Goal: Task Accomplishment & Management: Complete application form

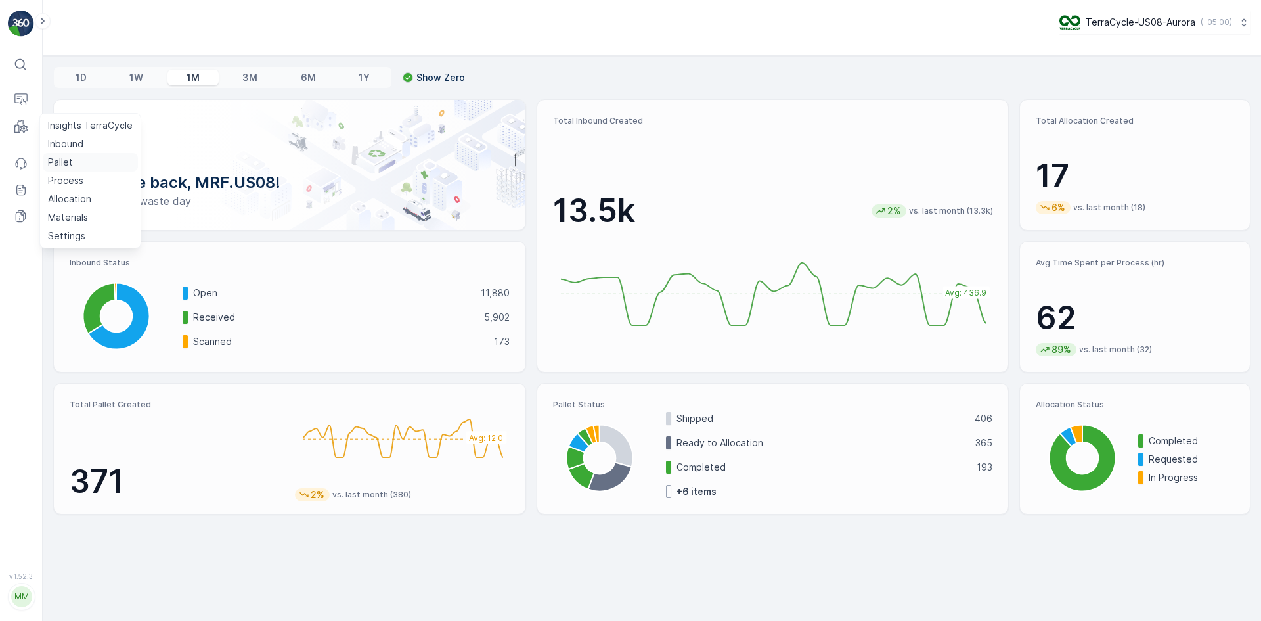
click at [74, 157] on link "Pallet" at bounding box center [90, 162] width 95 height 18
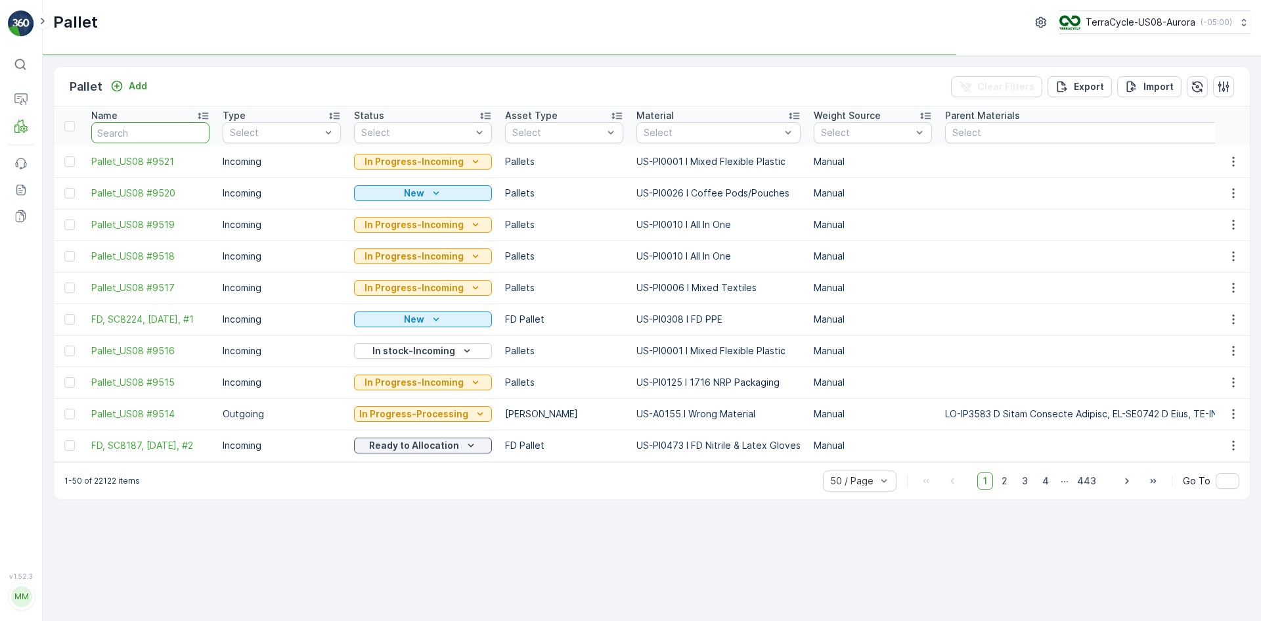
click at [158, 136] on input "text" at bounding box center [150, 132] width 118 height 21
type input "9"
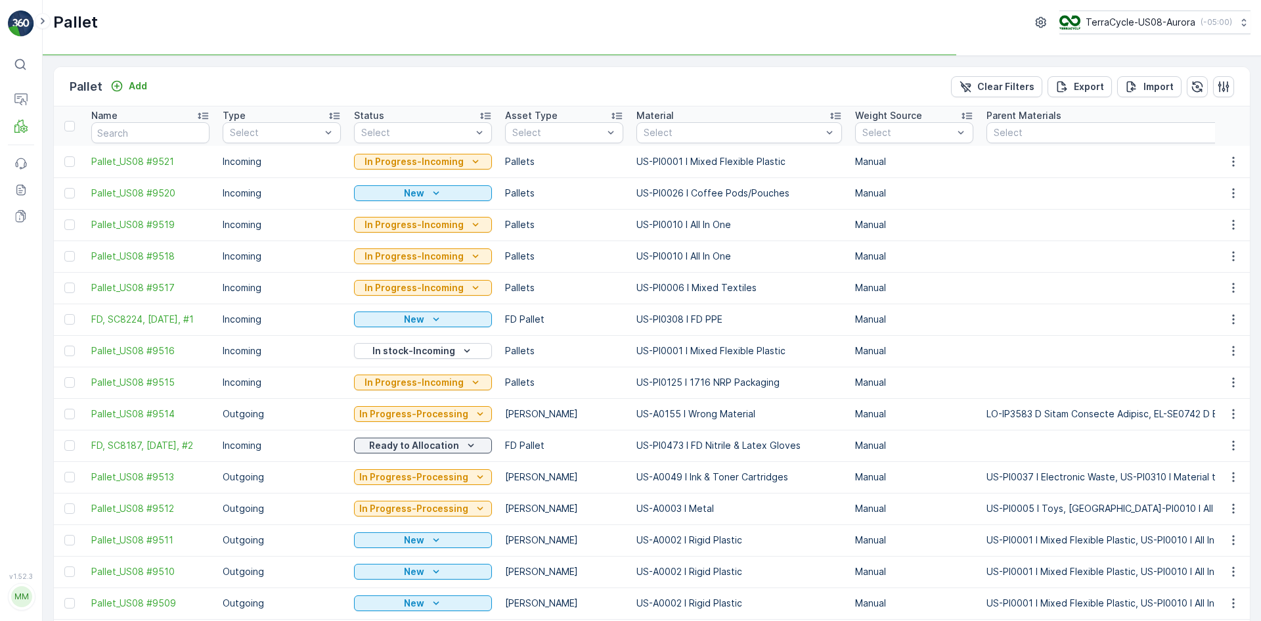
type input "9486"
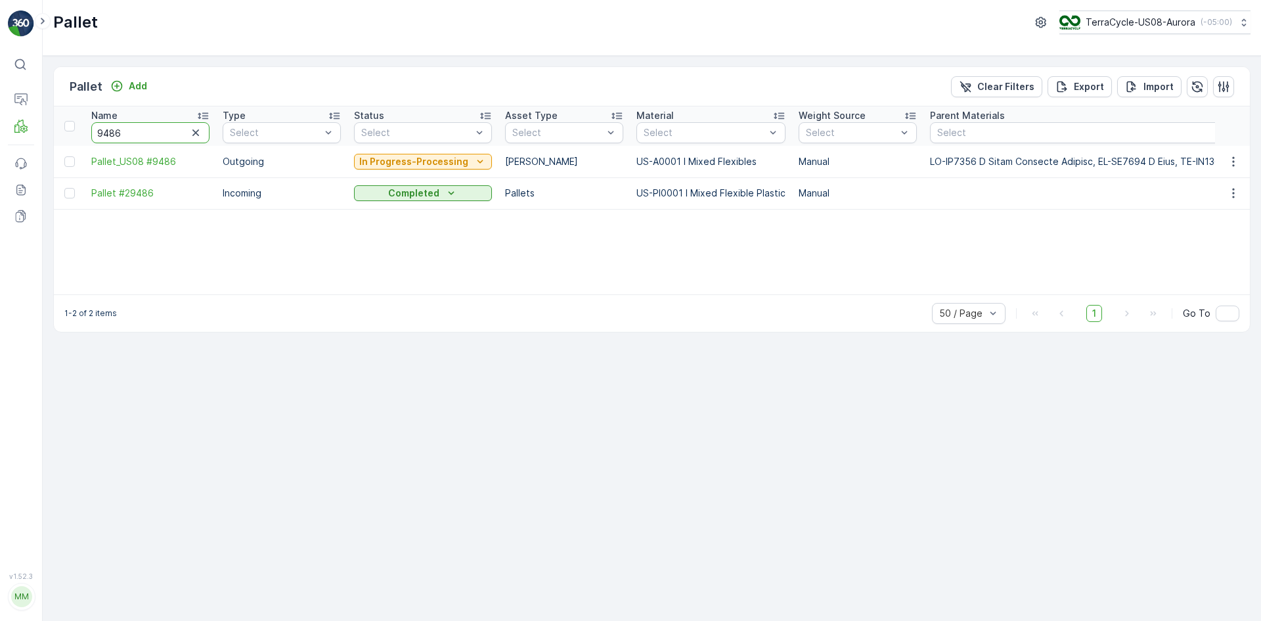
drag, startPoint x: 169, startPoint y: 133, endPoint x: 0, endPoint y: 191, distance: 179.1
click at [0, 191] on div "⌘B Operations MRF Events Reports Documents v 1.52.3 MM MRF.US08 Pallet TerraCyc…" at bounding box center [630, 310] width 1261 height 621
type input "9274"
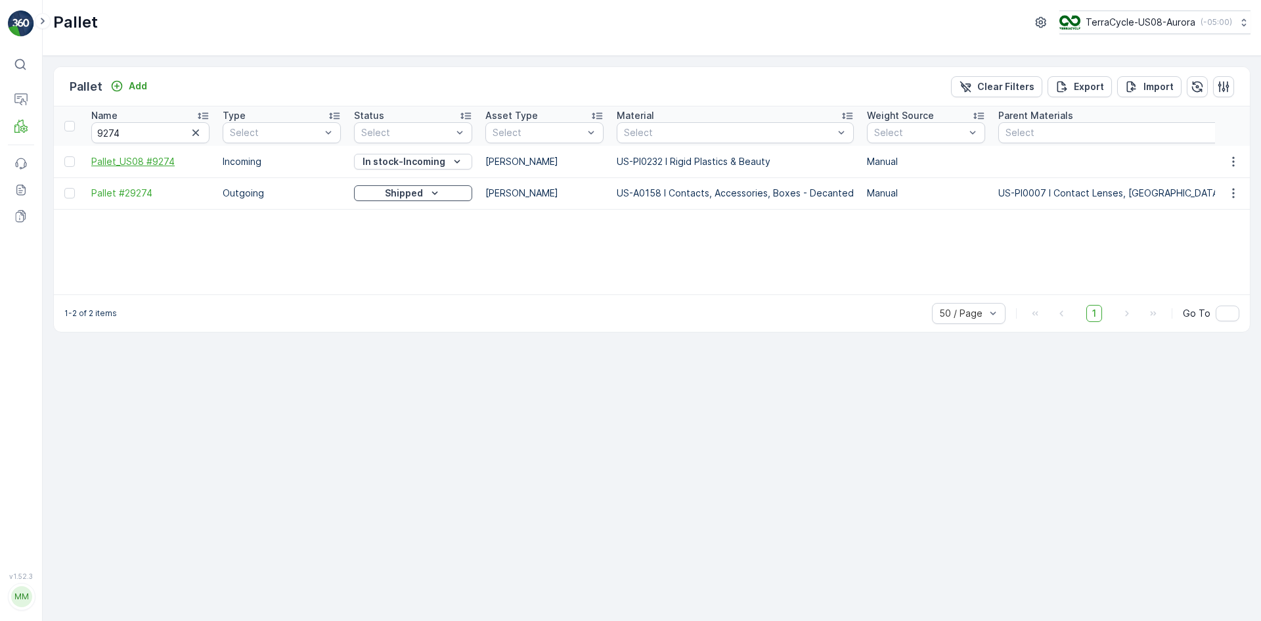
click at [150, 164] on span "Pallet_US08 #9274" at bounding box center [150, 161] width 118 height 13
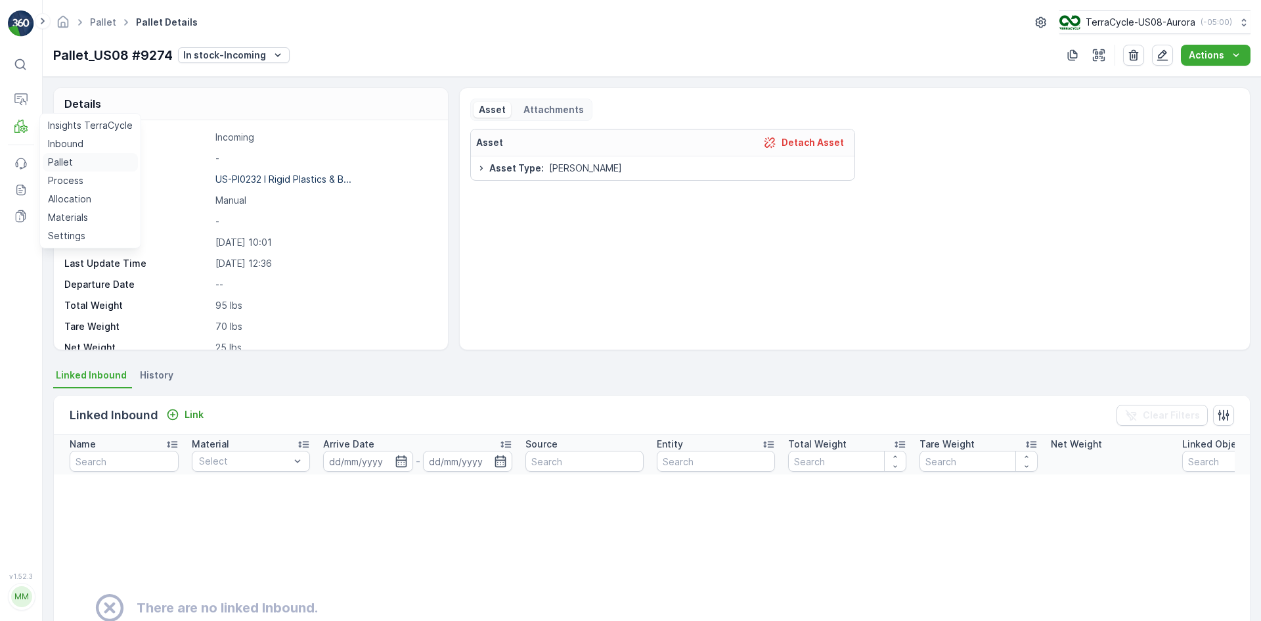
click at [101, 156] on link "Pallet" at bounding box center [90, 162] width 95 height 18
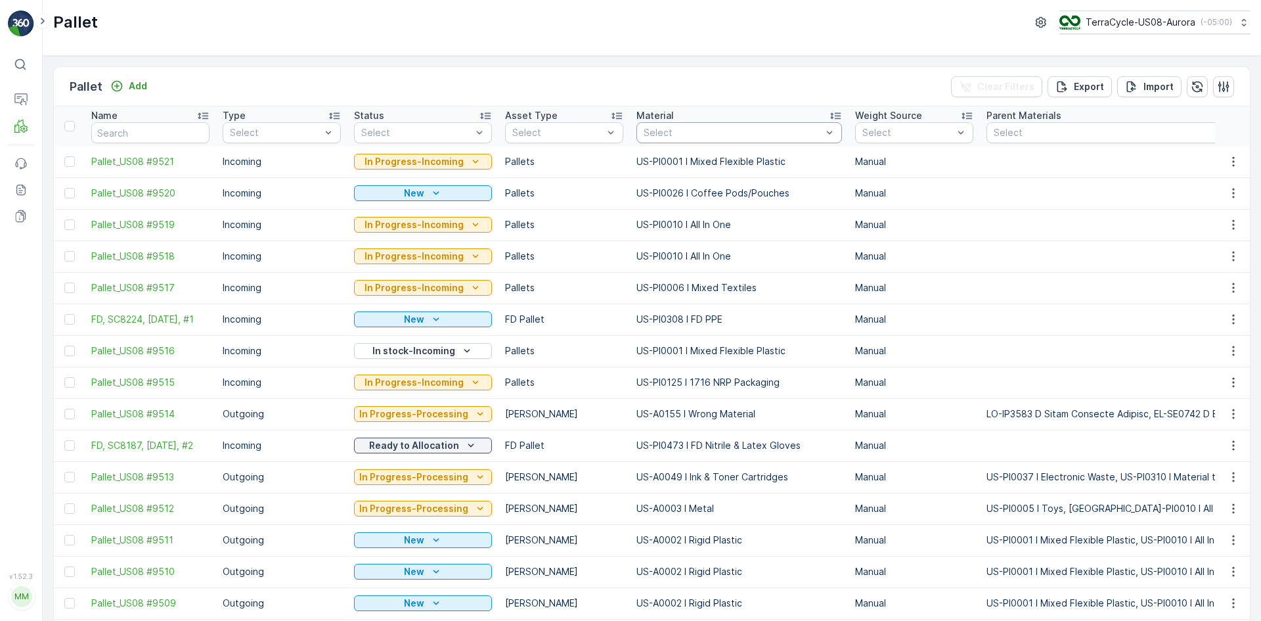
click at [763, 125] on div "Select" at bounding box center [740, 132] width 206 height 21
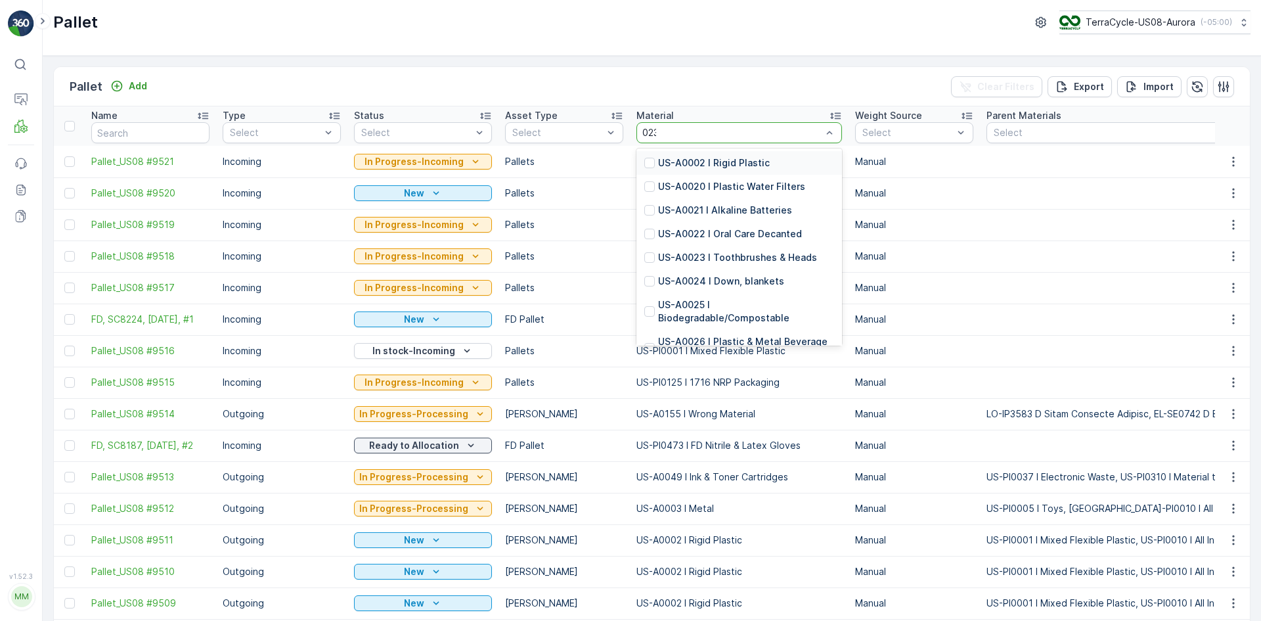
type input "0232"
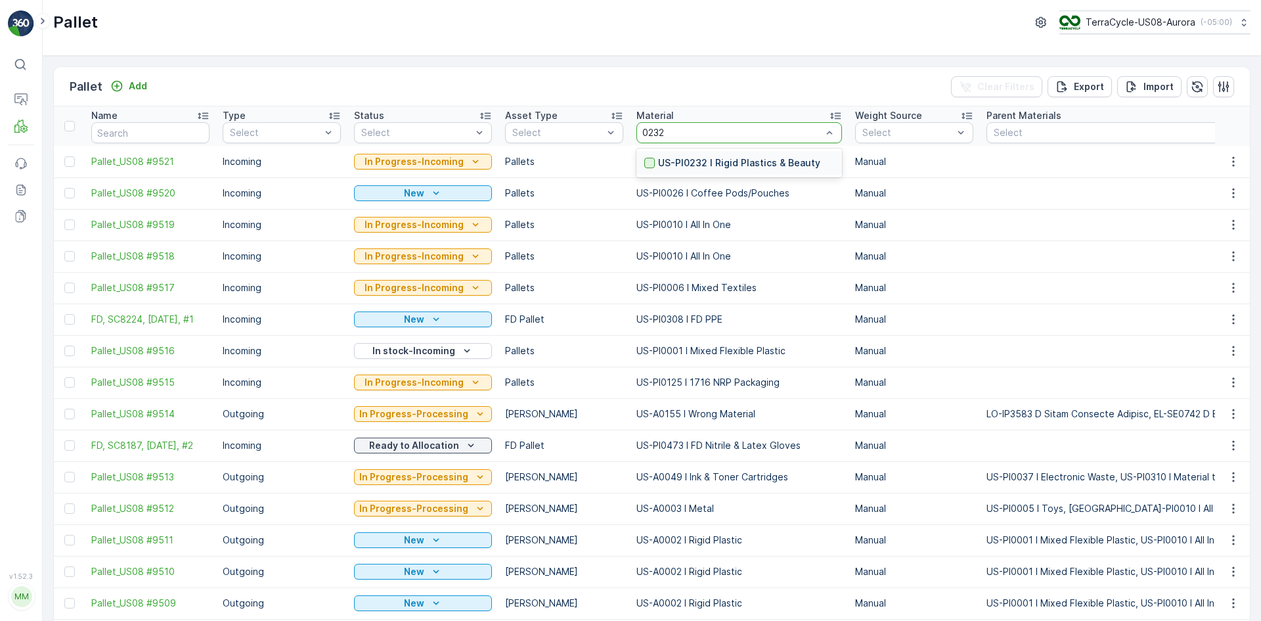
click at [649, 161] on div at bounding box center [649, 163] width 11 height 11
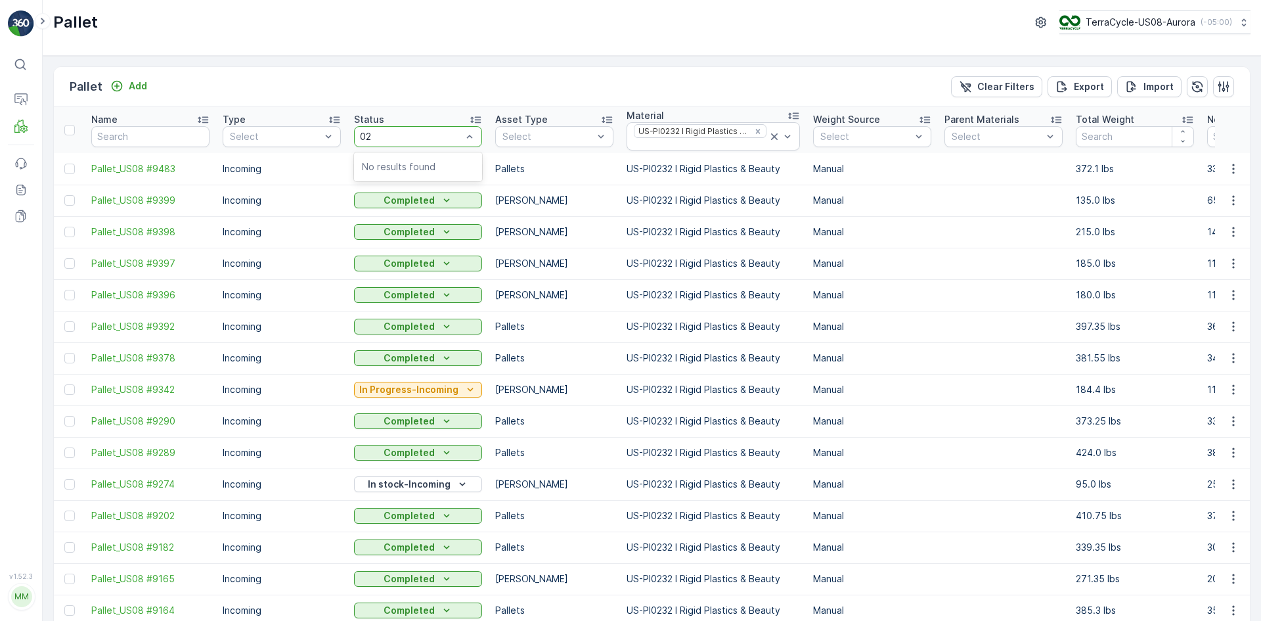
type input "0"
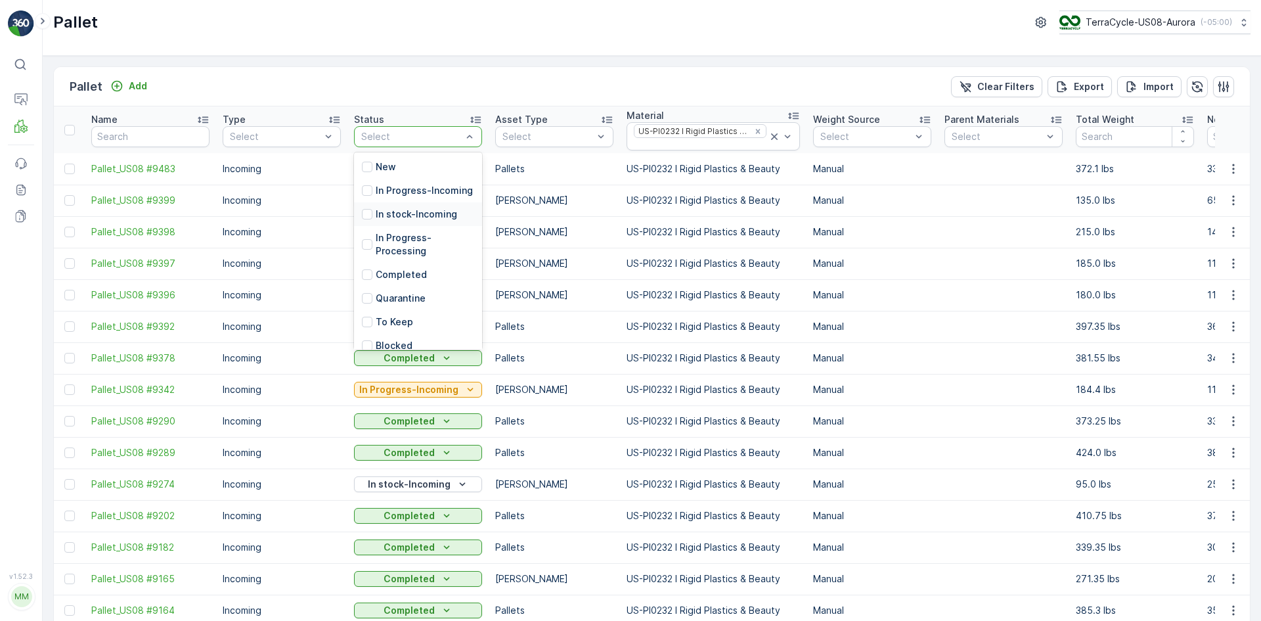
click at [387, 221] on p "In stock-Incoming" at bounding box center [416, 214] width 81 height 13
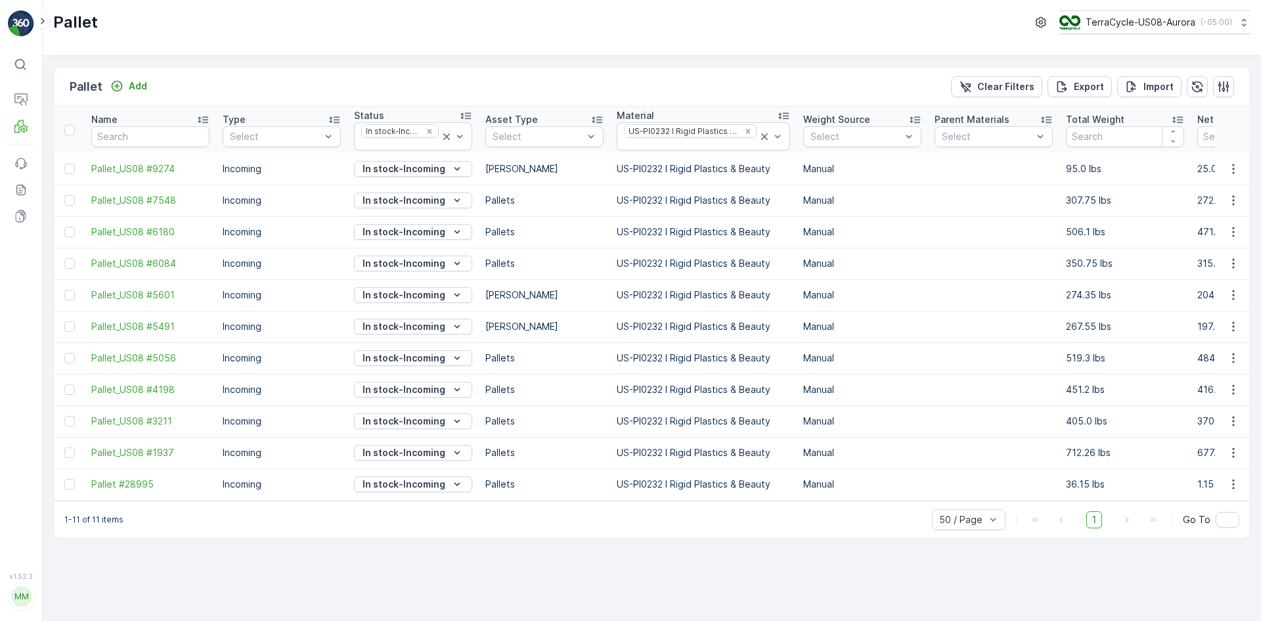
click at [371, 80] on div "Pallet Add Clear Filters Export Import" at bounding box center [652, 86] width 1196 height 39
click at [137, 89] on p "Add" at bounding box center [138, 85] width 18 height 13
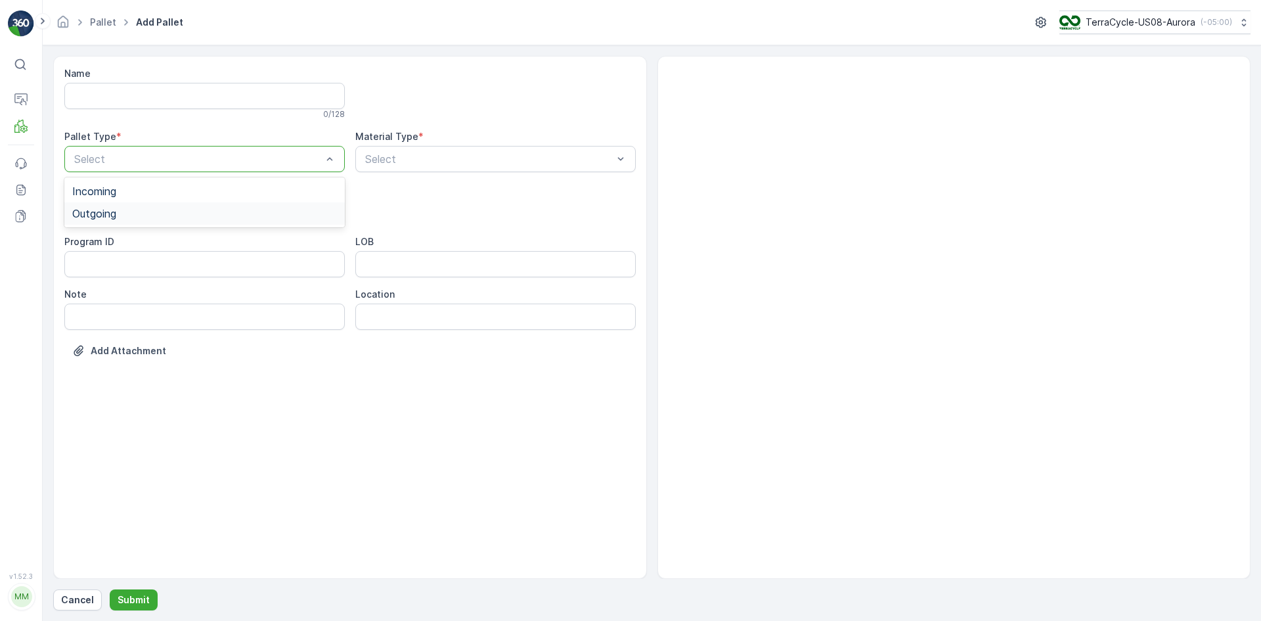
click at [219, 206] on div "Outgoing" at bounding box center [204, 213] width 281 height 22
click at [226, 238] on div "[PERSON_NAME]" at bounding box center [204, 244] width 265 height 12
click at [422, 143] on div "Material Type * Select" at bounding box center [495, 151] width 281 height 42
click at [422, 148] on div "Select" at bounding box center [495, 159] width 281 height 26
type input "0150"
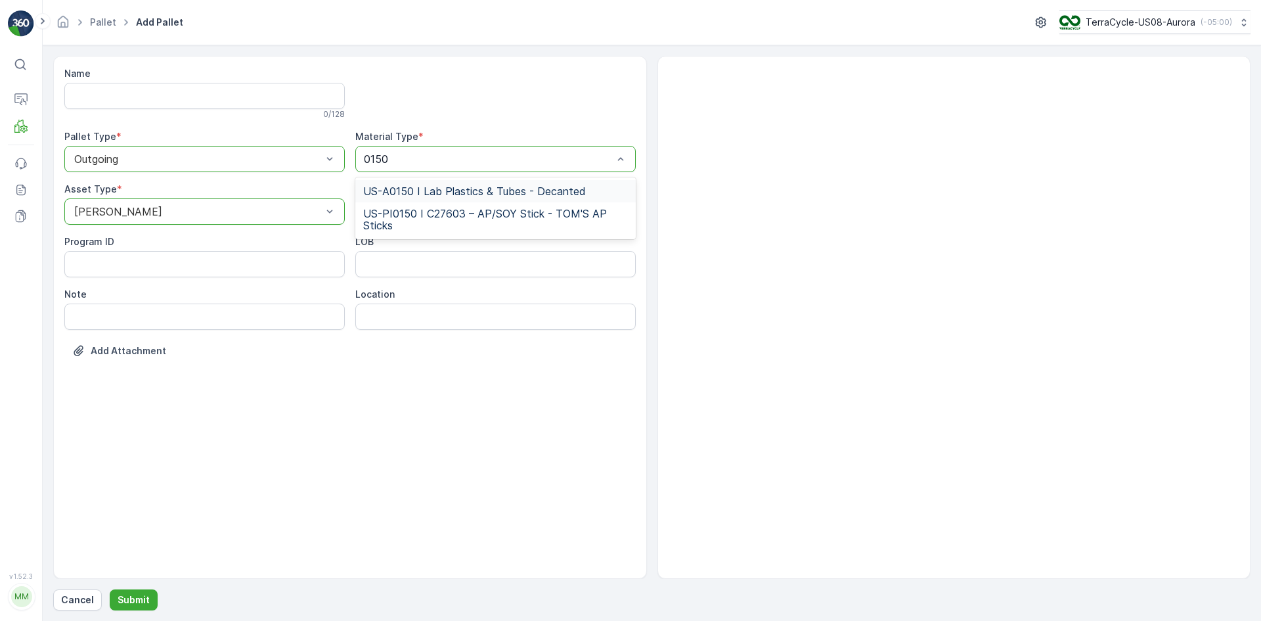
click at [403, 185] on span "US-A0150 I Lab Plastics & Tubes - Decanted" at bounding box center [474, 191] width 223 height 12
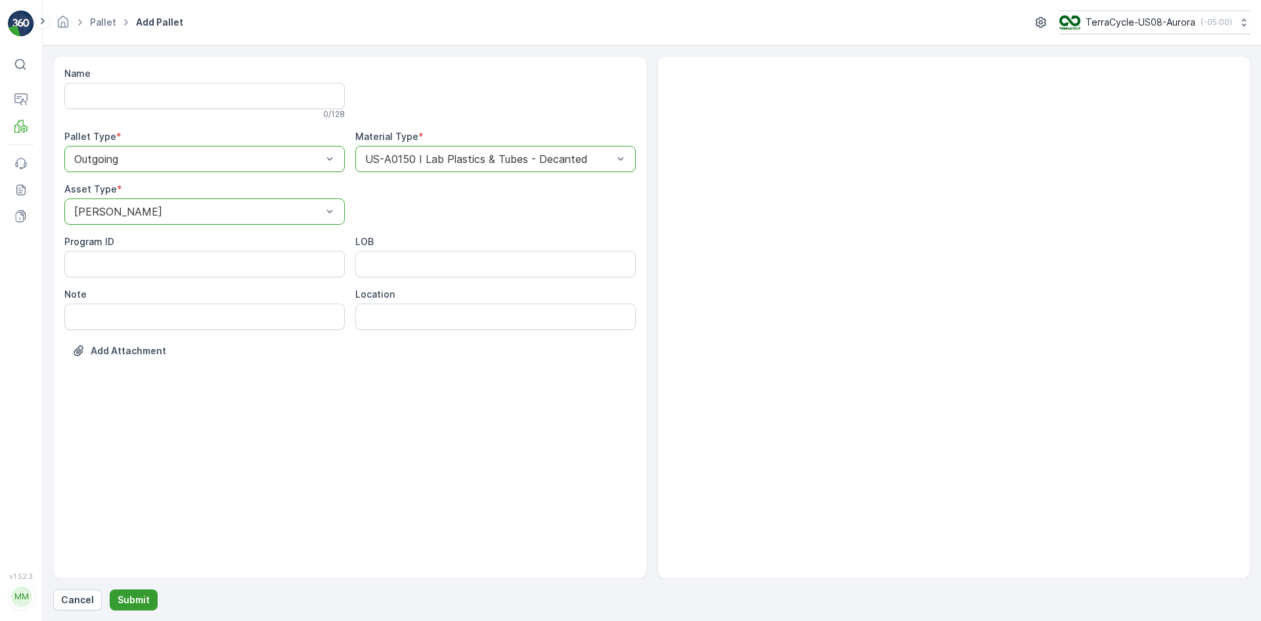
click at [139, 595] on p "Submit" at bounding box center [134, 599] width 32 height 13
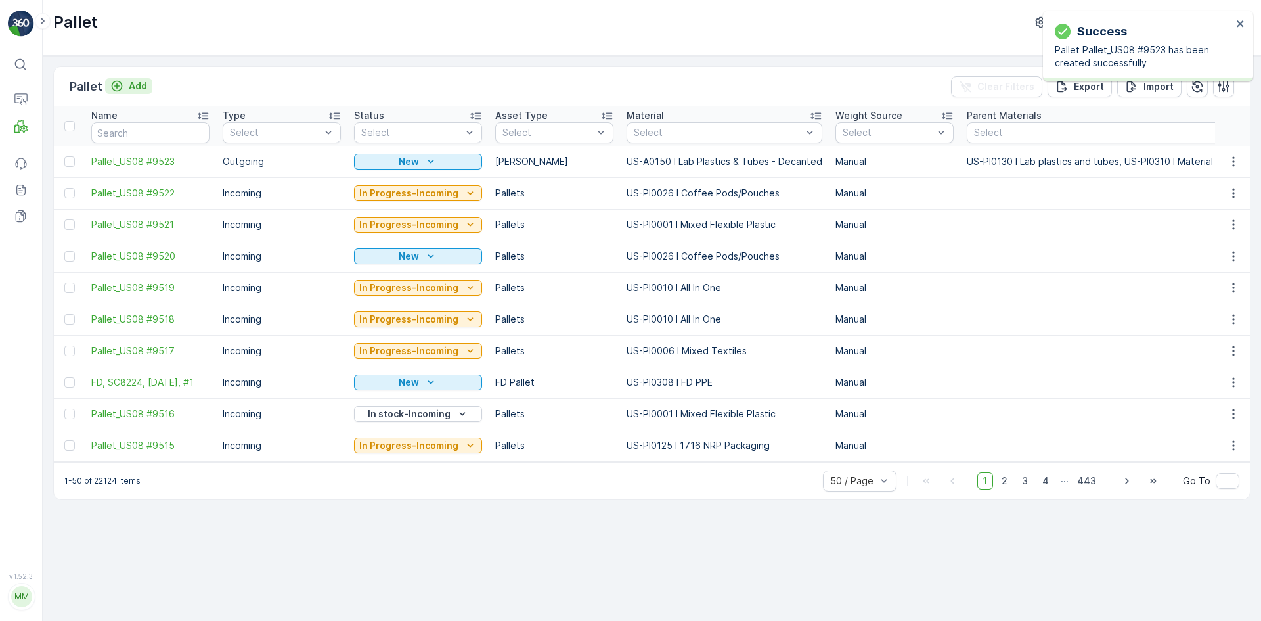
click at [134, 80] on p "Add" at bounding box center [138, 85] width 18 height 13
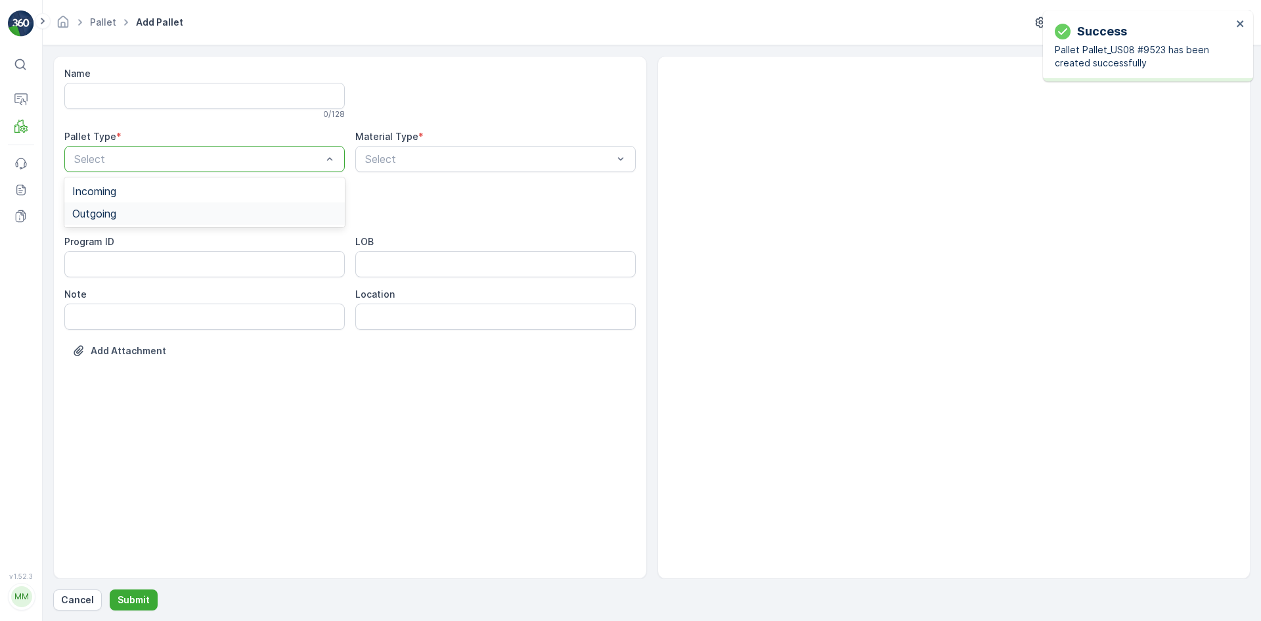
click at [142, 208] on div "Outgoing" at bounding box center [204, 214] width 265 height 12
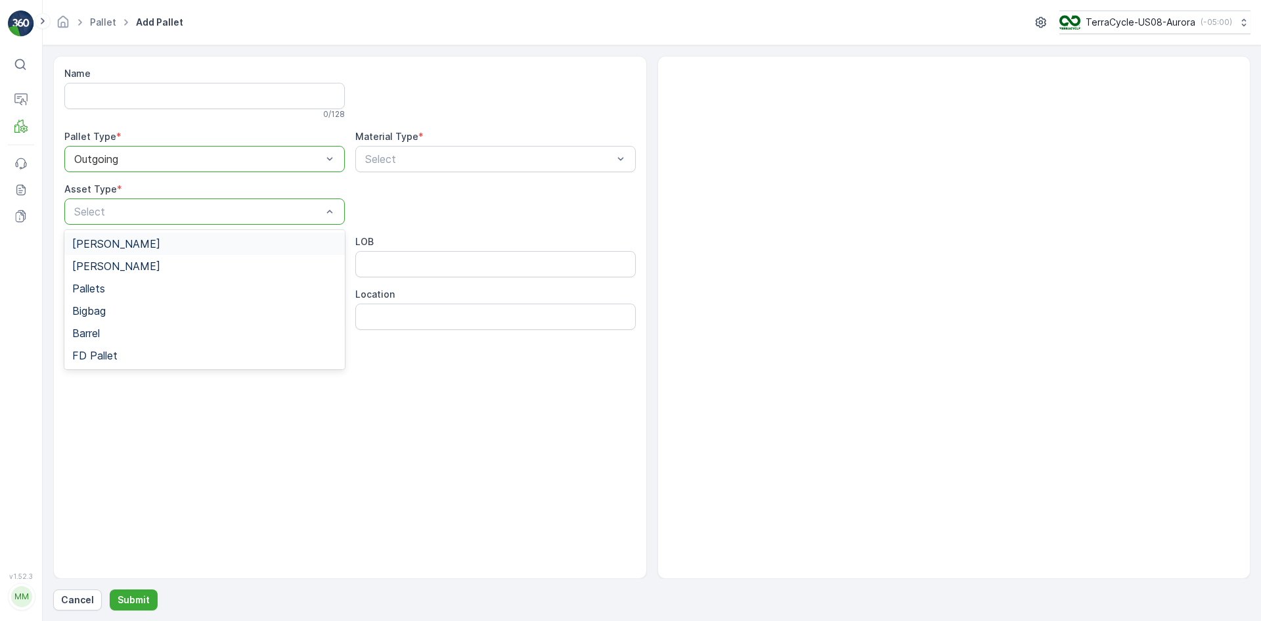
click at [116, 249] on div "[PERSON_NAME]" at bounding box center [204, 244] width 265 height 12
click at [510, 168] on div "Select" at bounding box center [495, 159] width 281 height 26
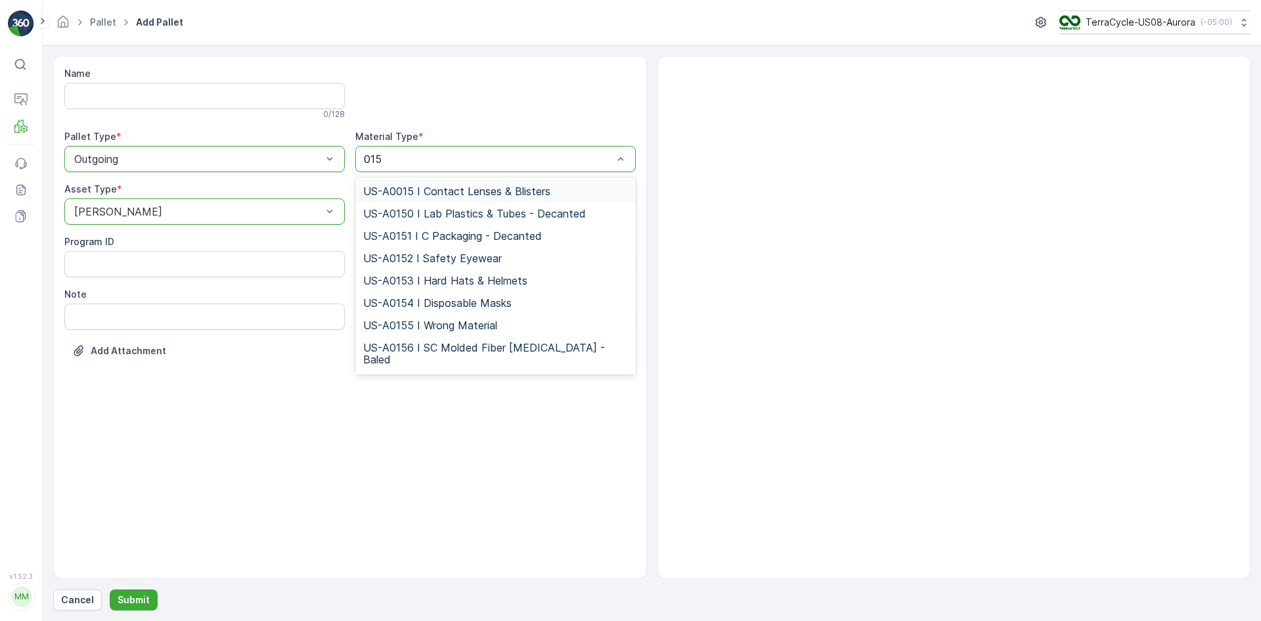
type input "0150"
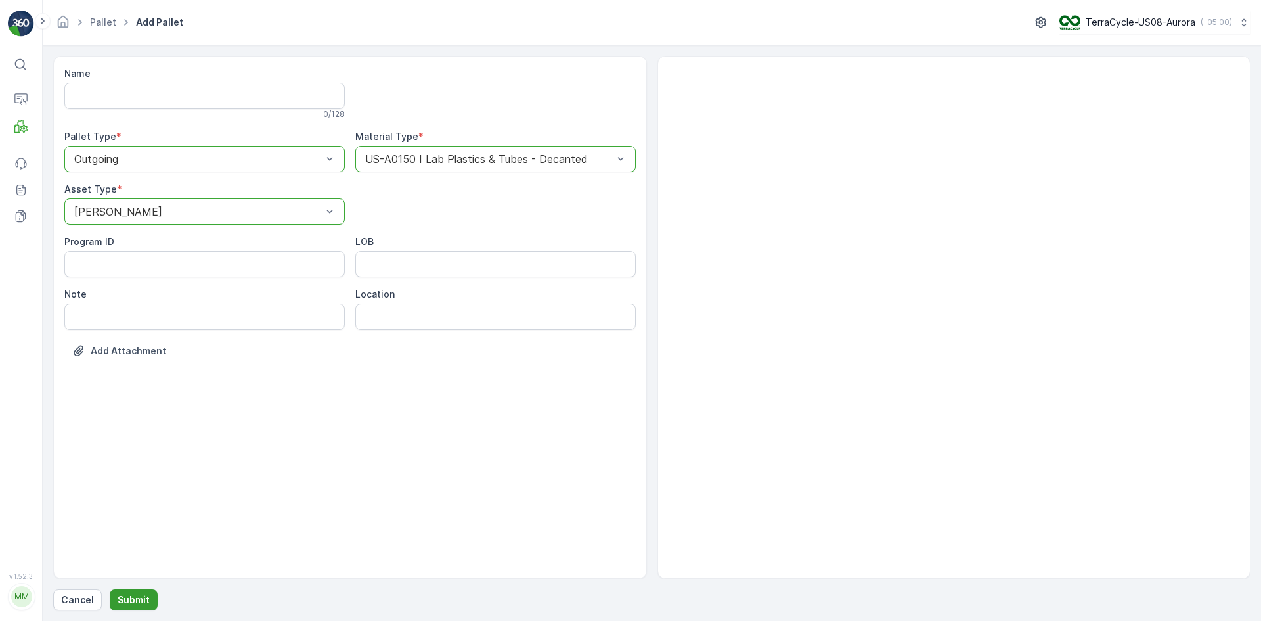
click at [131, 604] on p "Submit" at bounding box center [134, 599] width 32 height 13
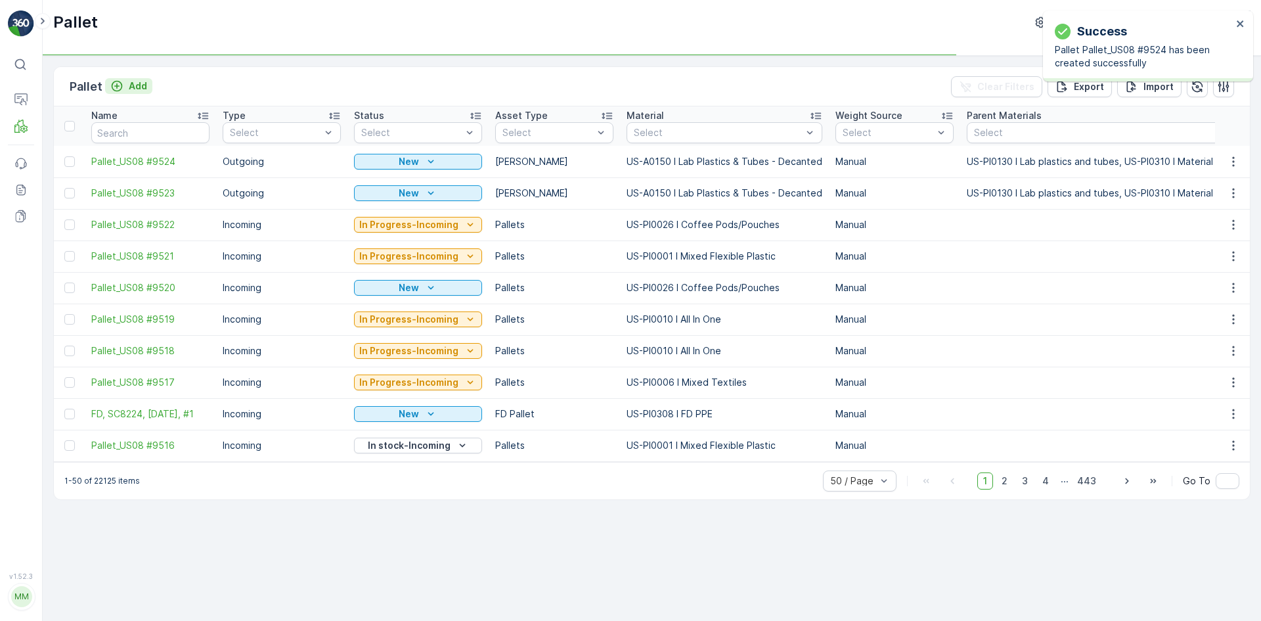
click at [129, 84] on p "Add" at bounding box center [138, 85] width 18 height 13
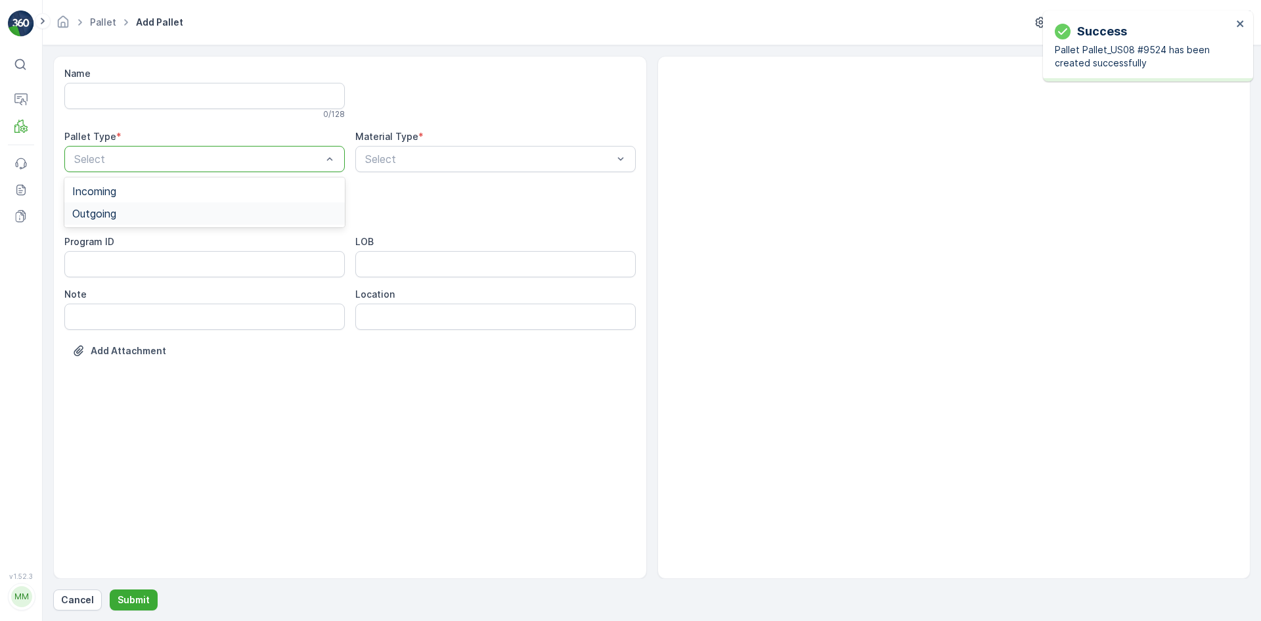
click at [162, 212] on div "Outgoing" at bounding box center [204, 214] width 265 height 12
click at [162, 246] on div "[PERSON_NAME]" at bounding box center [204, 244] width 265 height 12
click at [416, 169] on div "Select" at bounding box center [495, 159] width 281 height 26
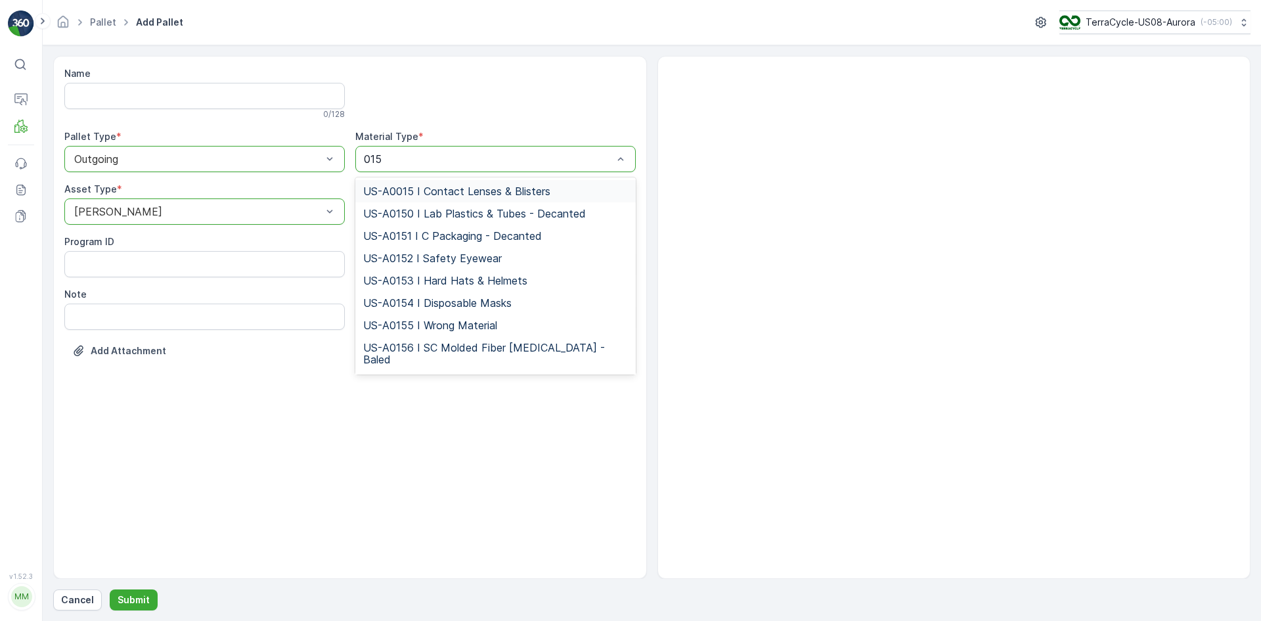
type input "0150"
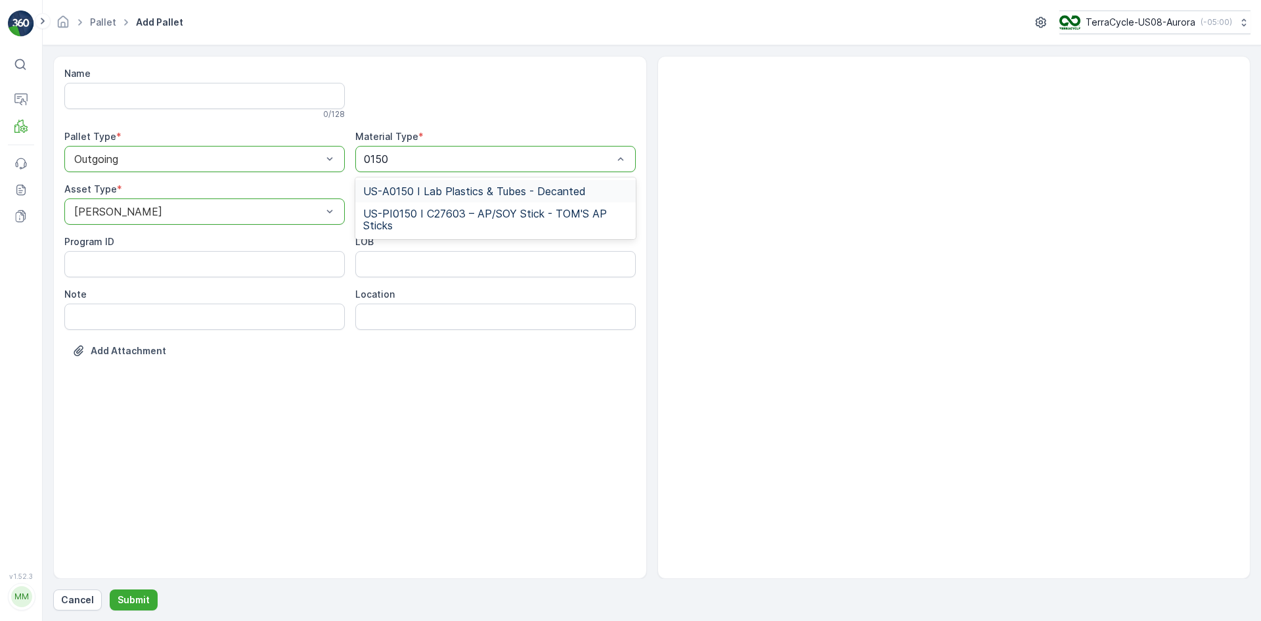
click at [431, 189] on span "US-A0150 I Lab Plastics & Tubes - Decanted" at bounding box center [474, 191] width 223 height 12
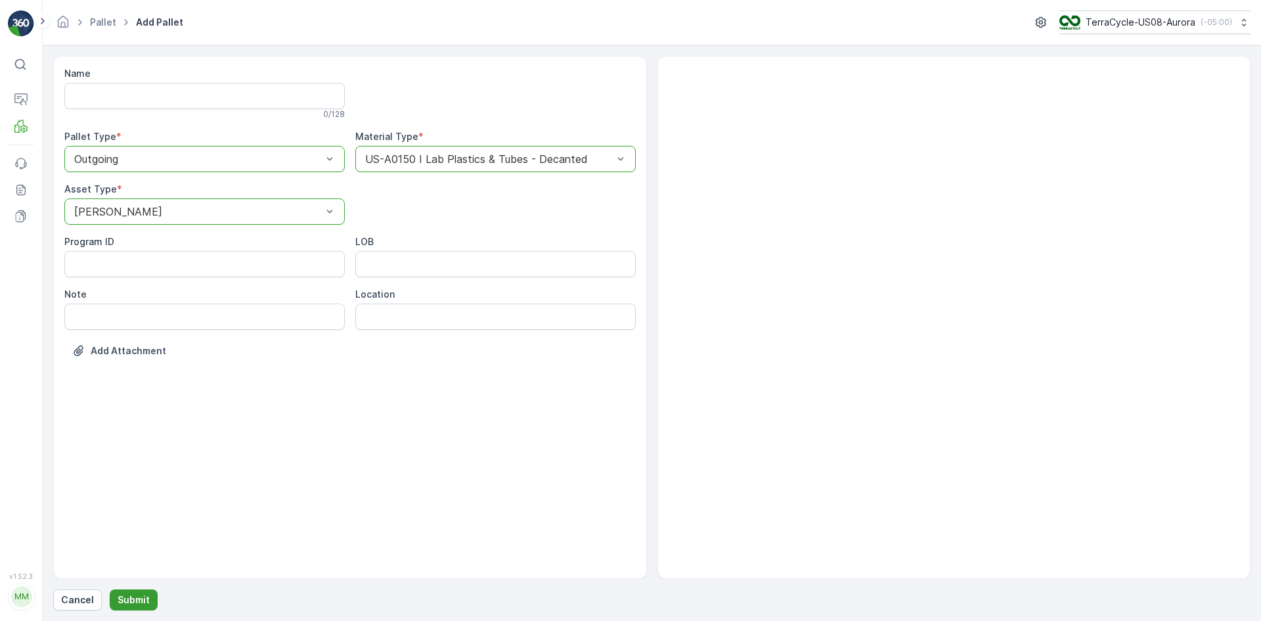
click at [135, 603] on p "Submit" at bounding box center [134, 599] width 32 height 13
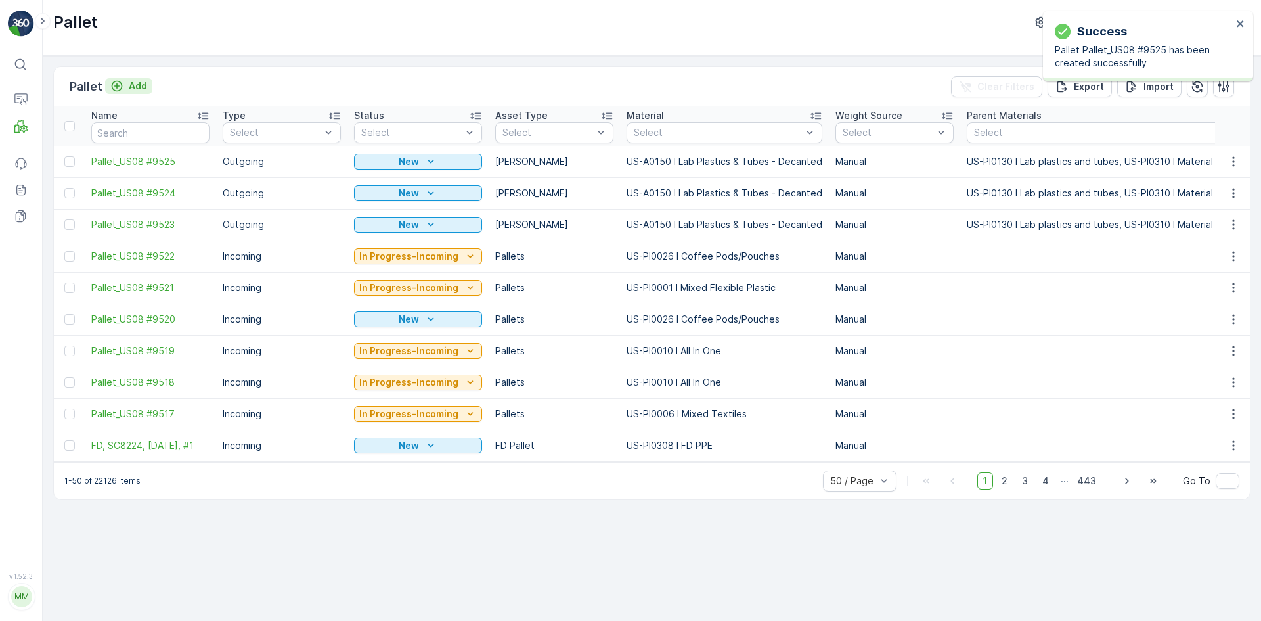
click at [136, 81] on p "Add" at bounding box center [138, 85] width 18 height 13
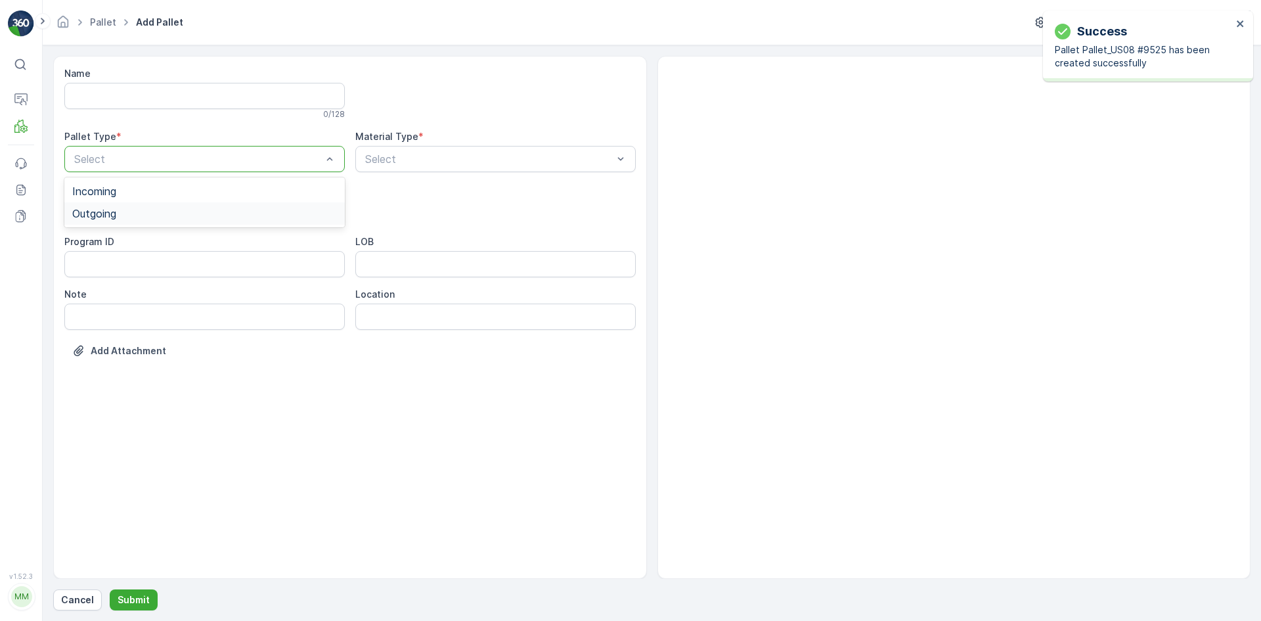
click at [189, 205] on div "Outgoing" at bounding box center [204, 213] width 281 height 22
click at [191, 238] on div "[PERSON_NAME]" at bounding box center [204, 244] width 265 height 12
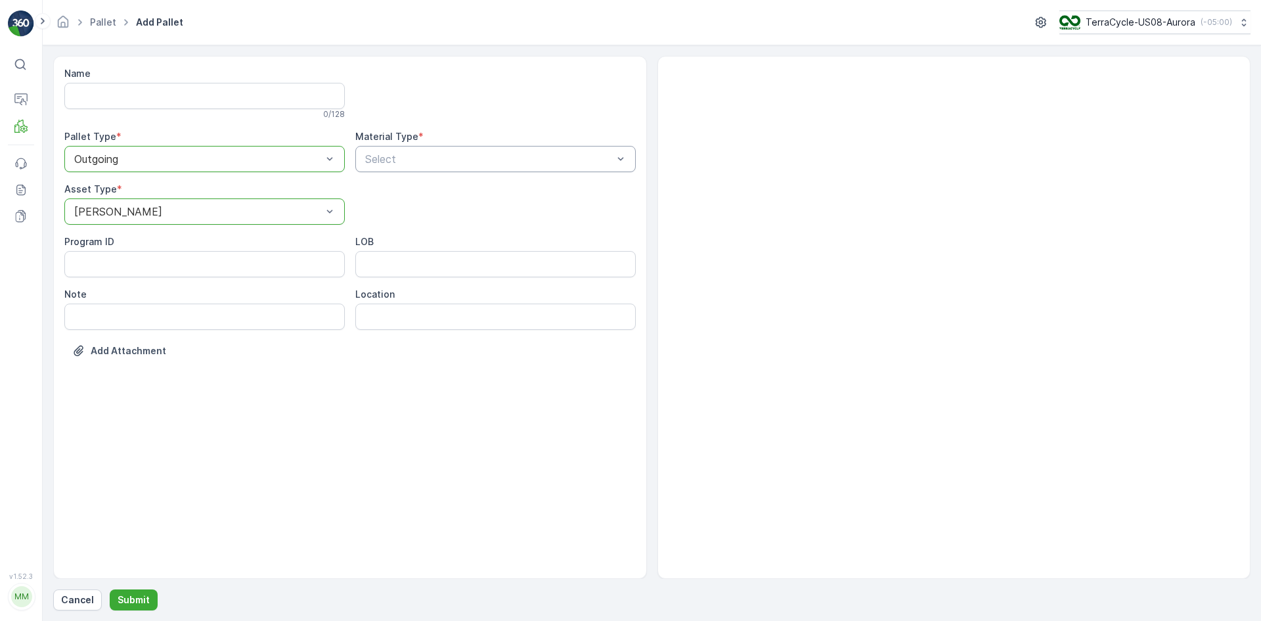
click at [388, 147] on div "Select" at bounding box center [495, 159] width 281 height 26
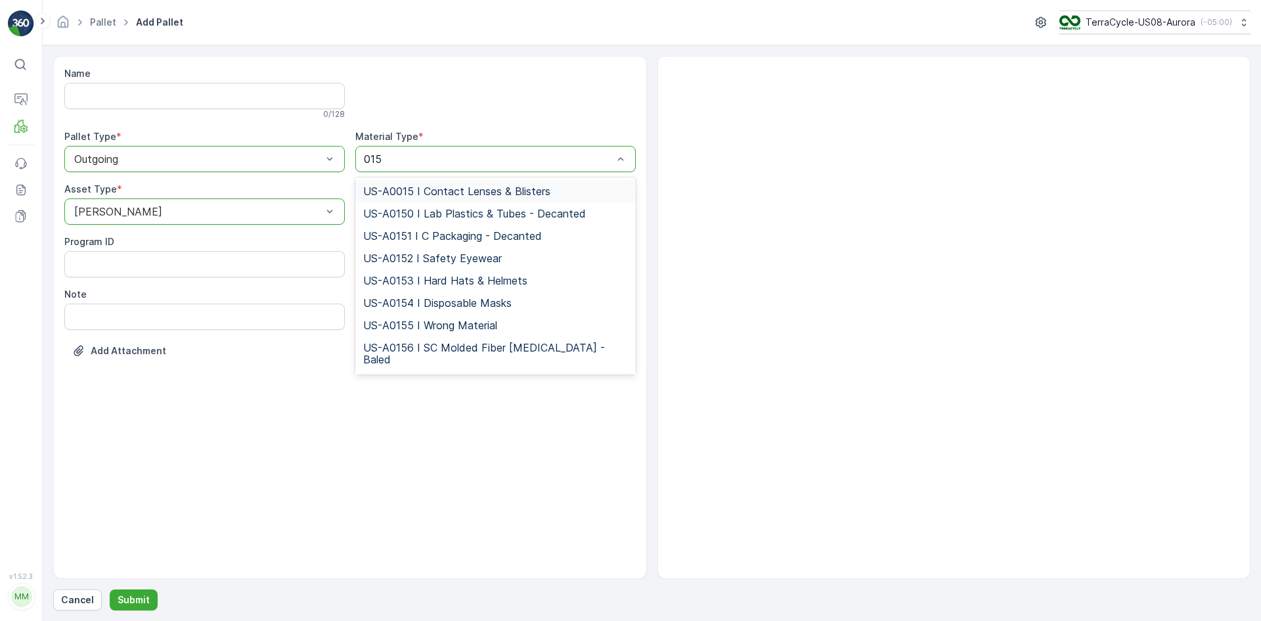
type input "0150"
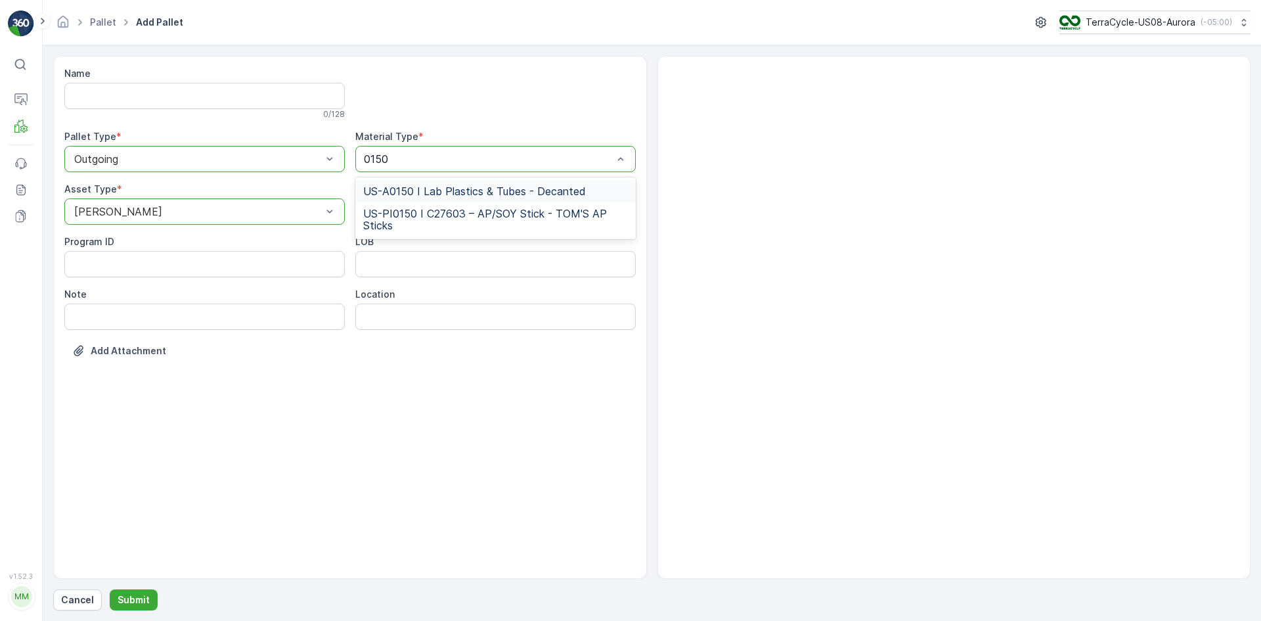
click at [482, 187] on span "US-A0150 I Lab Plastics & Tubes - Decanted" at bounding box center [474, 191] width 223 height 12
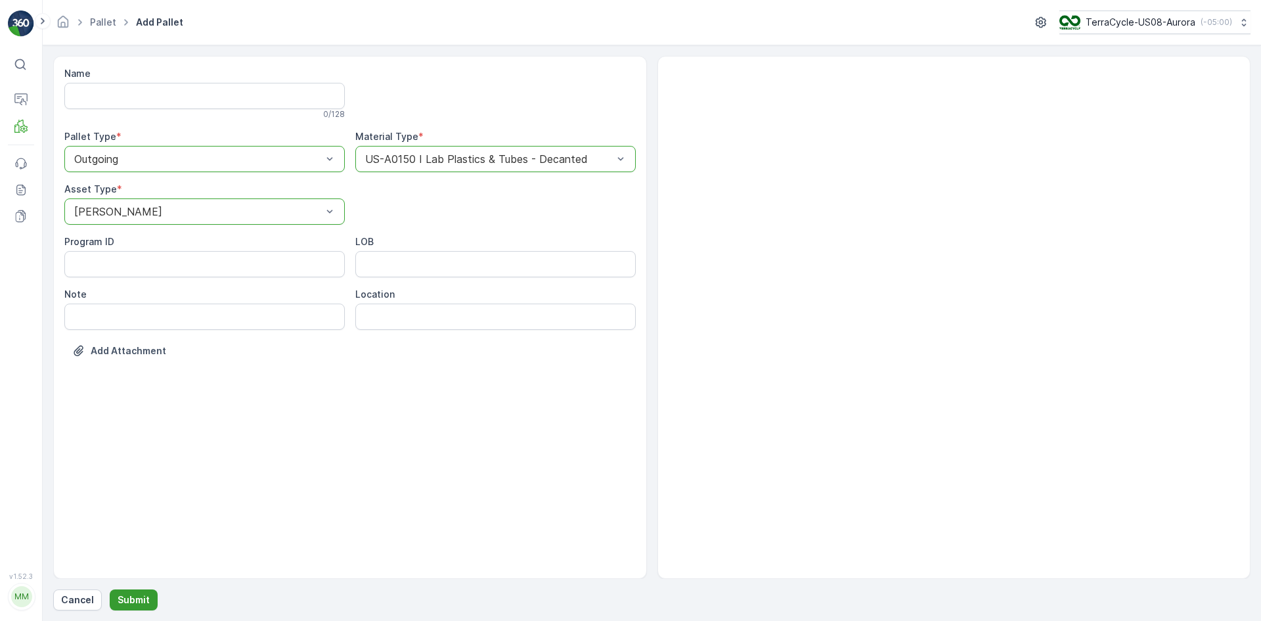
click at [134, 600] on p "Submit" at bounding box center [134, 599] width 32 height 13
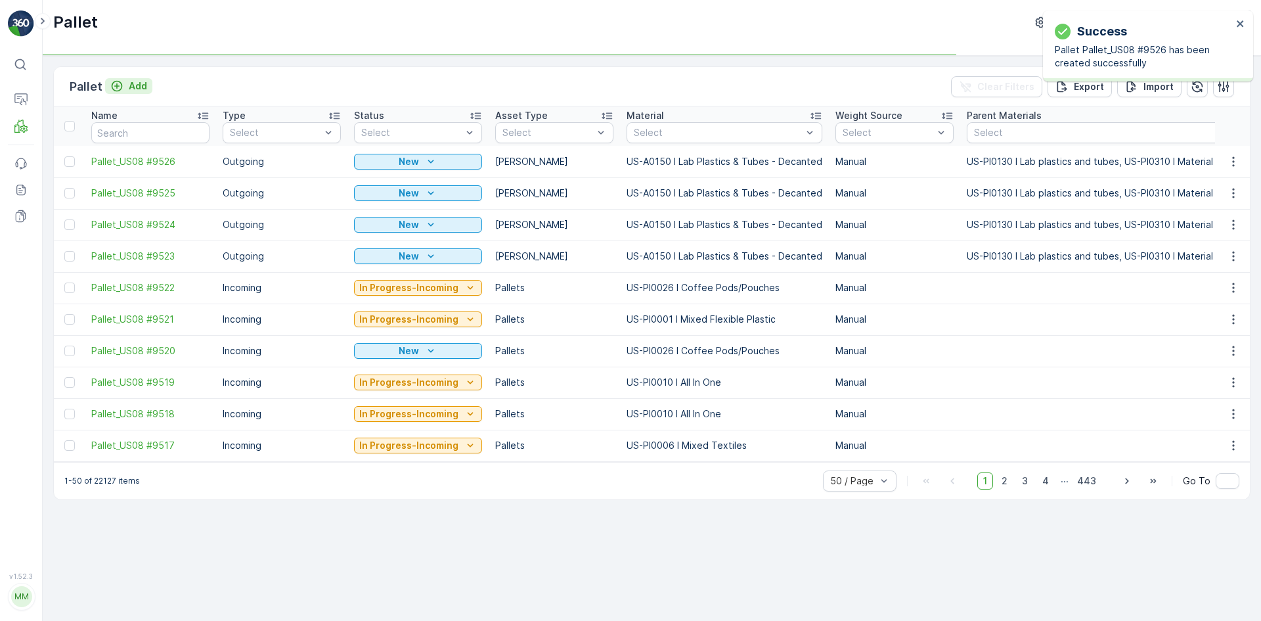
click at [129, 88] on p "Add" at bounding box center [138, 85] width 18 height 13
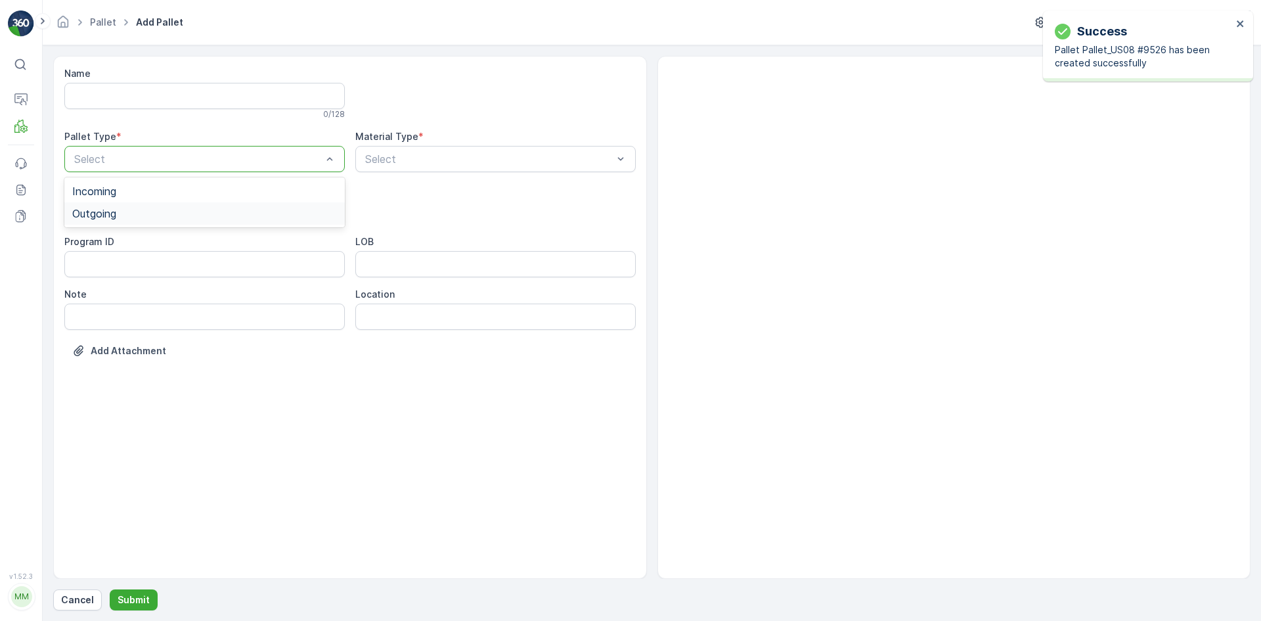
click at [145, 212] on div "Outgoing" at bounding box center [204, 214] width 265 height 12
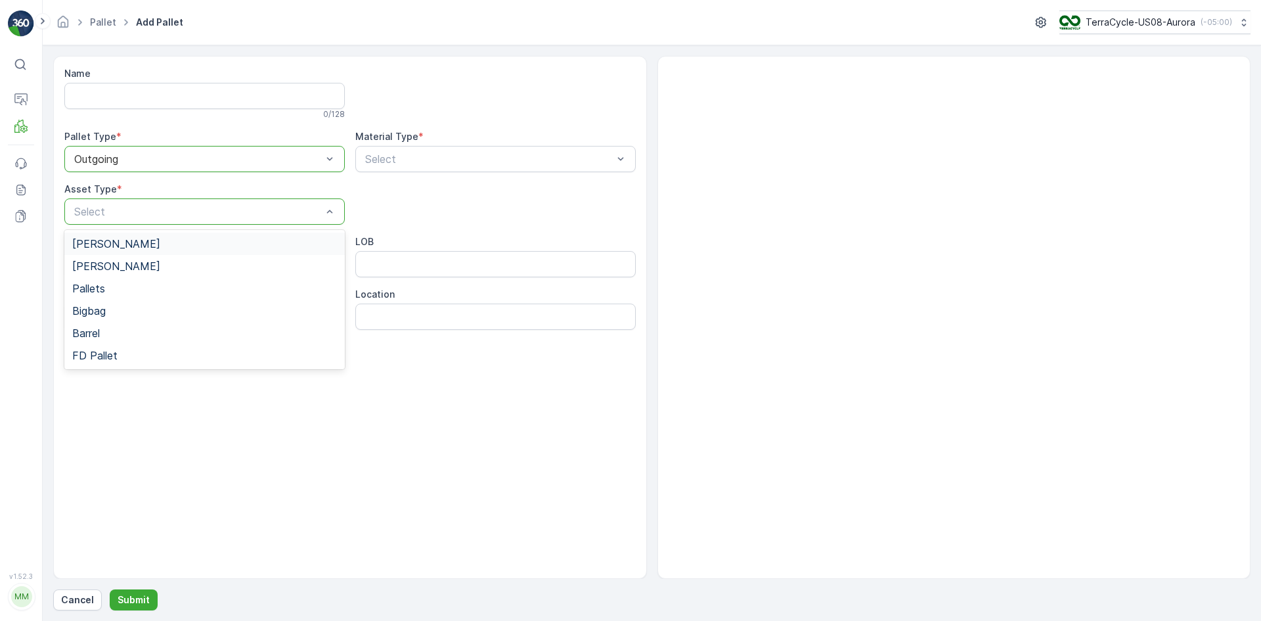
click at [139, 242] on div "[PERSON_NAME]" at bounding box center [204, 244] width 265 height 12
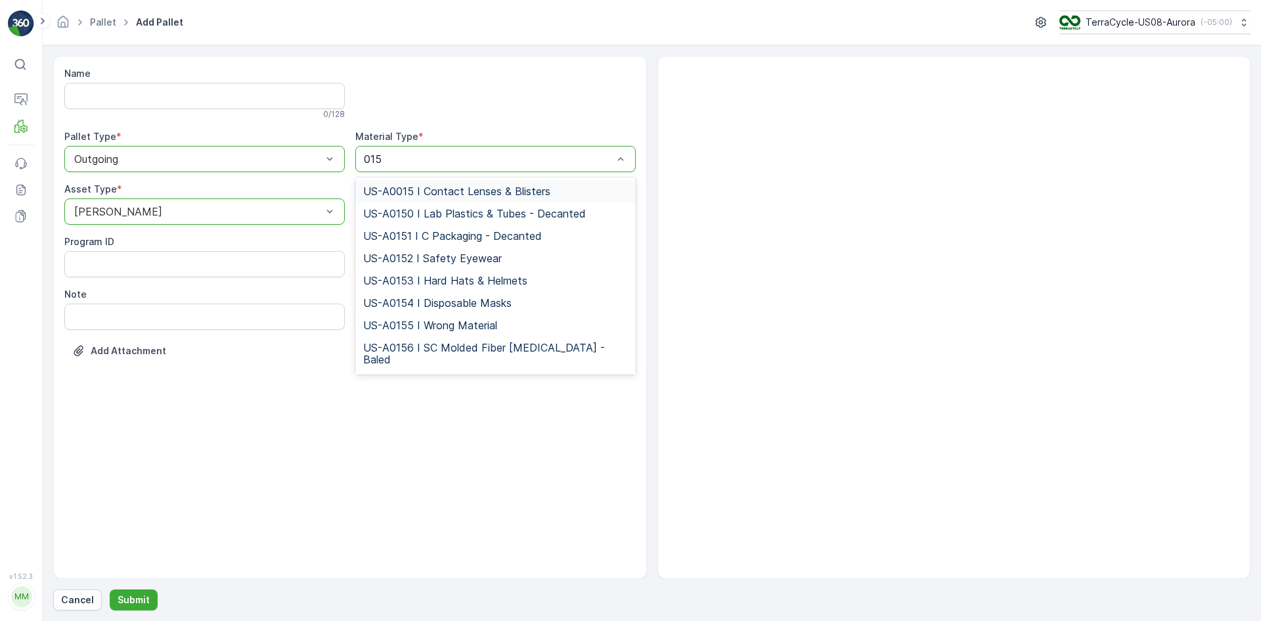
type input "0150"
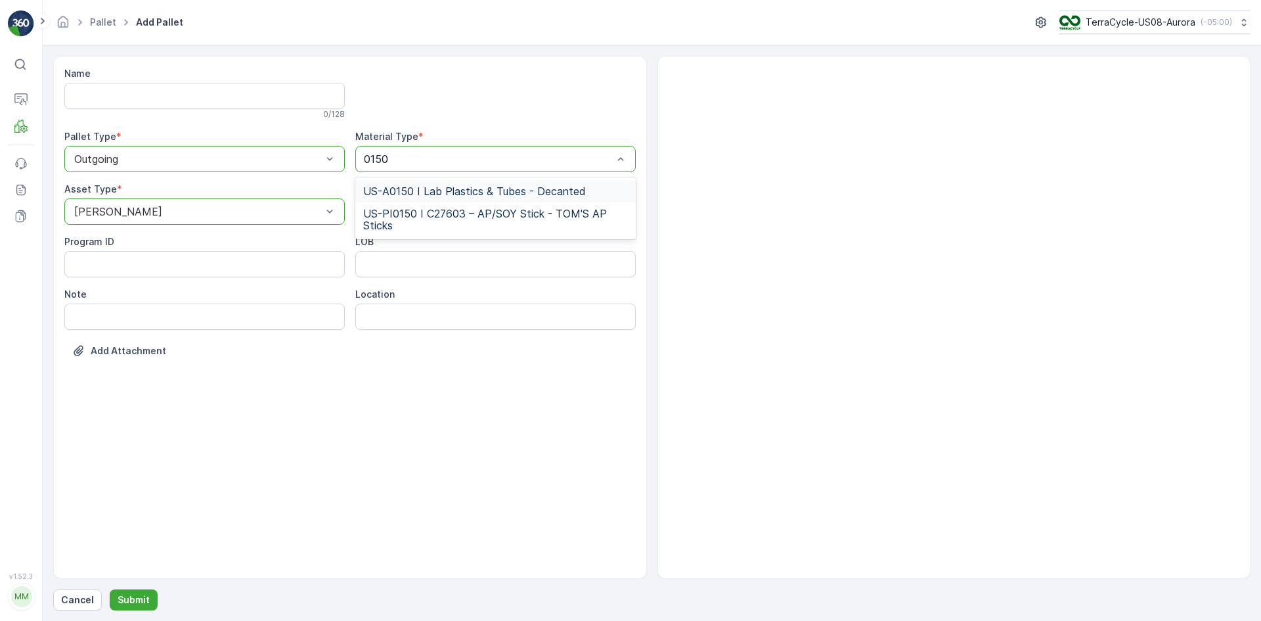
click at [595, 191] on div "US-A0150 I Lab Plastics & Tubes - Decanted" at bounding box center [495, 191] width 265 height 12
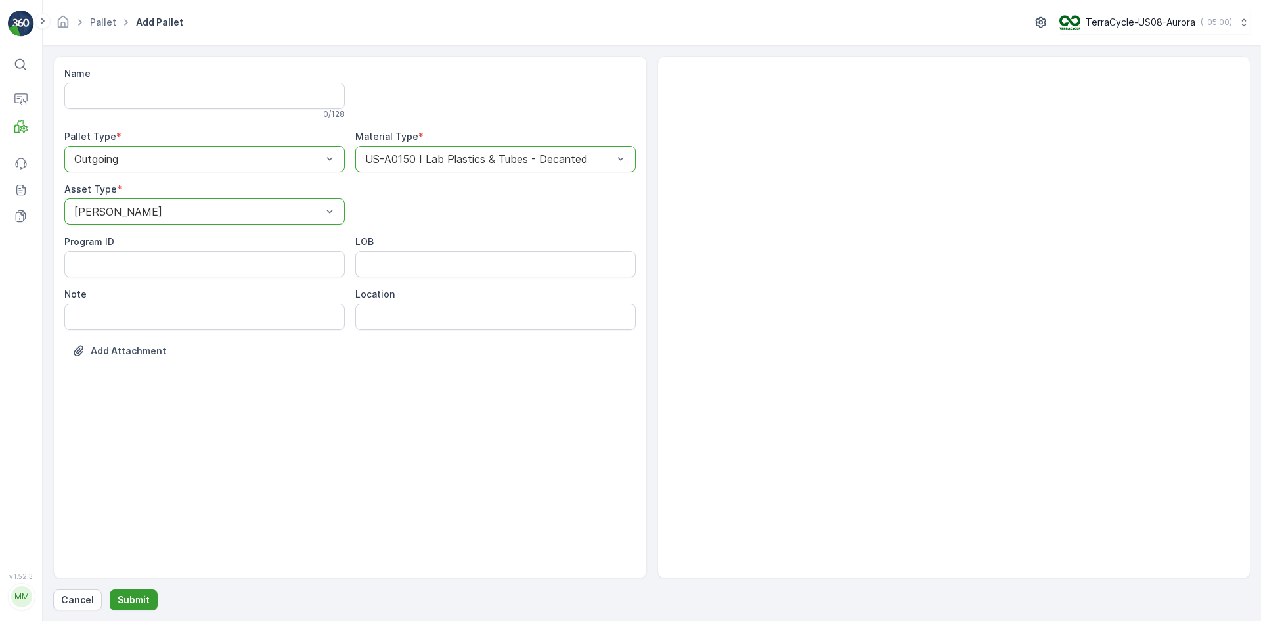
click at [143, 600] on p "Submit" at bounding box center [134, 599] width 32 height 13
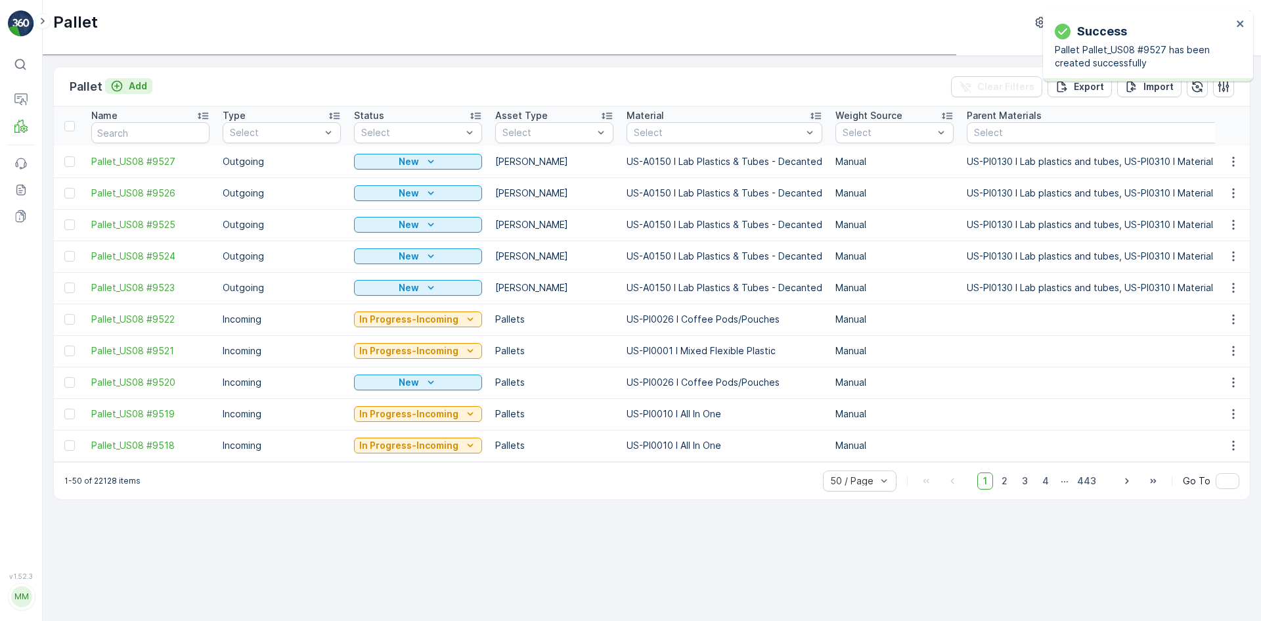
click at [116, 87] on icon "Add" at bounding box center [117, 86] width 11 height 11
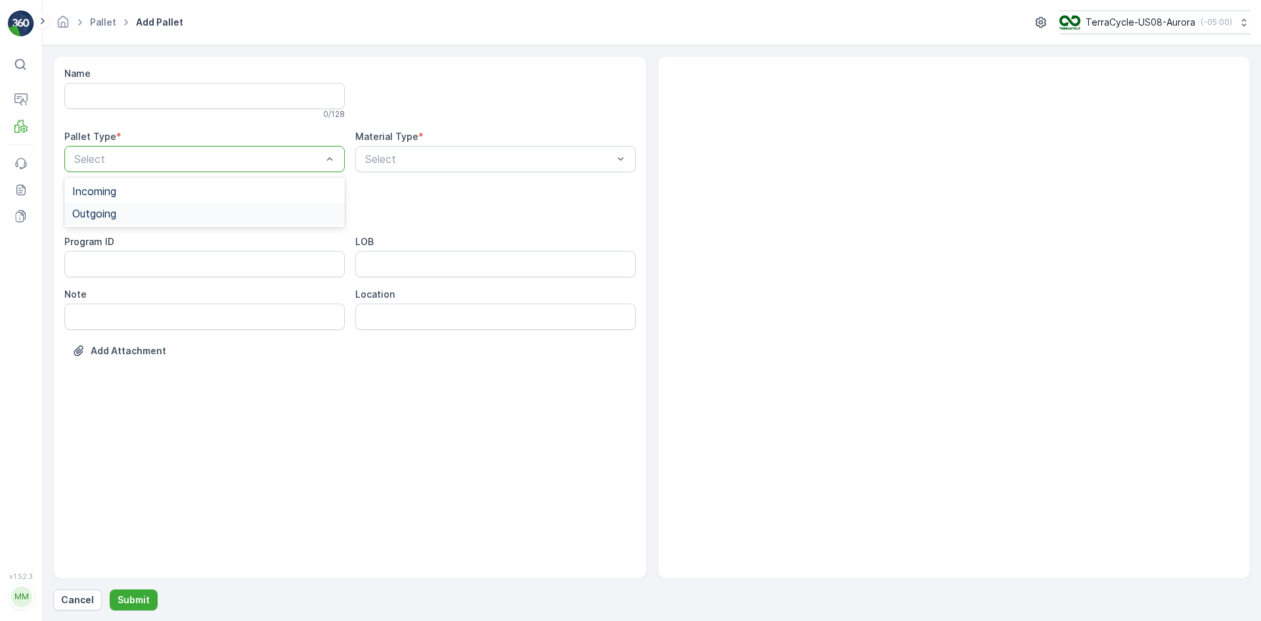
click at [222, 204] on div "Outgoing" at bounding box center [204, 213] width 281 height 22
click at [215, 223] on div "Select" at bounding box center [204, 211] width 281 height 26
click at [293, 216] on div at bounding box center [198, 212] width 250 height 12
drag, startPoint x: 299, startPoint y: 242, endPoint x: 305, endPoint y: 240, distance: 7.1
click at [300, 242] on div "[PERSON_NAME]" at bounding box center [204, 244] width 265 height 12
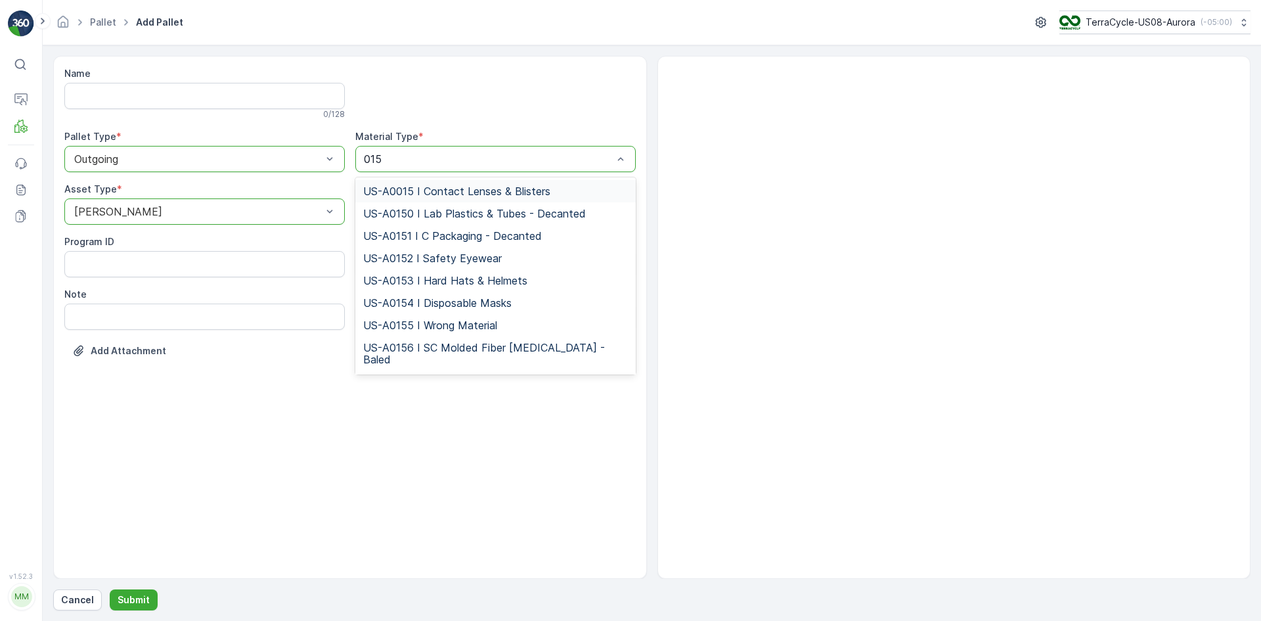
type input "0150"
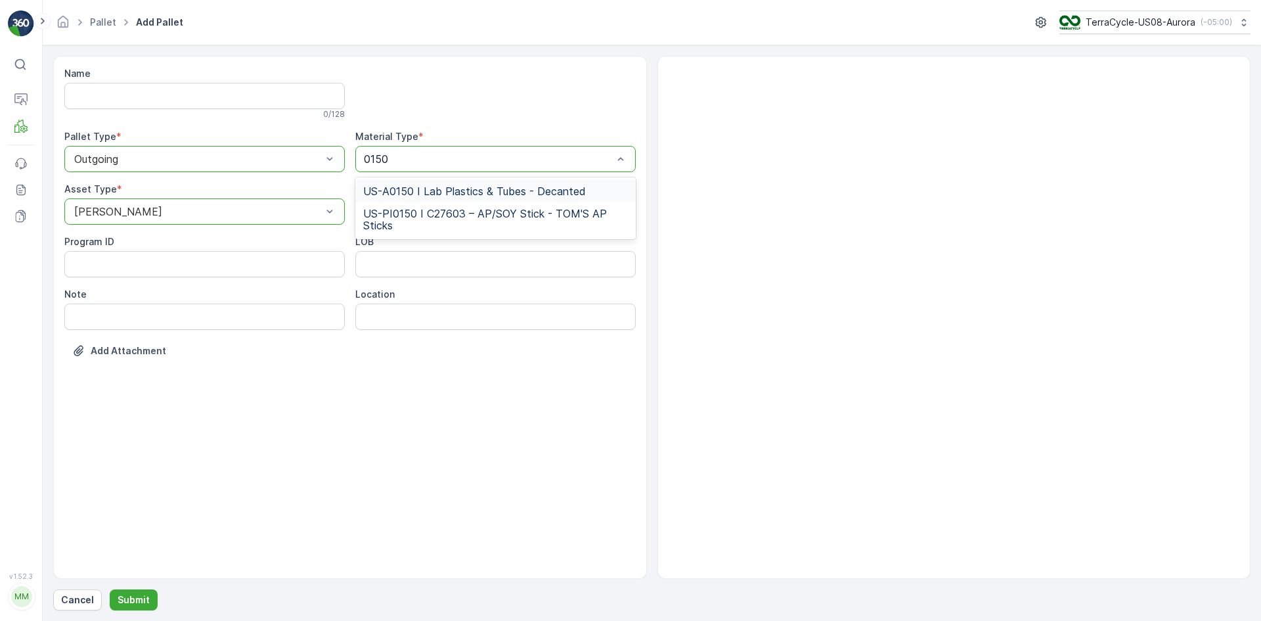
click at [479, 182] on div "US-A0150 I Lab Plastics & Tubes - Decanted" at bounding box center [495, 191] width 281 height 22
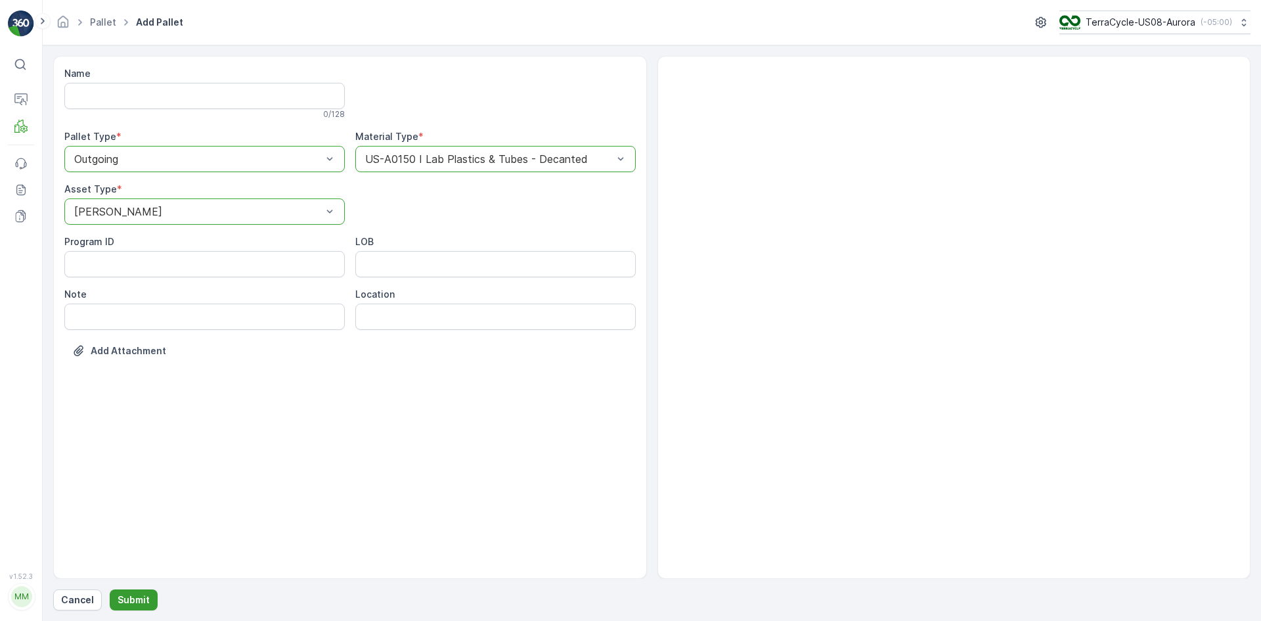
click at [139, 598] on p "Submit" at bounding box center [134, 599] width 32 height 13
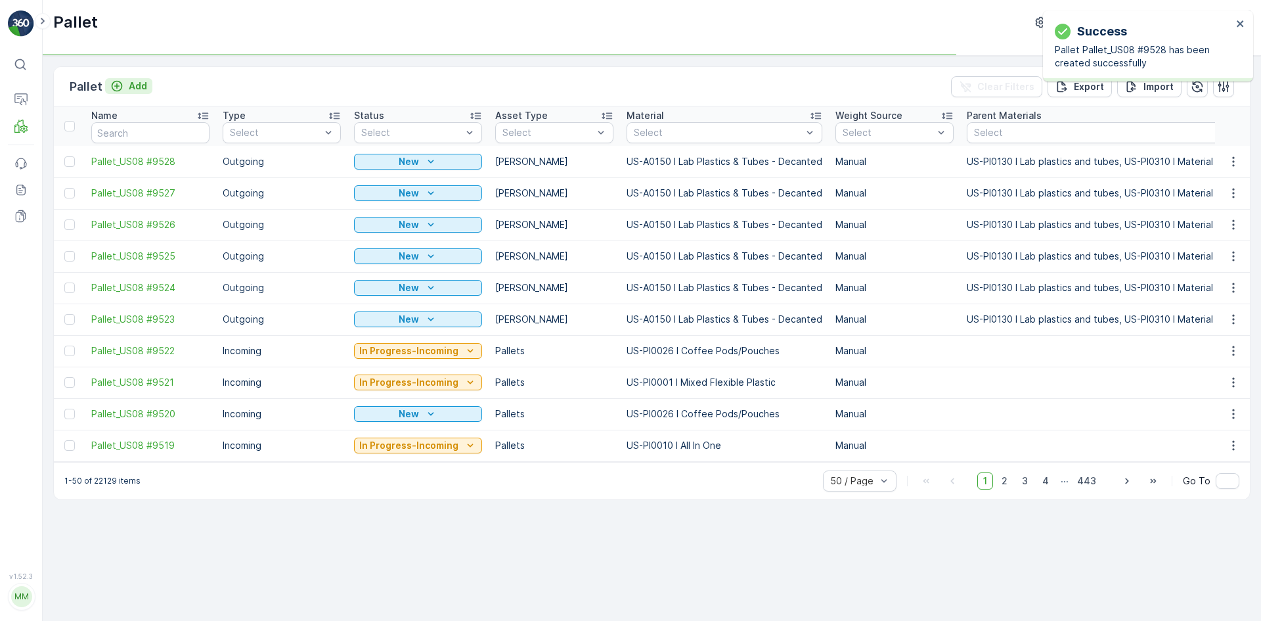
click at [125, 92] on div "Add" at bounding box center [128, 85] width 37 height 13
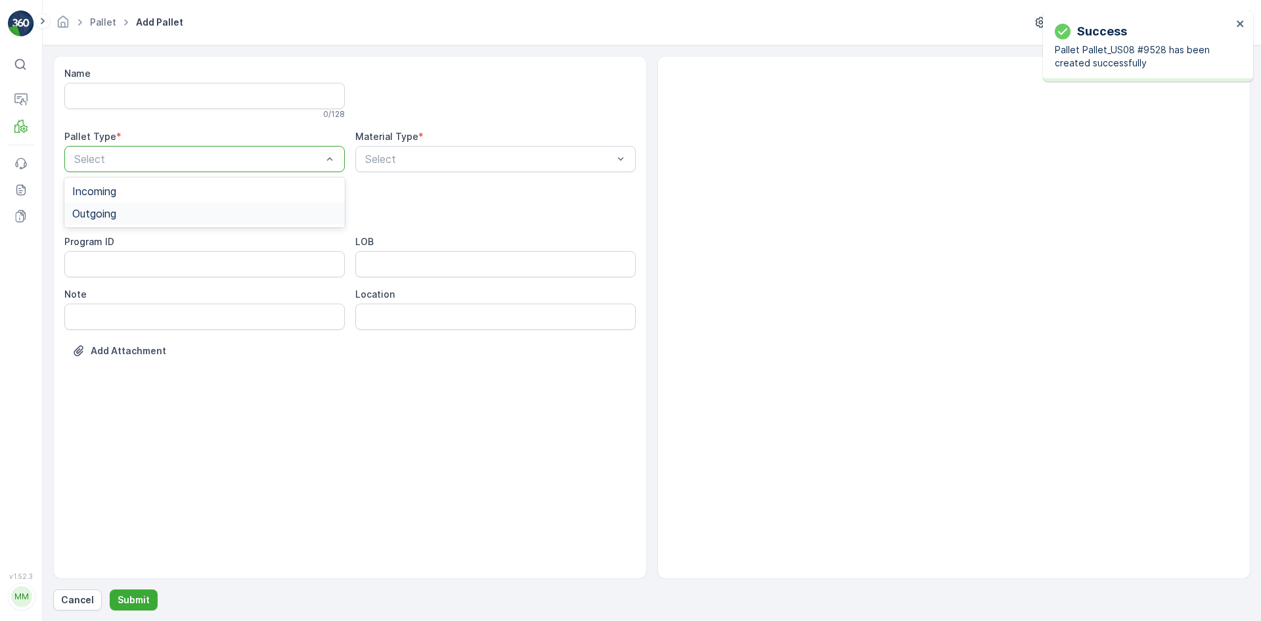
click at [142, 203] on div "Outgoing" at bounding box center [204, 213] width 281 height 22
click at [142, 203] on div "Select" at bounding box center [204, 211] width 281 height 26
click at [145, 240] on div "[PERSON_NAME]" at bounding box center [204, 244] width 265 height 12
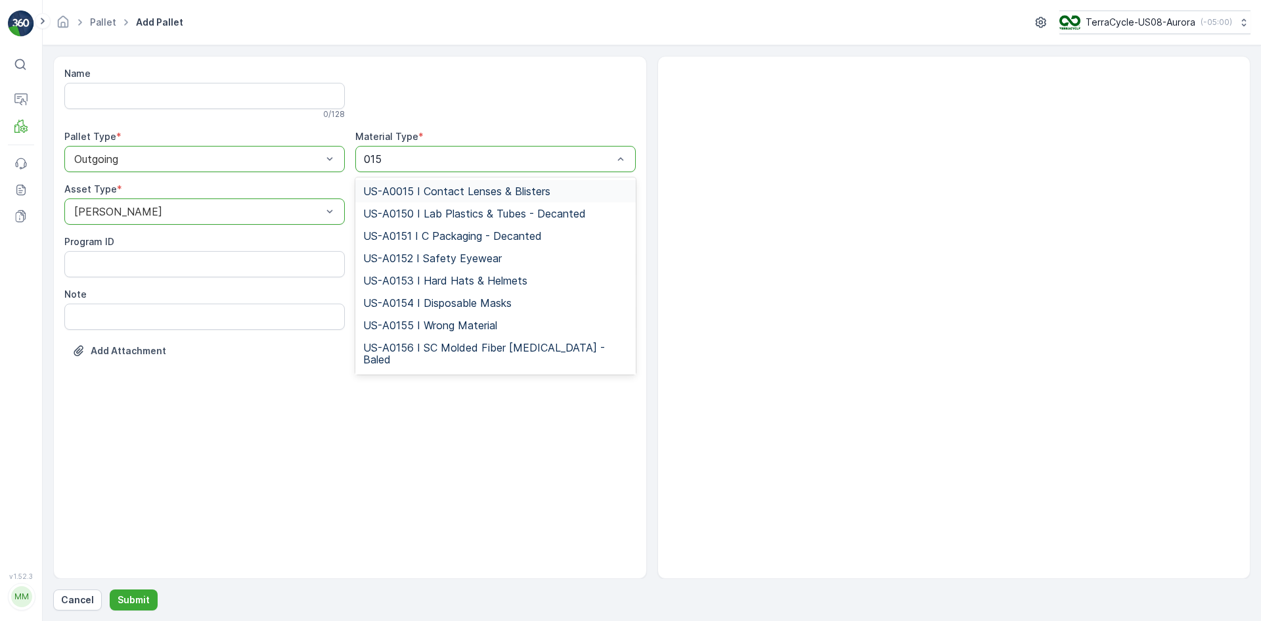
type input "0150"
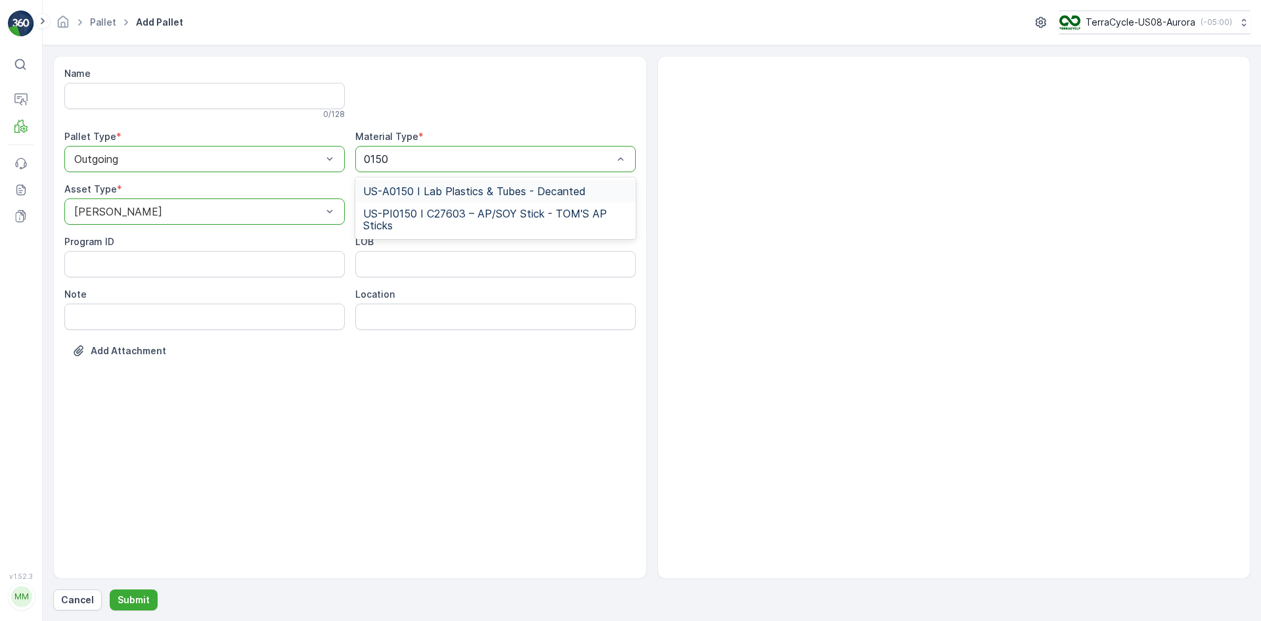
click at [418, 192] on span "US-A0150 I Lab Plastics & Tubes - Decanted" at bounding box center [474, 191] width 223 height 12
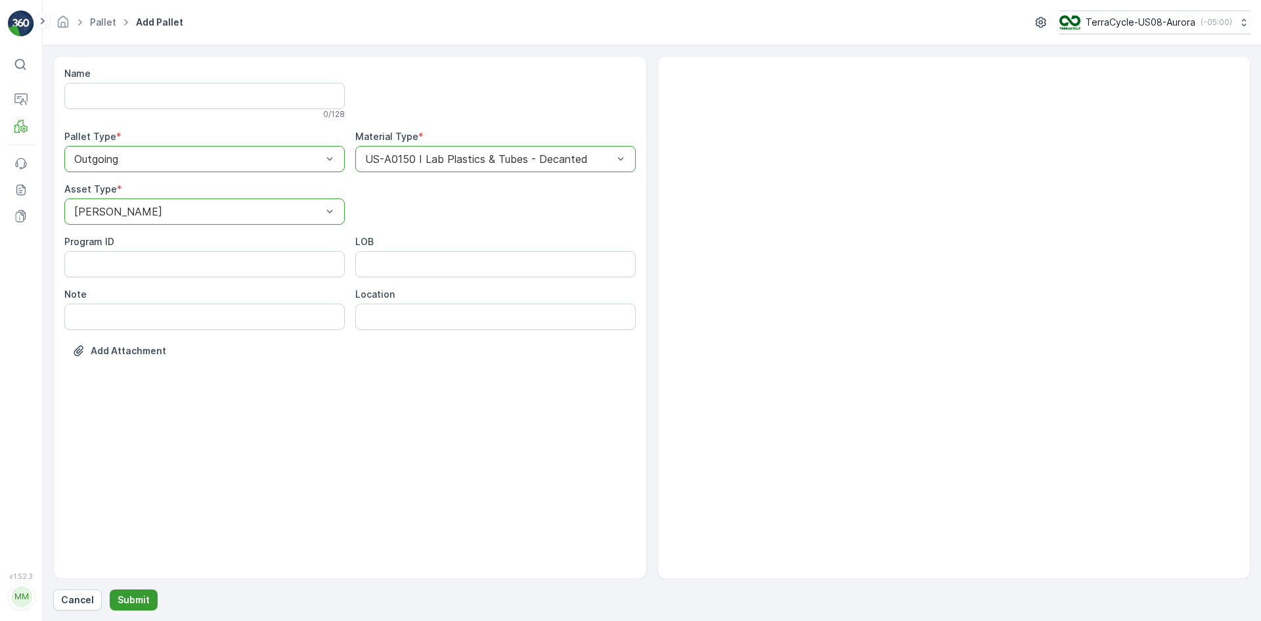
click at [126, 600] on p "Submit" at bounding box center [134, 599] width 32 height 13
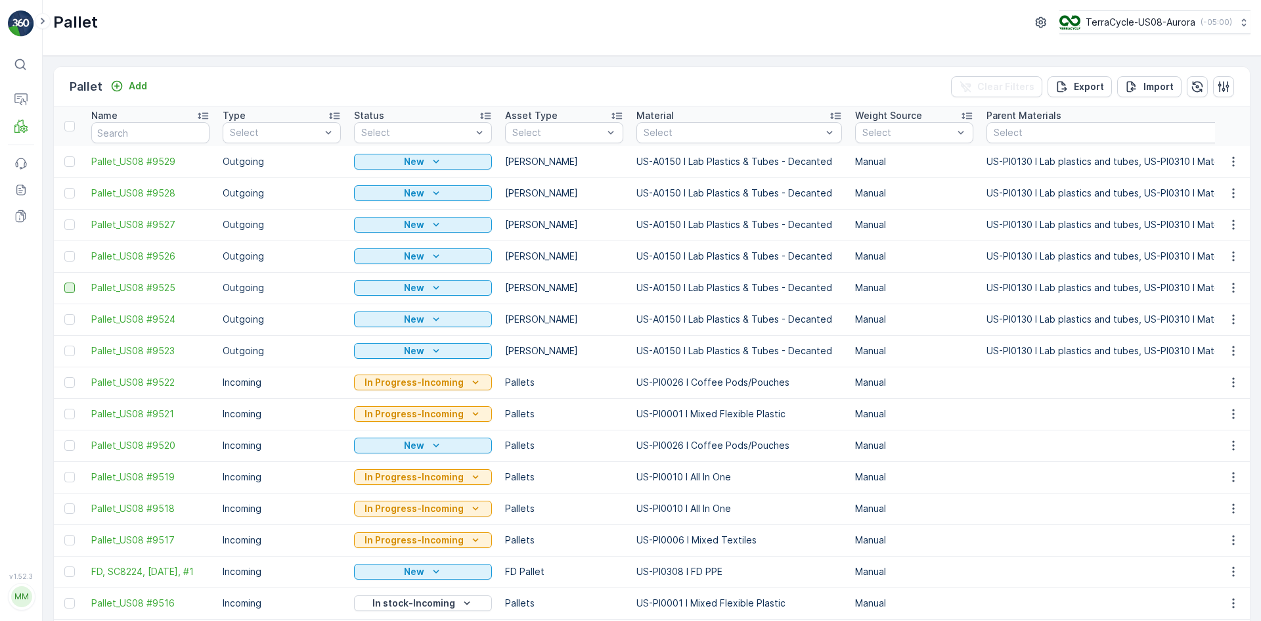
click at [70, 316] on div at bounding box center [69, 319] width 11 height 11
click at [64, 314] on input "checkbox" at bounding box center [64, 314] width 0 height 0
click at [68, 286] on div at bounding box center [69, 287] width 11 height 11
click at [64, 282] on input "checkbox" at bounding box center [64, 282] width 0 height 0
click at [70, 258] on div at bounding box center [69, 256] width 11 height 11
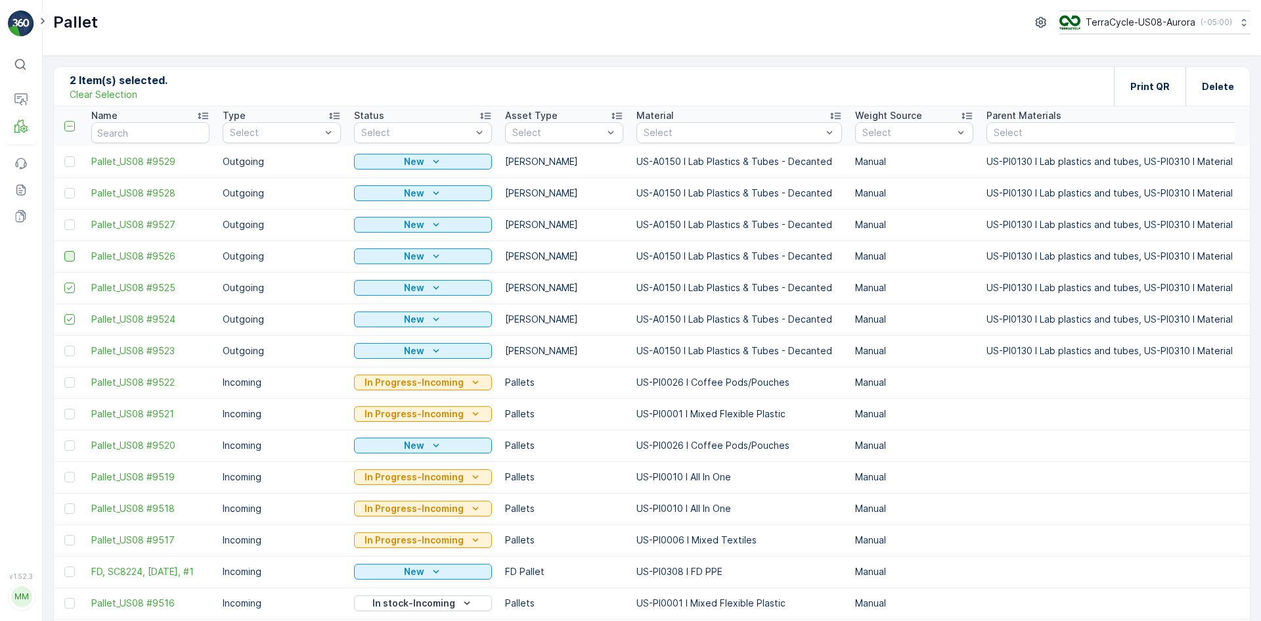
click at [64, 251] on input "checkbox" at bounding box center [64, 251] width 0 height 0
click at [72, 227] on div at bounding box center [69, 224] width 11 height 11
click at [64, 219] on input "checkbox" at bounding box center [64, 219] width 0 height 0
click at [69, 194] on div at bounding box center [69, 193] width 11 height 11
click at [64, 188] on input "checkbox" at bounding box center [64, 188] width 0 height 0
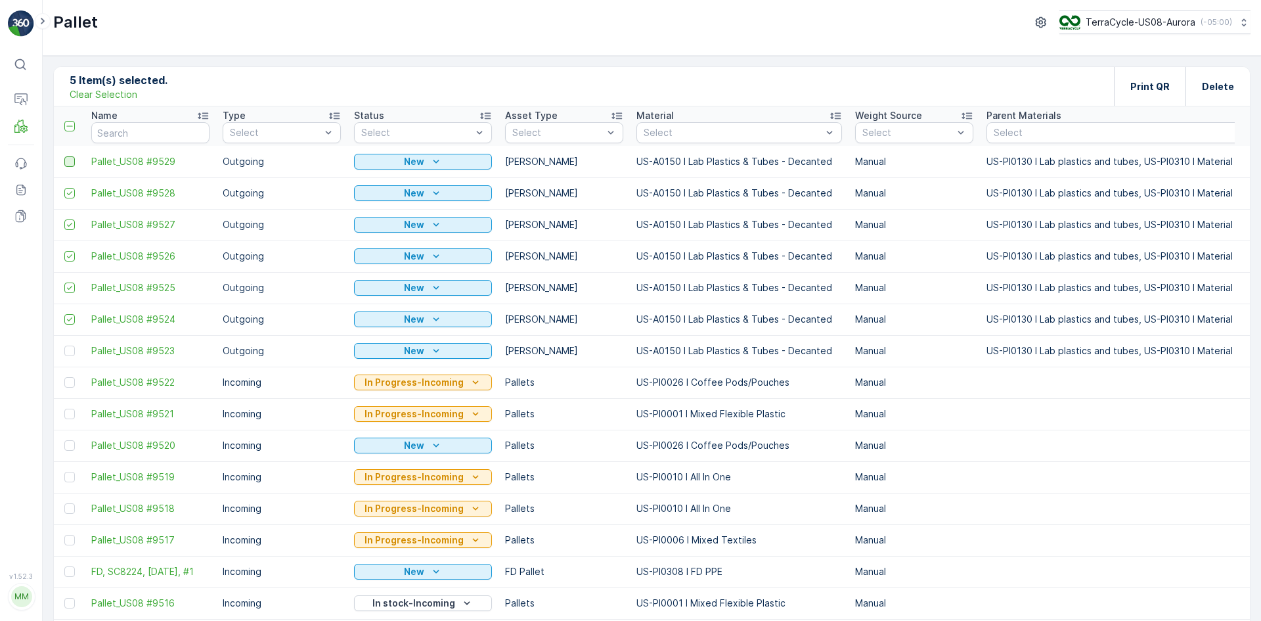
click at [72, 160] on div at bounding box center [69, 161] width 11 height 11
click at [64, 156] on input "checkbox" at bounding box center [64, 156] width 0 height 0
click at [72, 350] on div at bounding box center [69, 351] width 11 height 11
click at [64, 346] on input "checkbox" at bounding box center [64, 346] width 0 height 0
click at [1154, 95] on div "Print QR" at bounding box center [1150, 86] width 39 height 39
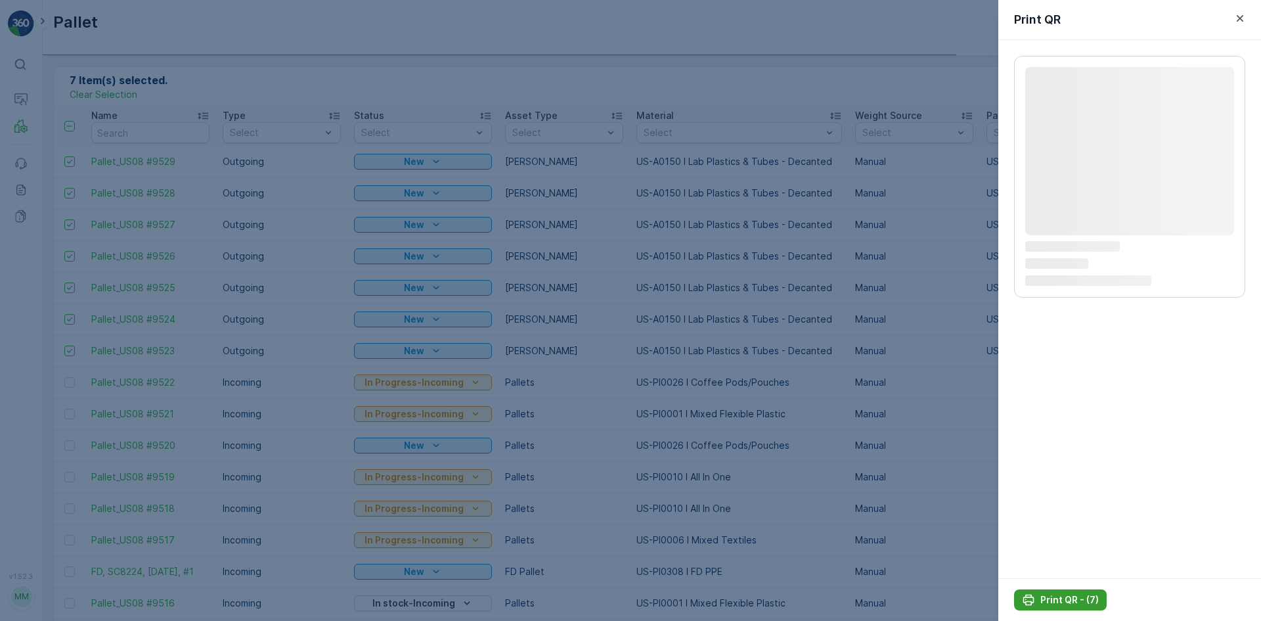
click at [1068, 594] on p "Print QR - (7)" at bounding box center [1070, 599] width 58 height 13
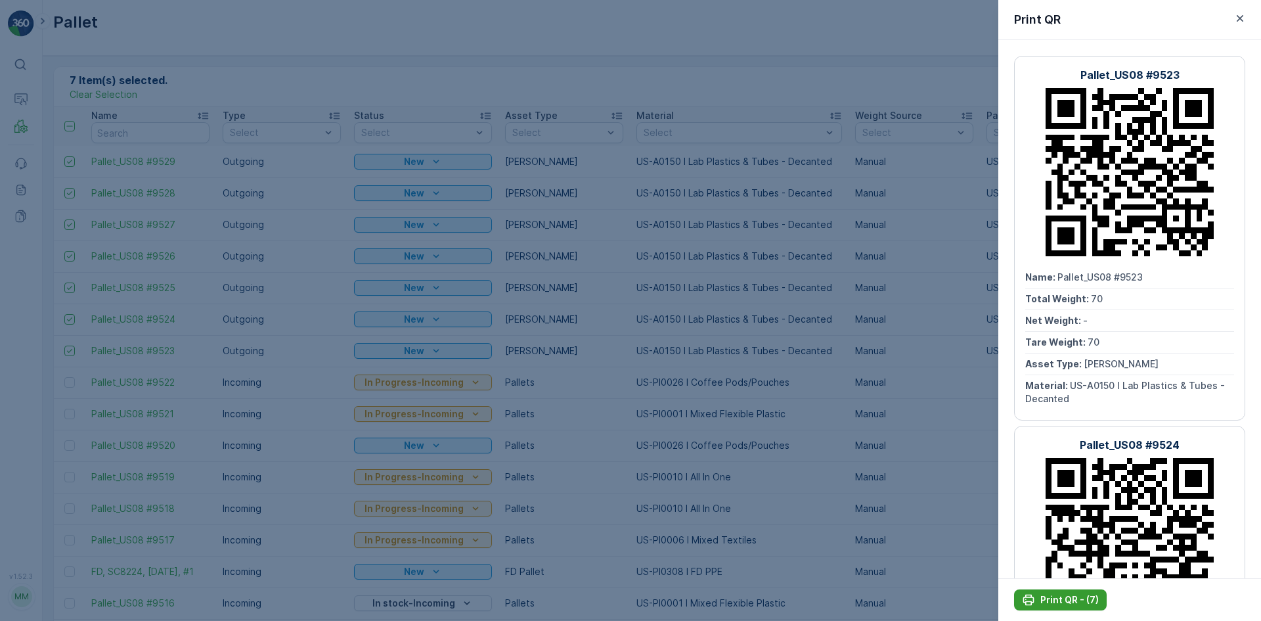
click at [1079, 599] on p "Print QR - (7)" at bounding box center [1070, 599] width 58 height 13
click at [336, 332] on div at bounding box center [630, 310] width 1261 height 621
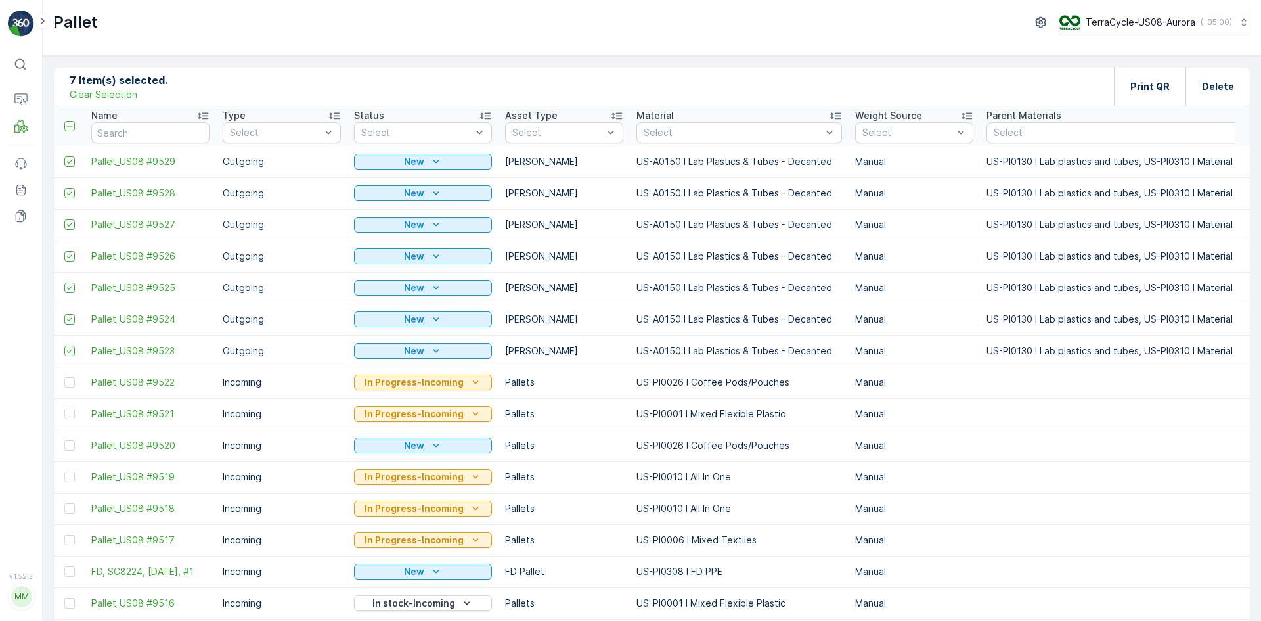
click at [92, 94] on p "Clear Selection" at bounding box center [104, 94] width 68 height 13
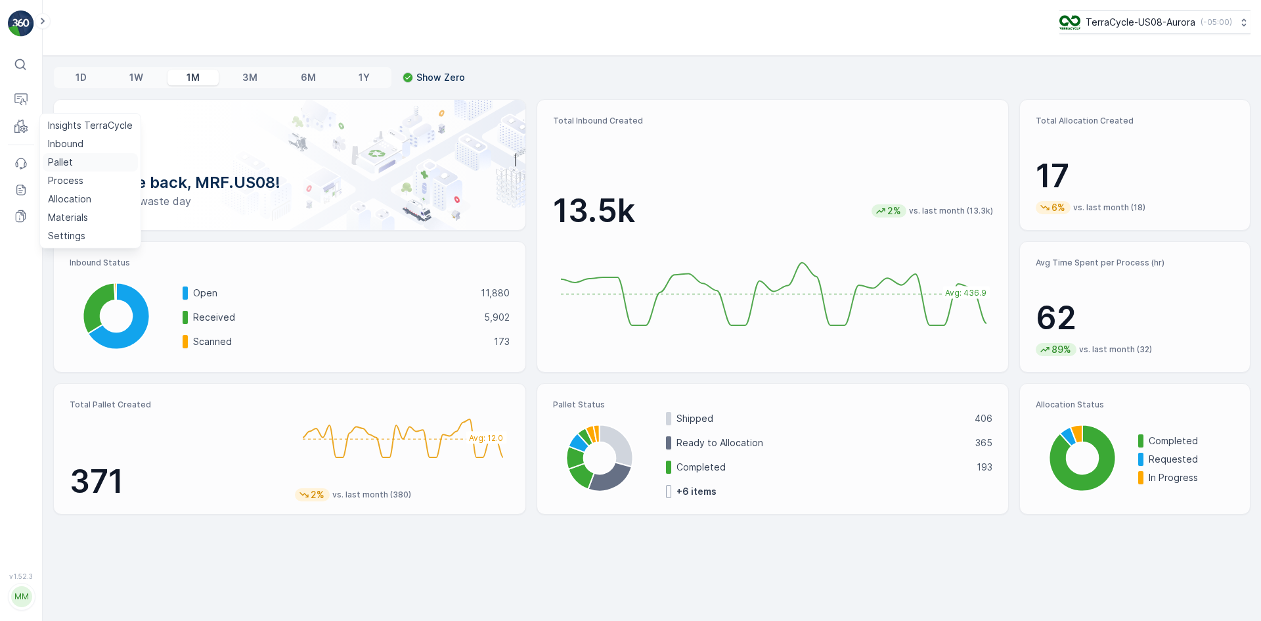
click at [79, 162] on link "Pallet" at bounding box center [90, 162] width 95 height 18
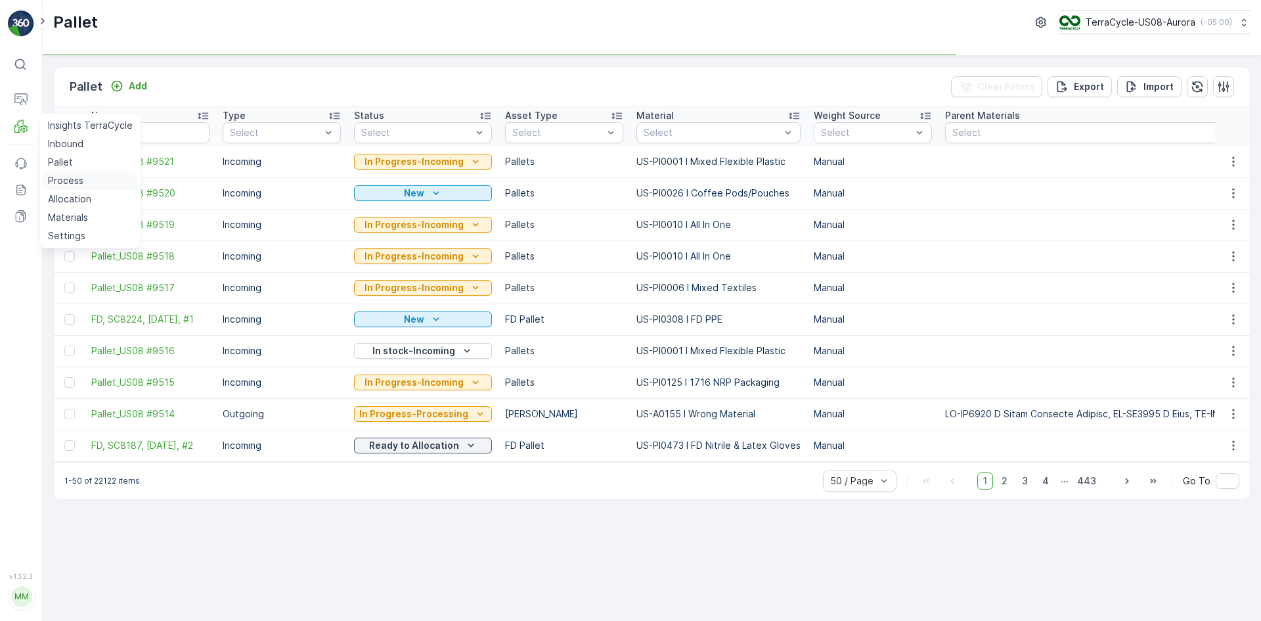
click at [84, 180] on link "Process" at bounding box center [90, 180] width 95 height 18
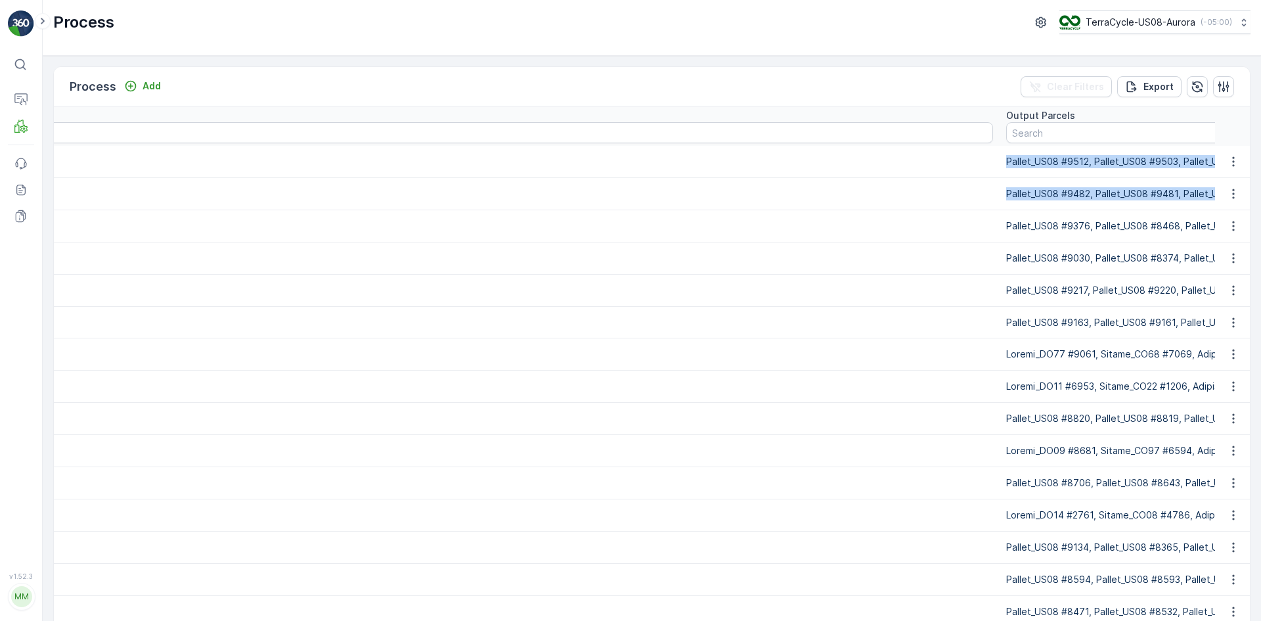
drag, startPoint x: 460, startPoint y: 158, endPoint x: 1261, endPoint y: 204, distance: 802.1
click at [1261, 204] on div "Process Add Clear Filters Export Name Status Select Type Select Input Parcels O…" at bounding box center [652, 338] width 1219 height 565
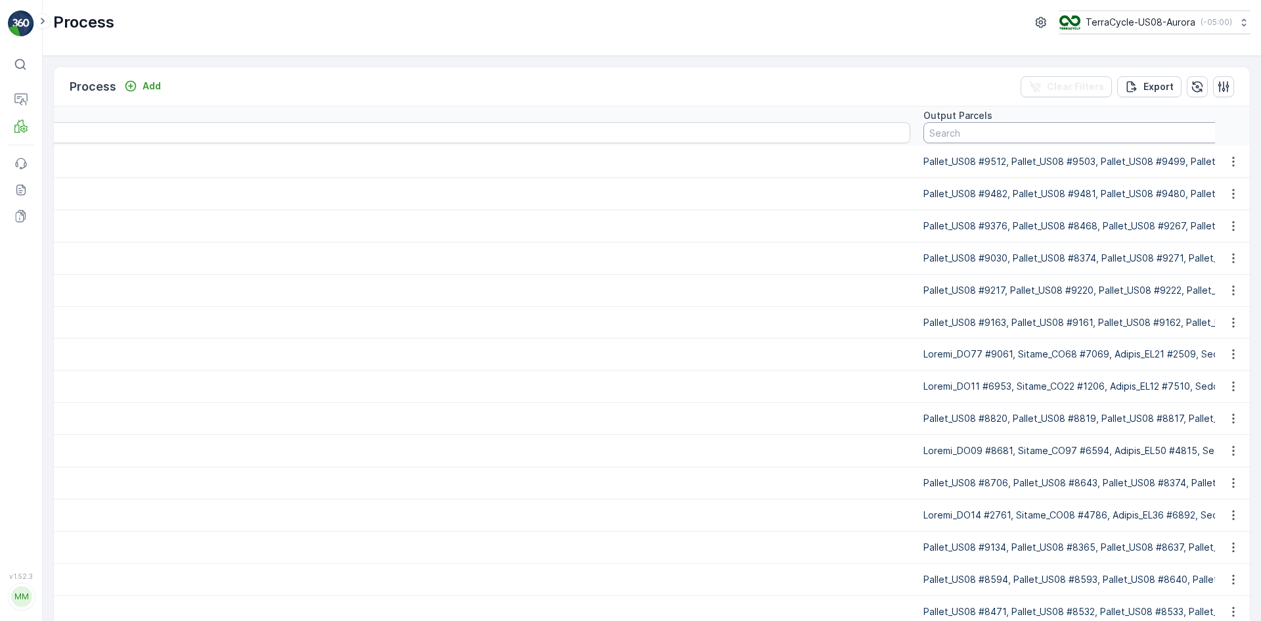
type input "9486"
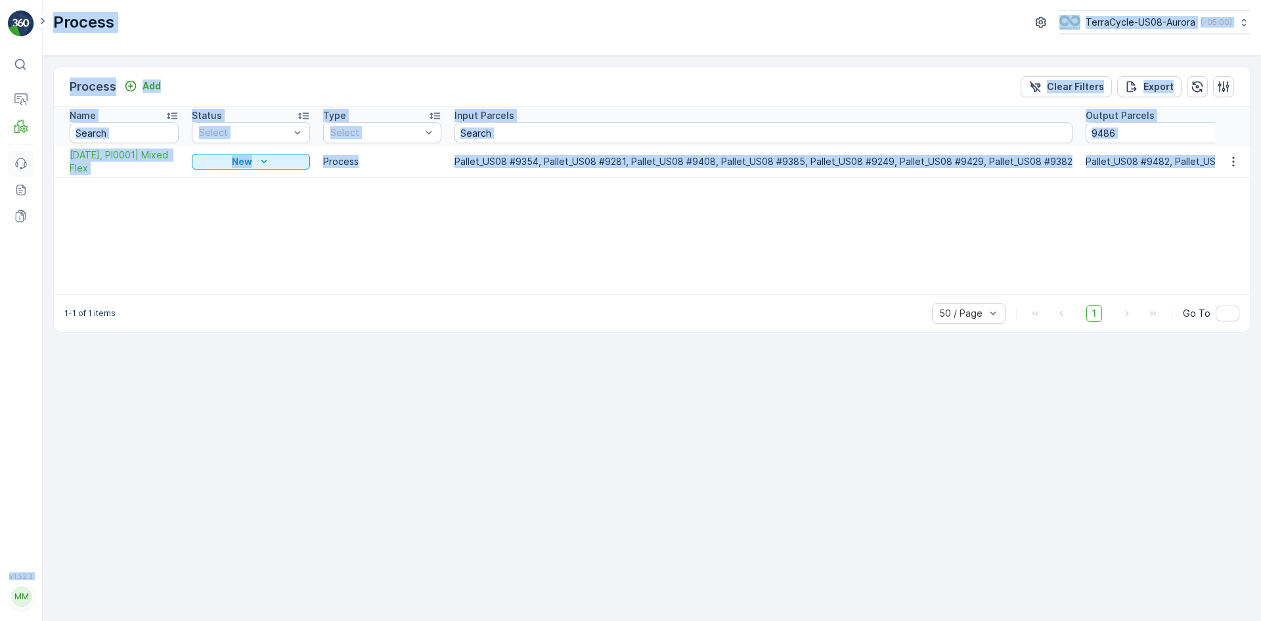
drag, startPoint x: 475, startPoint y: 161, endPoint x: 32, endPoint y: 169, distance: 443.5
click at [32, 169] on div "⌘B Operations MRF Events Reports Documents v 1.52.3 MM MRF.US08 Process TerraCy…" at bounding box center [630, 310] width 1261 height 621
click at [173, 234] on div "Name Status Select Type Select Input Parcels Output Parcels 9486 Creation Time …" at bounding box center [652, 200] width 1196 height 188
click at [147, 219] on div "Name Status Select Type Select Input Parcels Output Parcels 9486 Creation Time …" at bounding box center [652, 200] width 1196 height 188
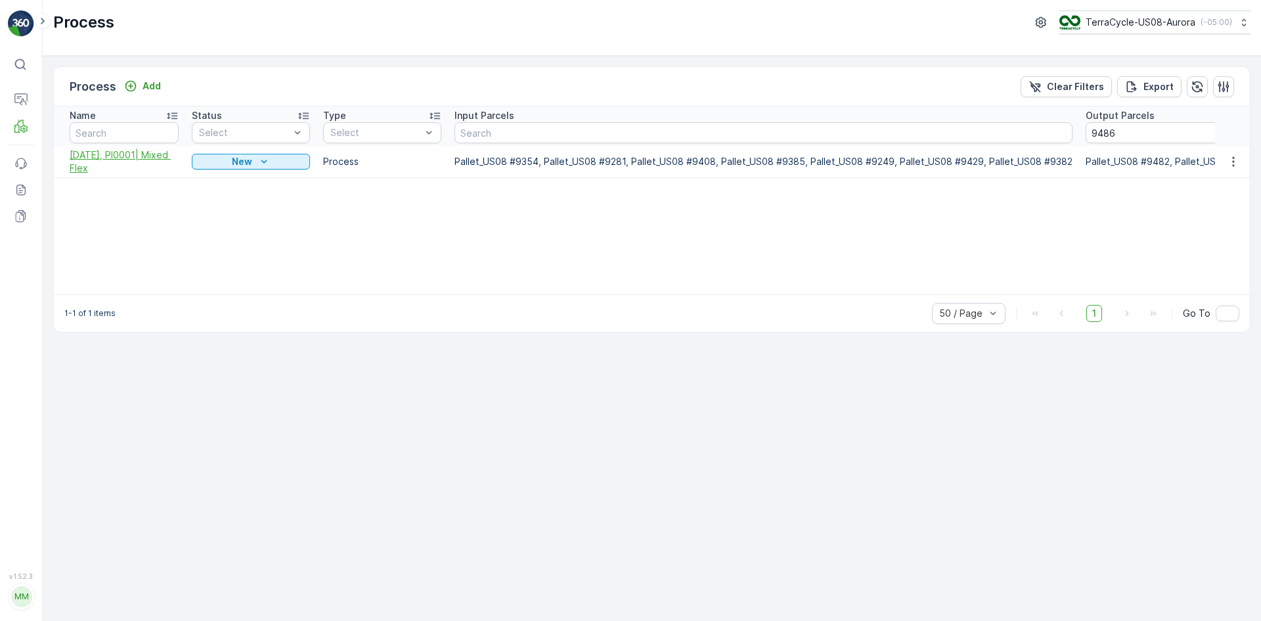
click at [142, 156] on span "10/14/25, PI0001| Mixed Flex" at bounding box center [124, 161] width 109 height 26
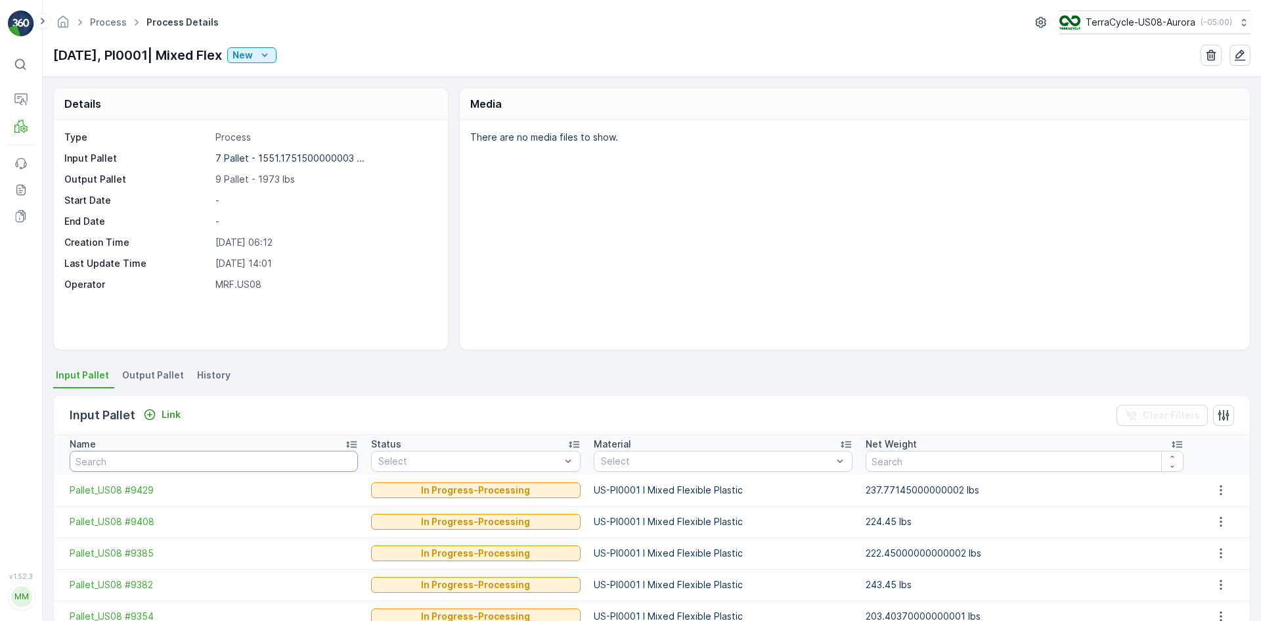
click at [168, 461] on input "text" at bounding box center [214, 461] width 288 height 21
click at [22, 127] on icon at bounding box center [23, 128] width 7 height 7
click at [125, 20] on link "Process" at bounding box center [108, 21] width 37 height 11
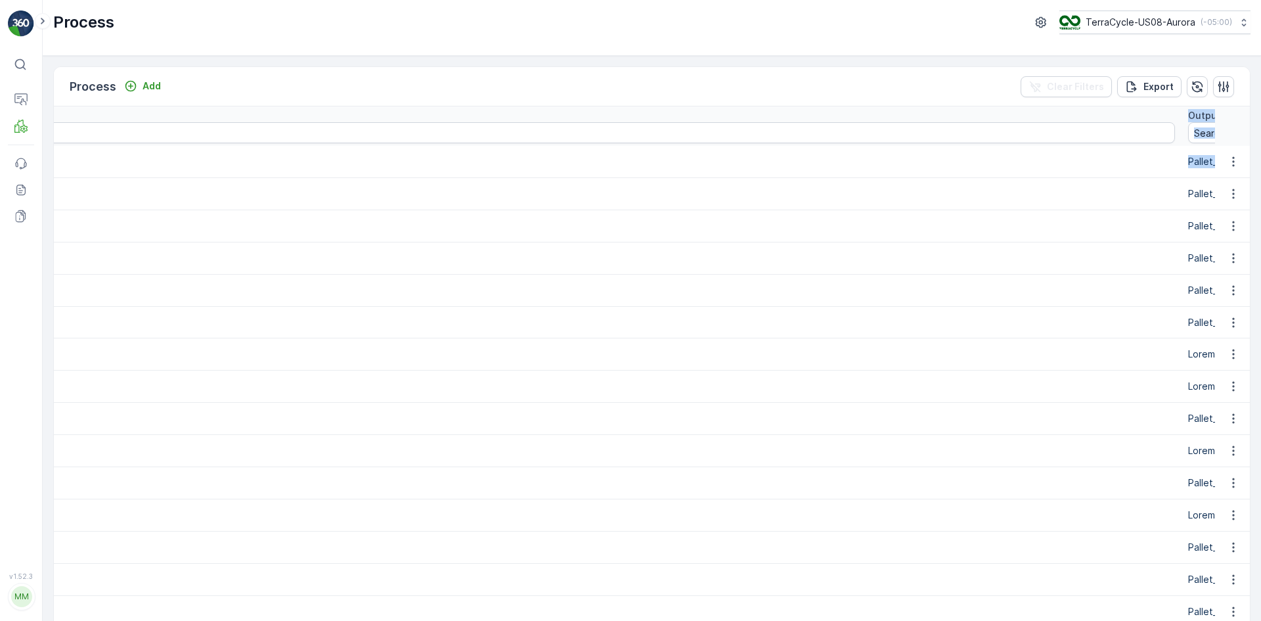
drag, startPoint x: 454, startPoint y: 111, endPoint x: 1261, endPoint y: 151, distance: 807.7
click at [1261, 151] on div "Process Add Clear Filters Export Name Status Select Type Select Input Parcels O…" at bounding box center [652, 338] width 1219 height 565
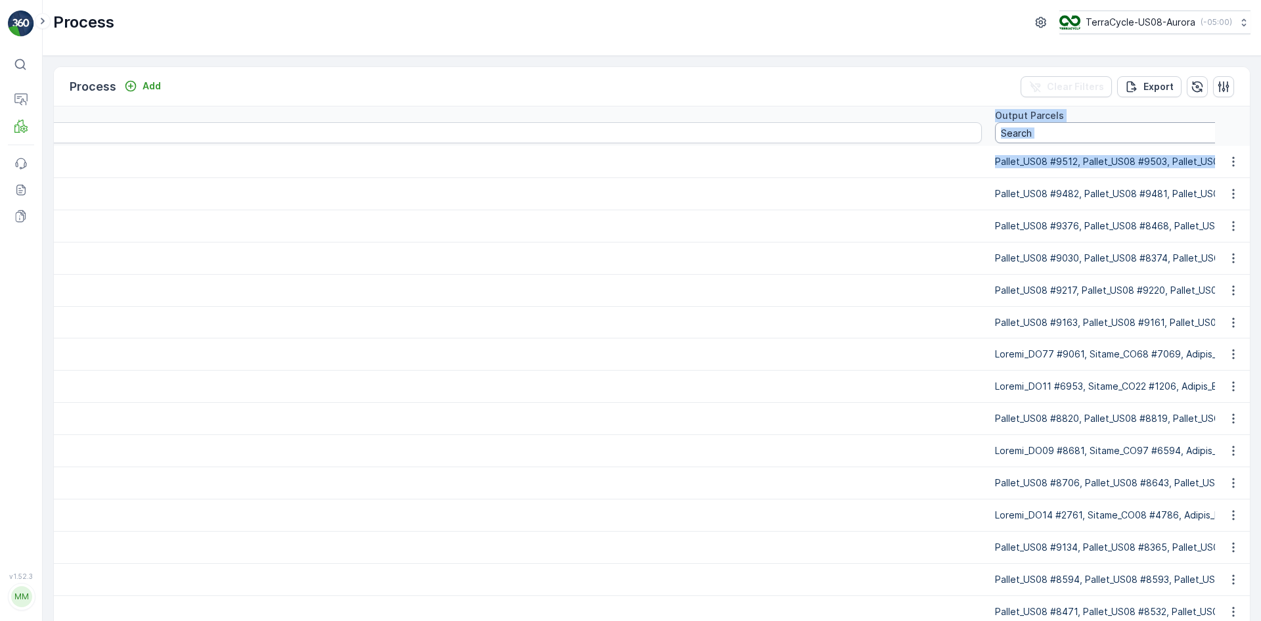
type input "9274"
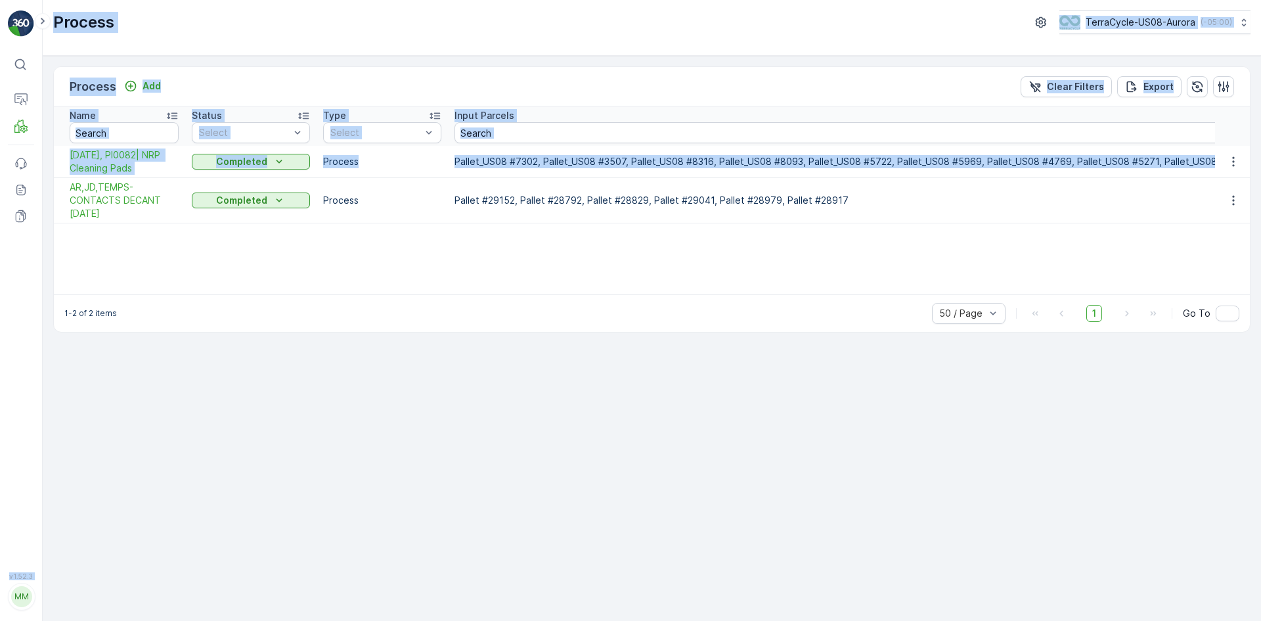
drag, startPoint x: 371, startPoint y: 156, endPoint x: 1, endPoint y: 202, distance: 372.7
click at [1, 202] on div "⌘B Operations MRF Events Reports Documents v 1.52.3 MM MRF.US08 Process TerraCy…" at bounding box center [630, 310] width 1261 height 621
click at [106, 263] on div "Name Status Select Type Select Input Parcels Output Parcels 9274 Creation Time …" at bounding box center [652, 200] width 1196 height 188
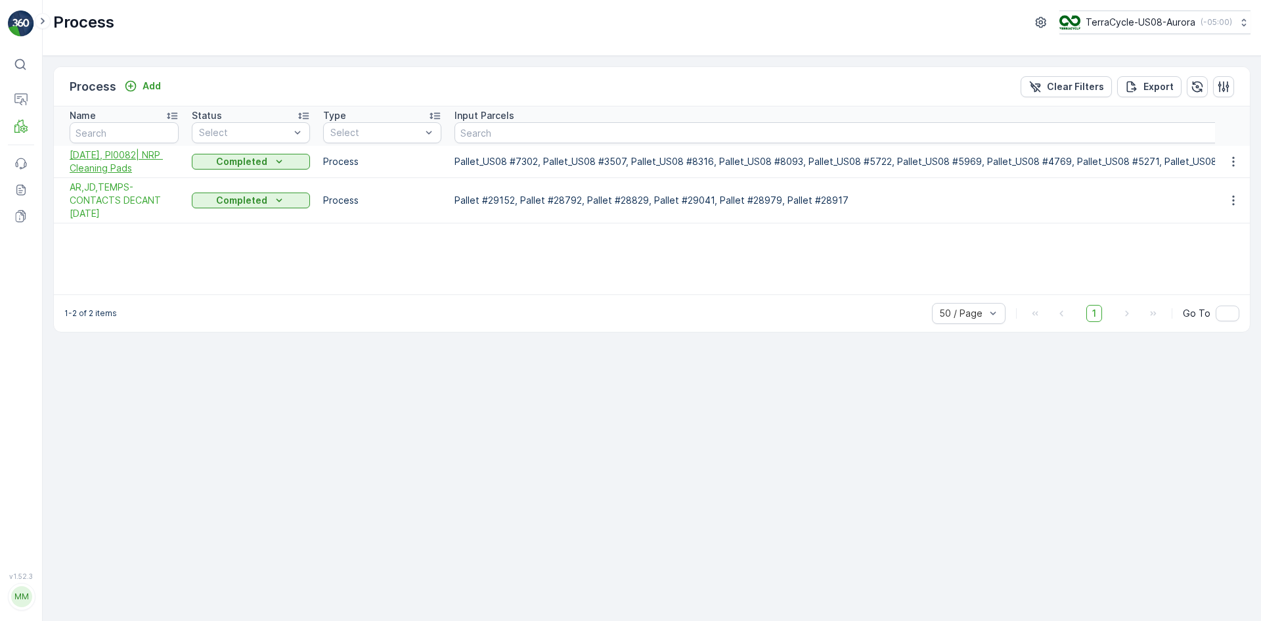
click at [130, 160] on span "10/08/25, PI0082| NRP Cleaning Pads" at bounding box center [124, 161] width 109 height 26
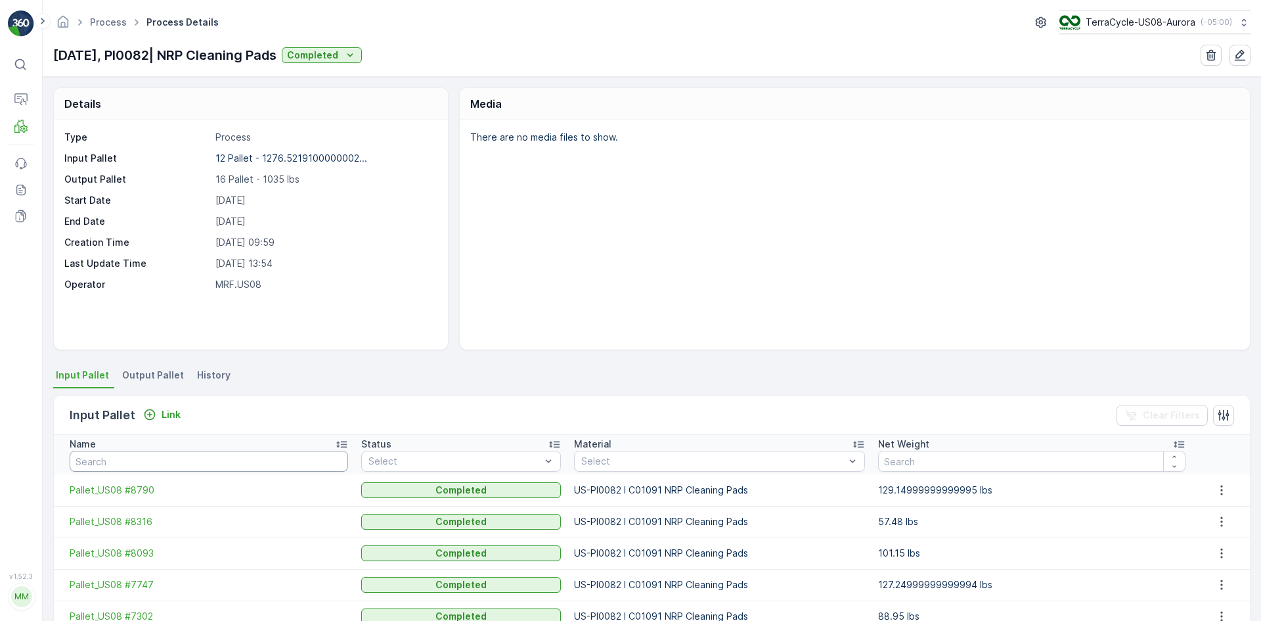
click at [219, 458] on input "text" at bounding box center [209, 461] width 279 height 21
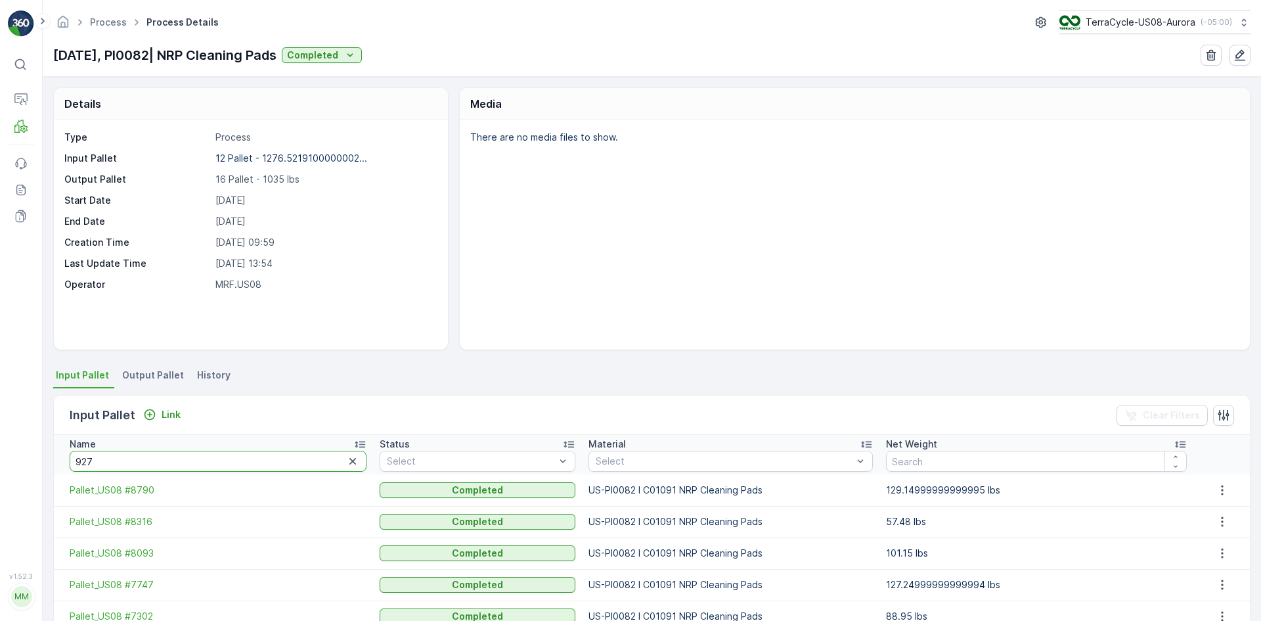
type input "9274"
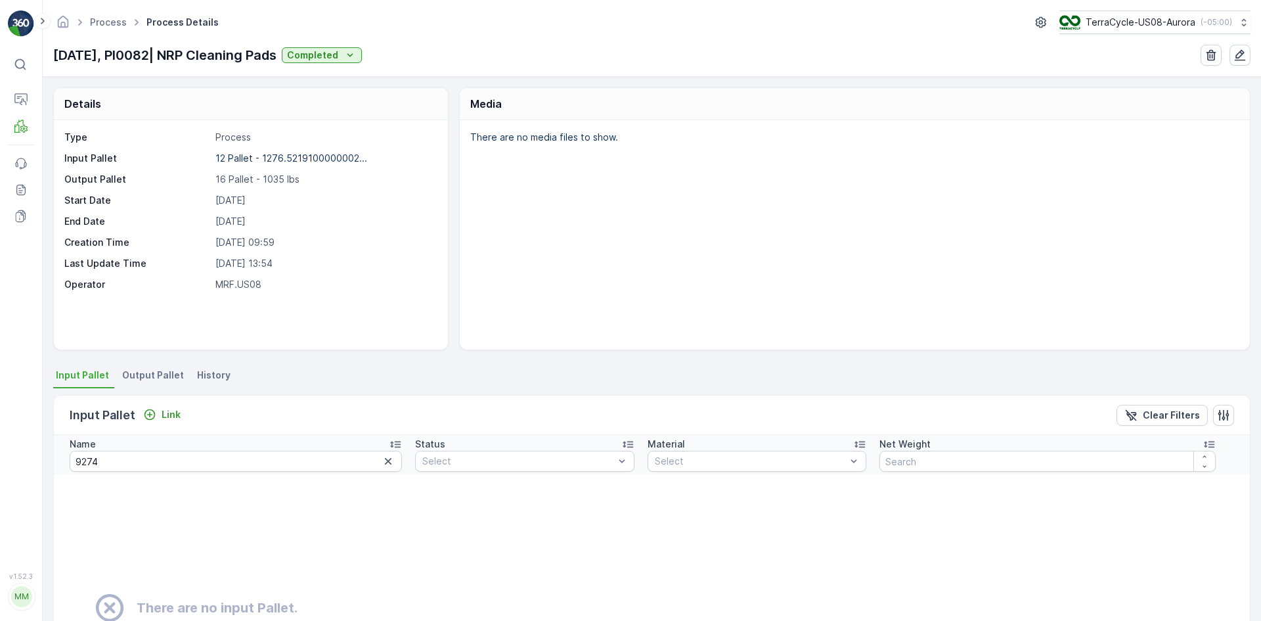
click at [137, 371] on span "Output Pallet" at bounding box center [153, 375] width 62 height 13
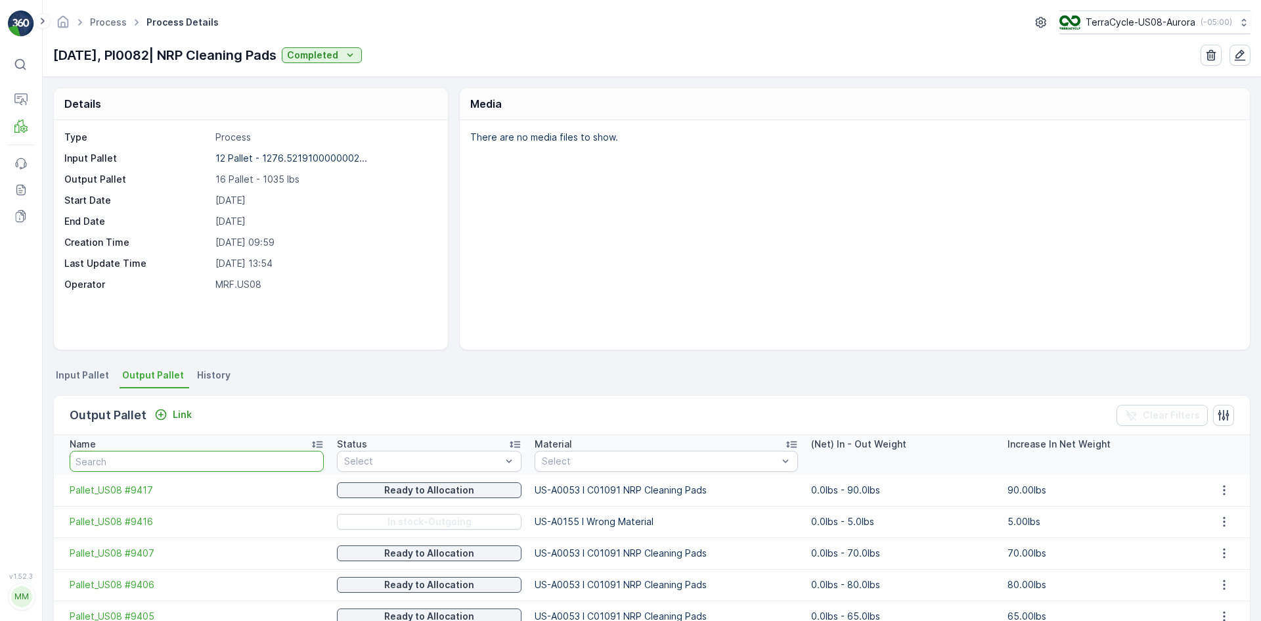
click at [137, 453] on input "text" at bounding box center [197, 461] width 254 height 21
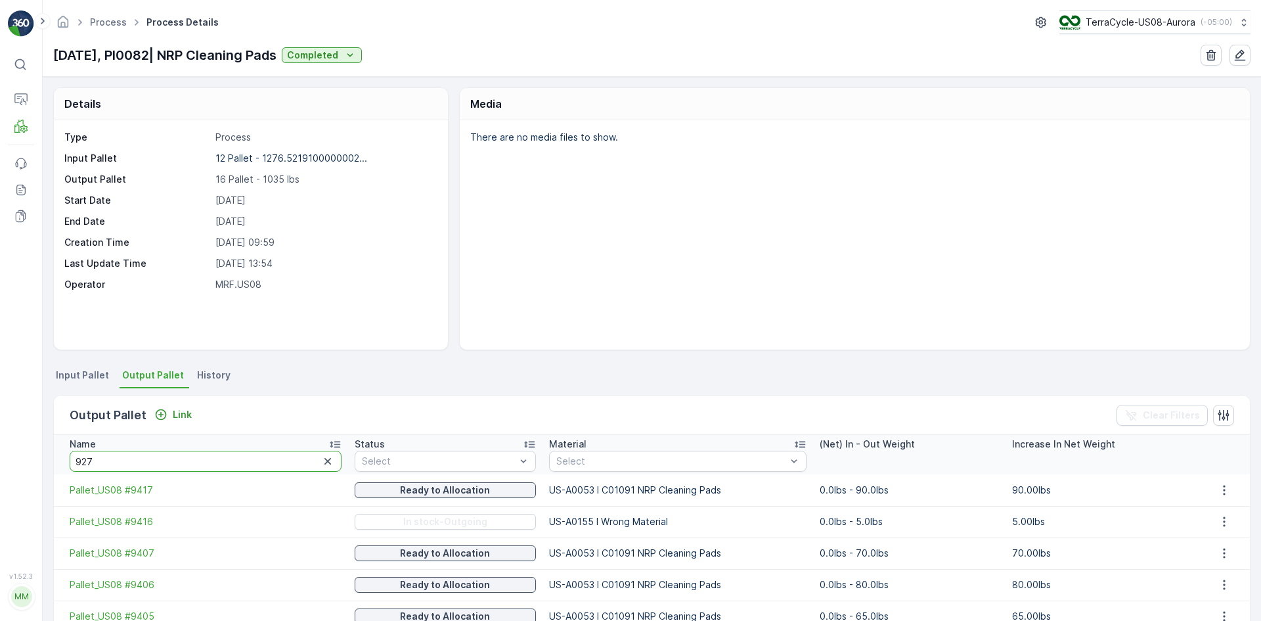
type input "9274"
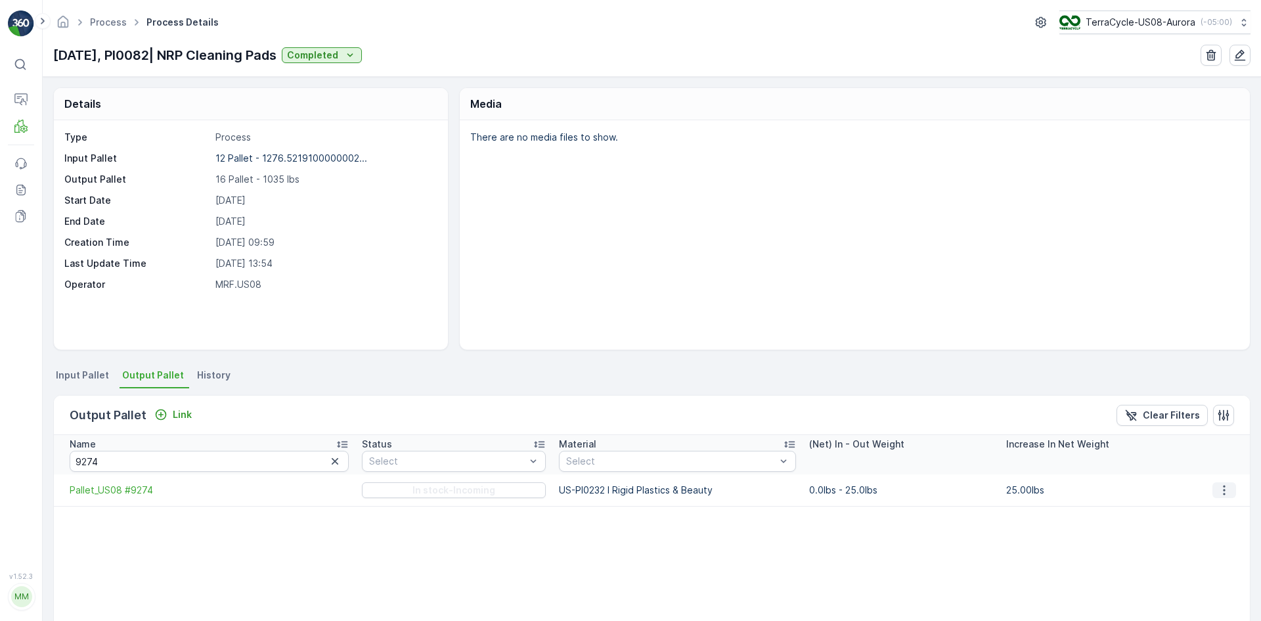
click at [1223, 491] on icon "button" at bounding box center [1224, 489] width 13 height 13
click at [146, 486] on span "Pallet_US08 #9274" at bounding box center [209, 489] width 279 height 13
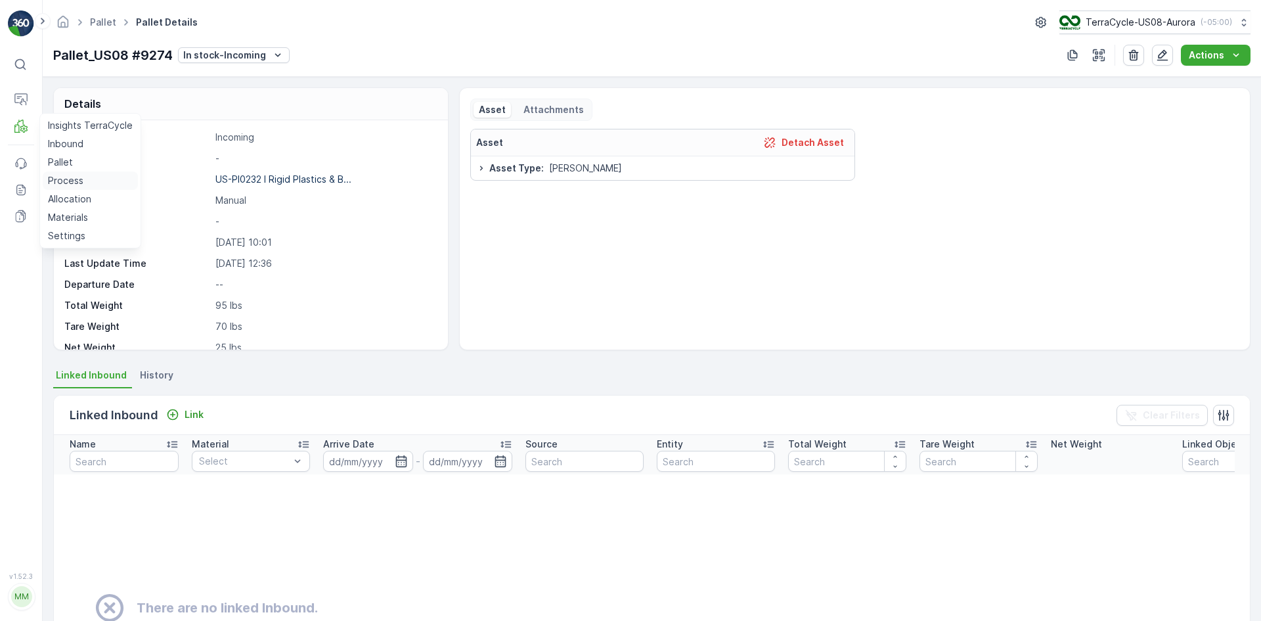
click at [89, 181] on link "Process" at bounding box center [90, 180] width 95 height 18
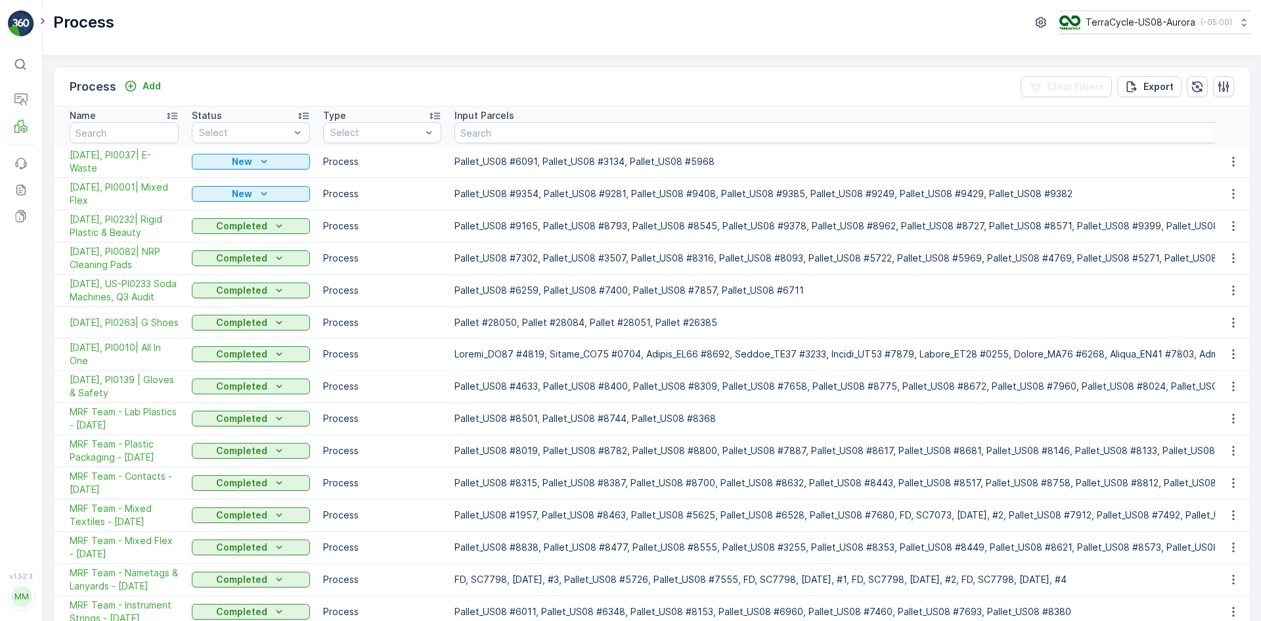
drag, startPoint x: 169, startPoint y: 160, endPoint x: 281, endPoint y: 58, distance: 151.1
click at [281, 58] on div "Process Add Clear Filters Export Name Status Select Type Select Input Parcels O…" at bounding box center [652, 338] width 1219 height 565
click at [128, 194] on span "10/14/25, PI0001| Mixed Flex" at bounding box center [124, 194] width 109 height 26
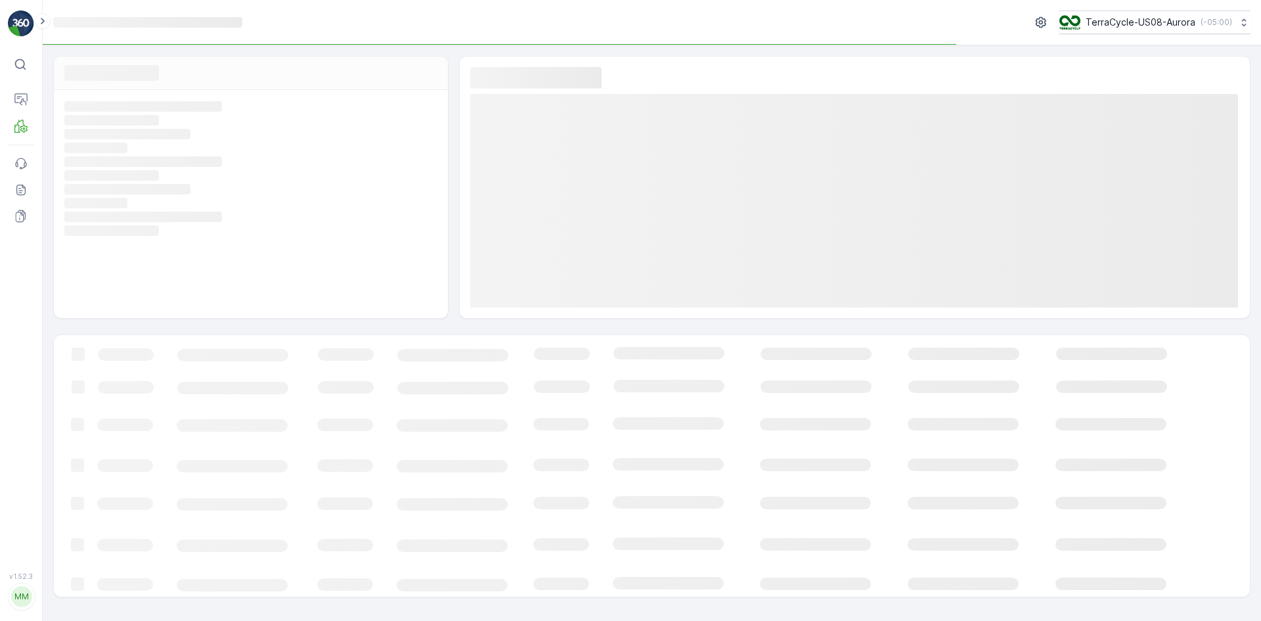
drag, startPoint x: 126, startPoint y: 194, endPoint x: 421, endPoint y: 267, distance: 303.8
click at [421, 267] on div "Loading... Loading... Loading... Loading... Loading... Loading... Loading... Lo…" at bounding box center [251, 204] width 394 height 228
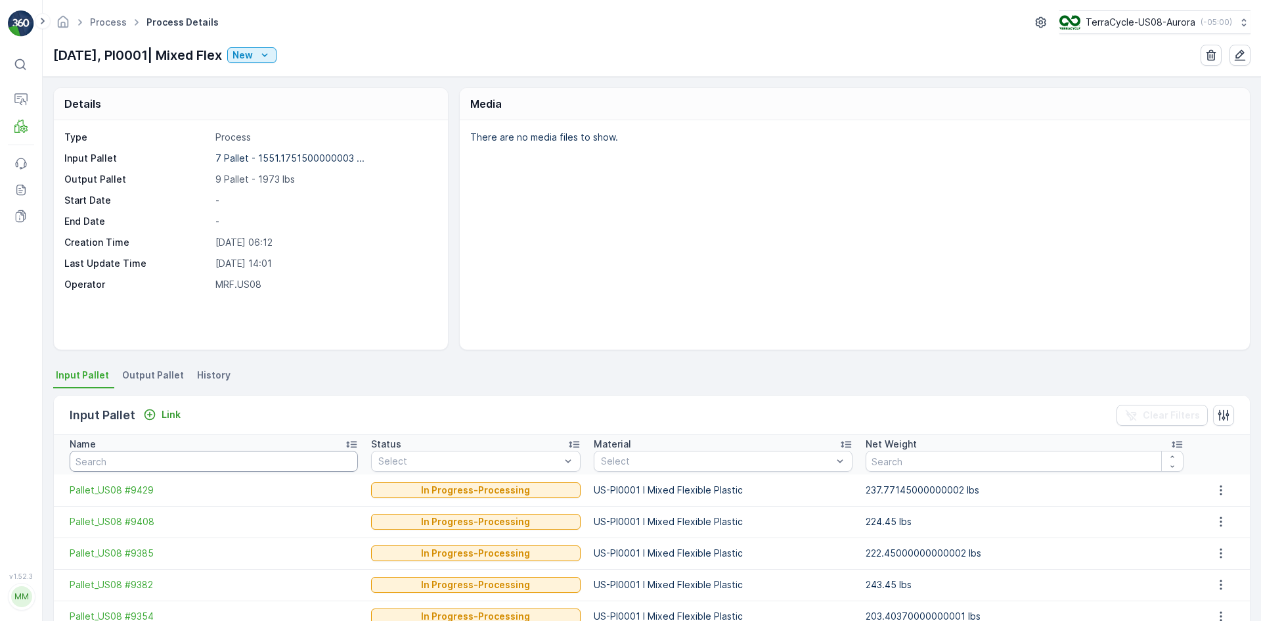
click at [175, 461] on input "text" at bounding box center [214, 461] width 288 height 21
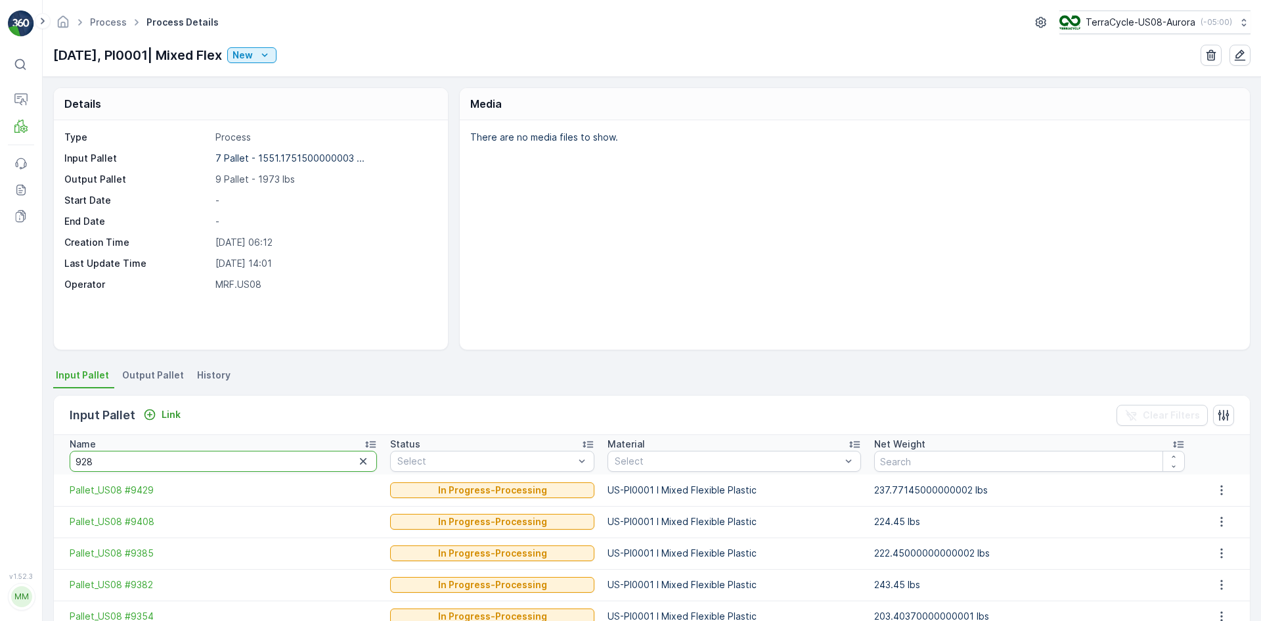
type input "9281"
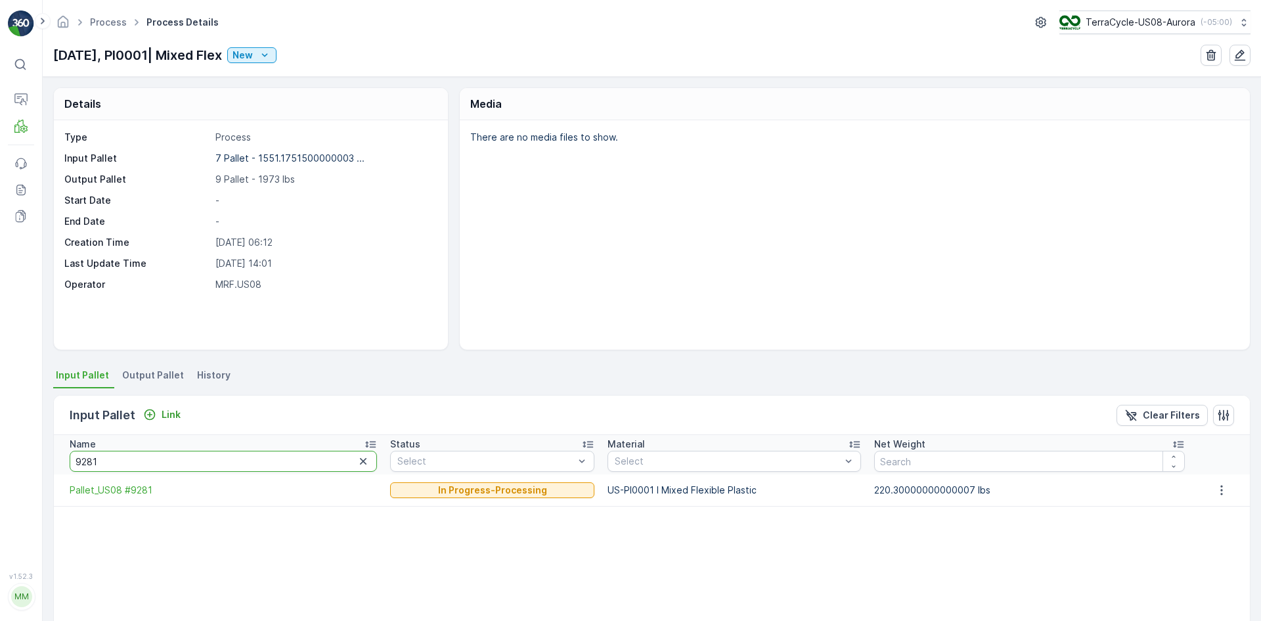
drag, startPoint x: 173, startPoint y: 457, endPoint x: 9, endPoint y: 500, distance: 169.7
click at [9, 500] on div "⌘B Operations MRF Events Reports Documents v 1.52.3 MM MRF.US08 Process Process…" at bounding box center [630, 310] width 1261 height 621
type input "9354"
click at [108, 21] on link "Process" at bounding box center [108, 21] width 37 height 11
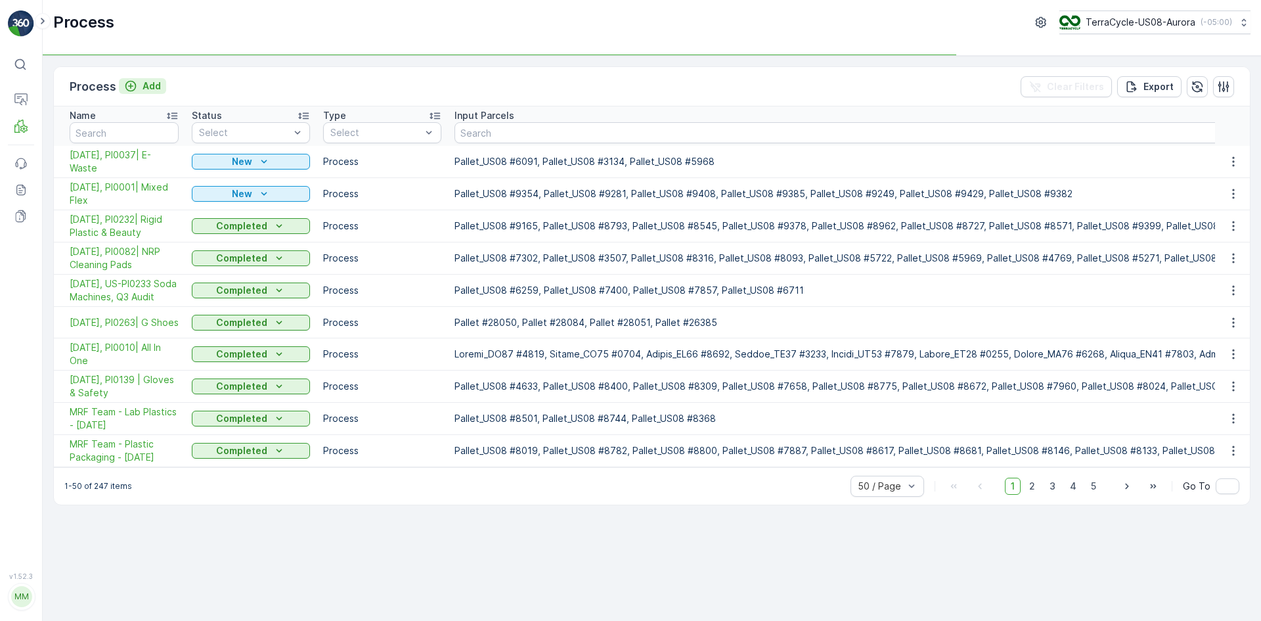
click at [150, 86] on p "Add" at bounding box center [152, 85] width 18 height 13
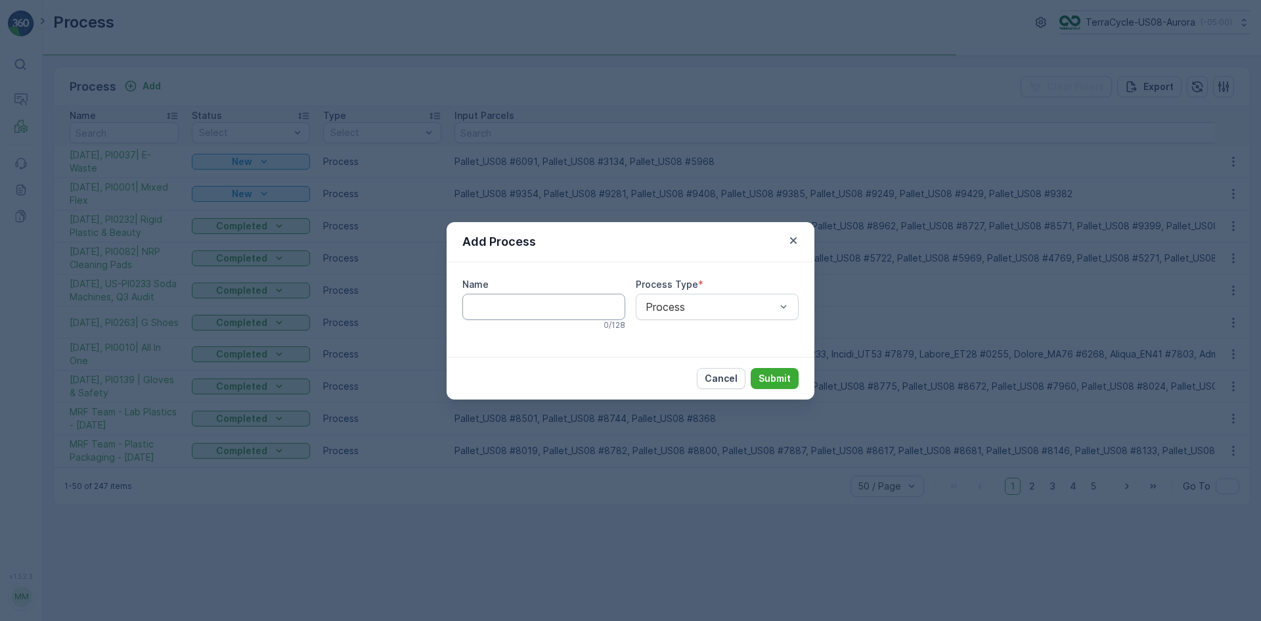
click at [566, 314] on input "Name" at bounding box center [543, 307] width 163 height 26
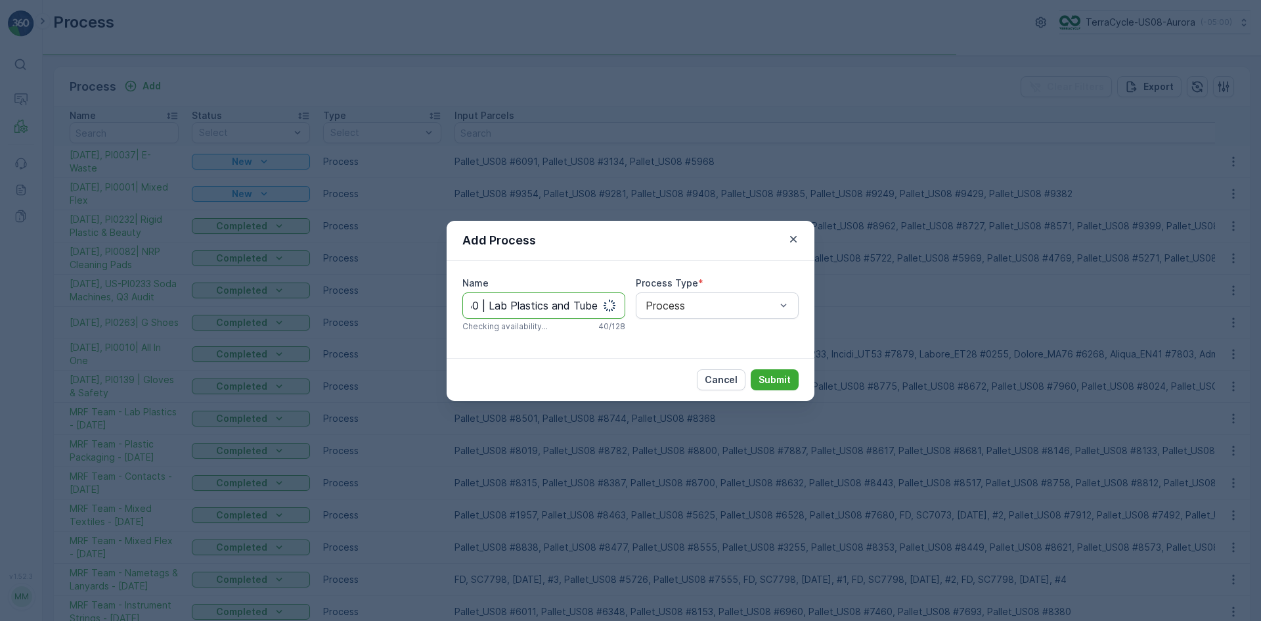
scroll to position [0, 79]
click at [551, 308] on input "10/15/25, PI0130 | Lab Plastics and Tubes" at bounding box center [543, 305] width 163 height 26
type input "10/15/25, PI0130 | Lab Plastics & Tubes"
click at [781, 384] on p "Submit" at bounding box center [775, 379] width 32 height 13
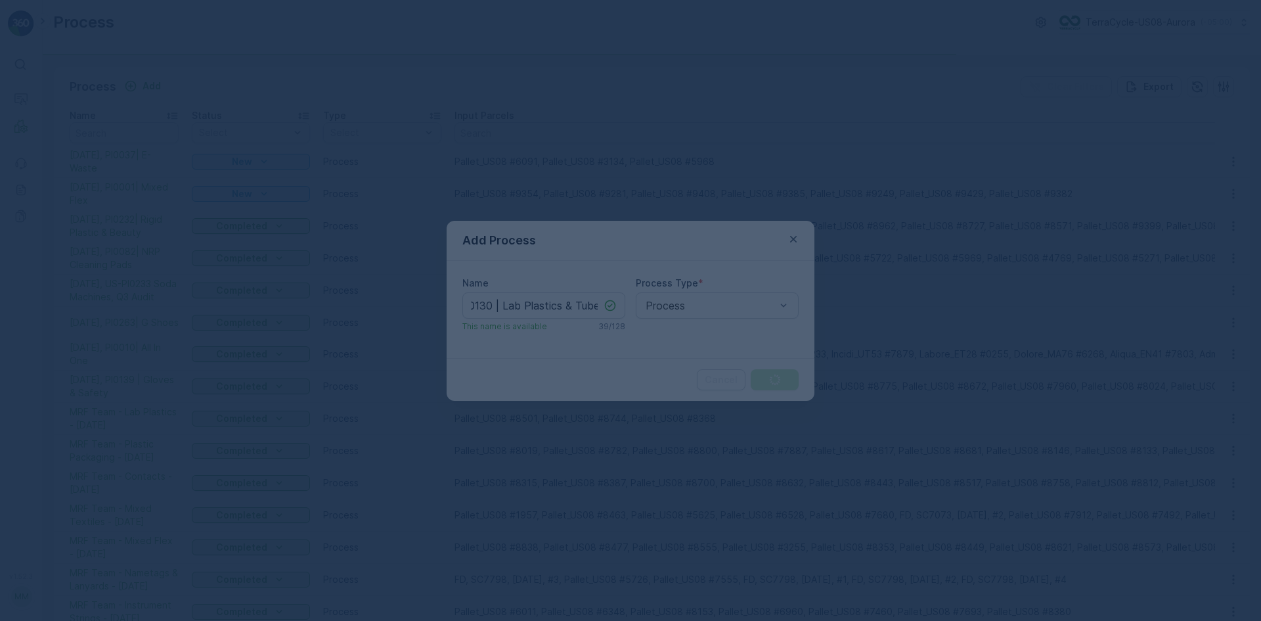
scroll to position [0, 0]
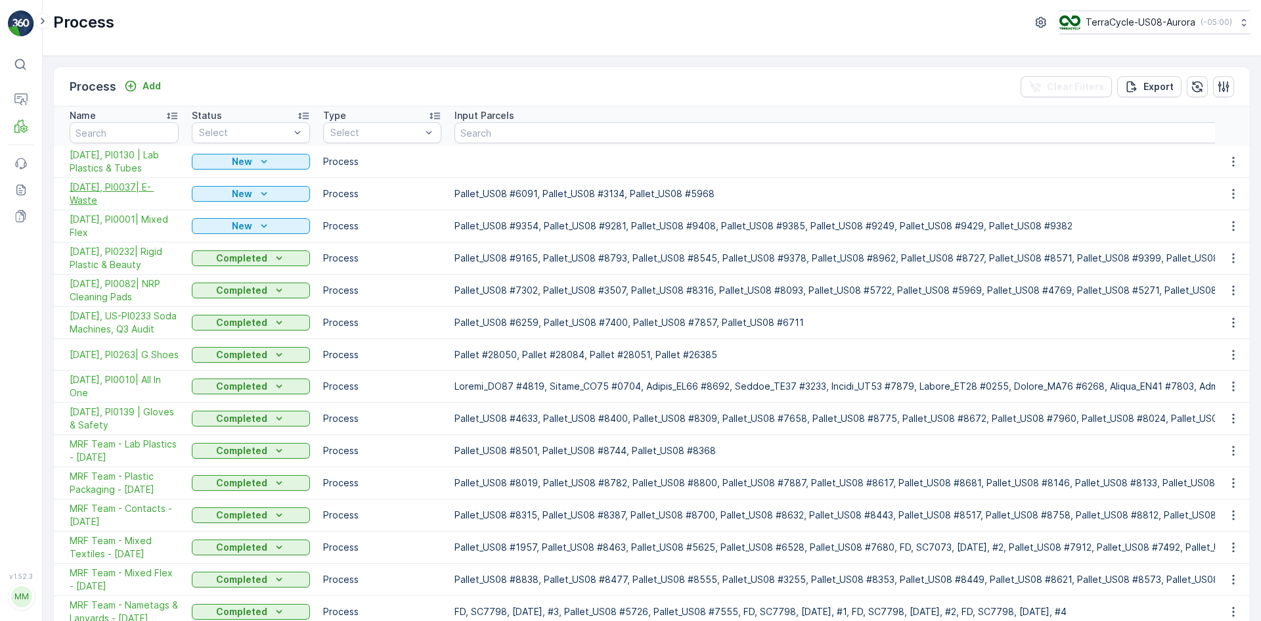
click at [143, 190] on span "10/14/25, PI0037| E- Waste" at bounding box center [124, 194] width 109 height 26
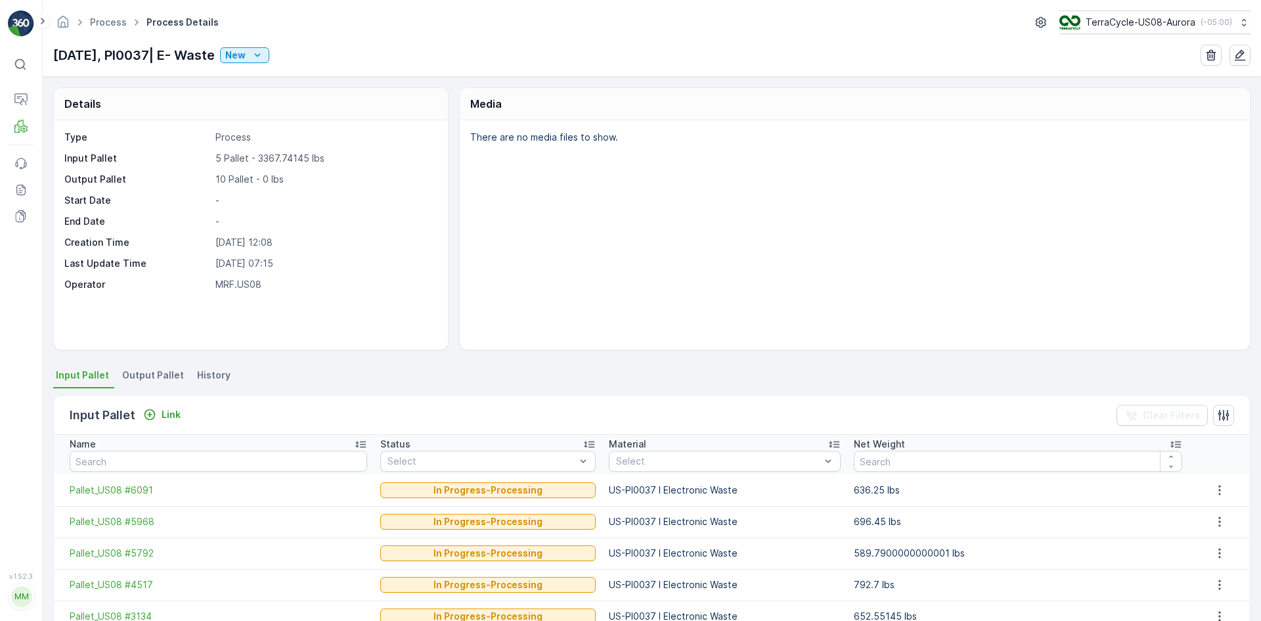
click at [157, 373] on span "Output Pallet" at bounding box center [153, 375] width 62 height 13
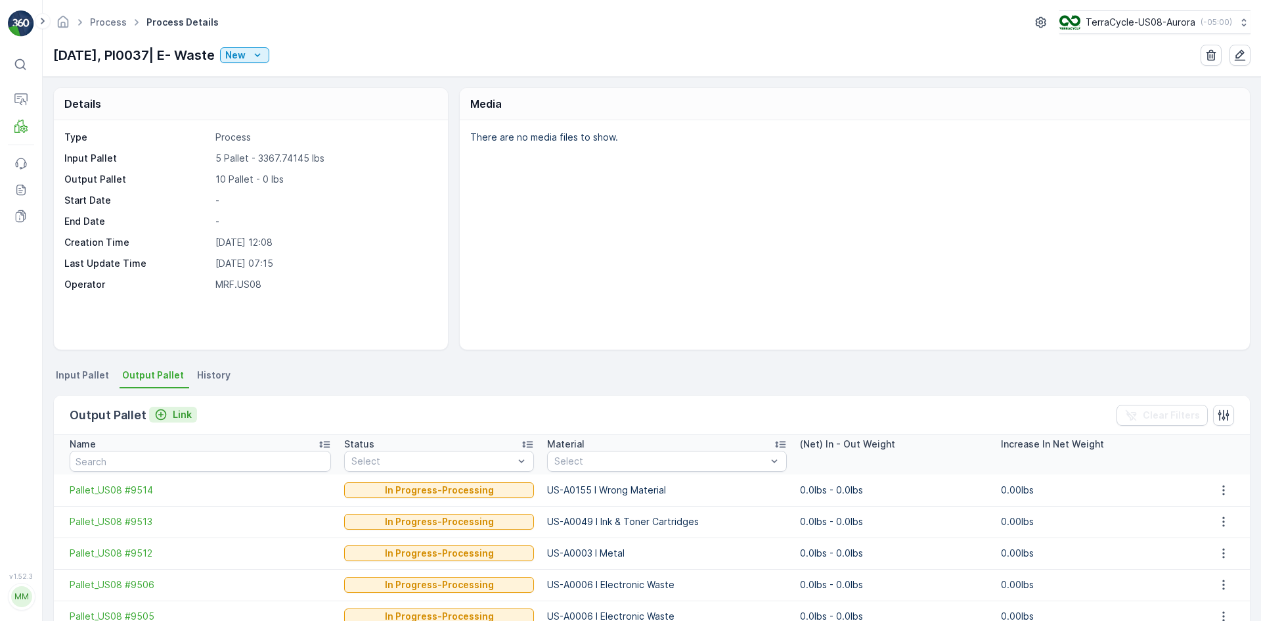
click at [176, 415] on p "Link" at bounding box center [182, 414] width 19 height 13
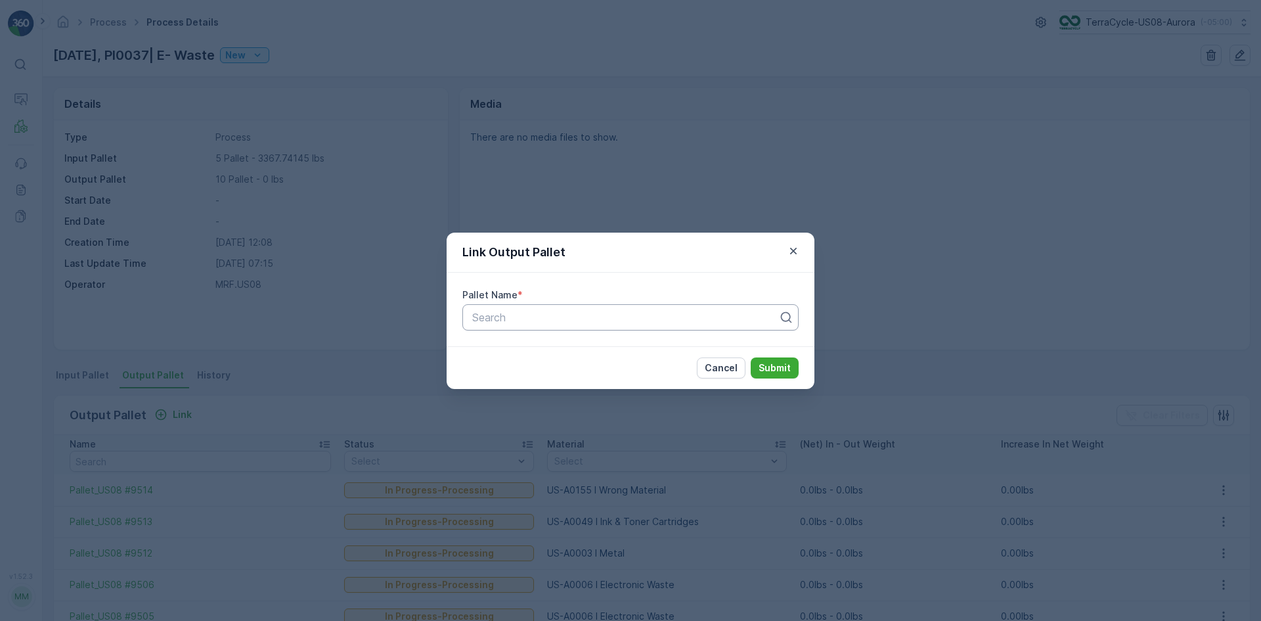
click at [612, 313] on div at bounding box center [625, 317] width 309 height 12
type input "9534"
click at [602, 346] on div "Pallet_US08 #9534" at bounding box center [630, 350] width 321 height 12
click at [779, 372] on p "Submit" at bounding box center [775, 367] width 32 height 13
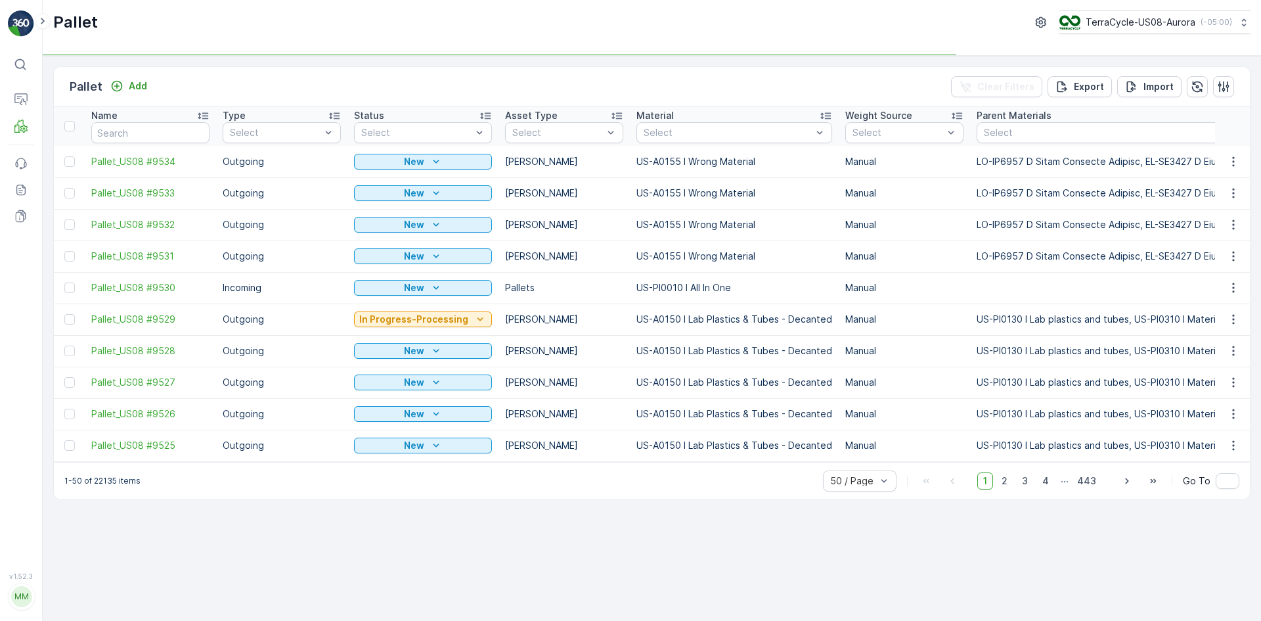
drag, startPoint x: 70, startPoint y: 256, endPoint x: 71, endPoint y: 231, distance: 25.0
click at [70, 256] on div at bounding box center [69, 256] width 11 height 11
click at [64, 251] on input "checkbox" at bounding box center [64, 251] width 0 height 0
click at [73, 223] on div at bounding box center [69, 224] width 11 height 11
click at [64, 219] on input "checkbox" at bounding box center [64, 219] width 0 height 0
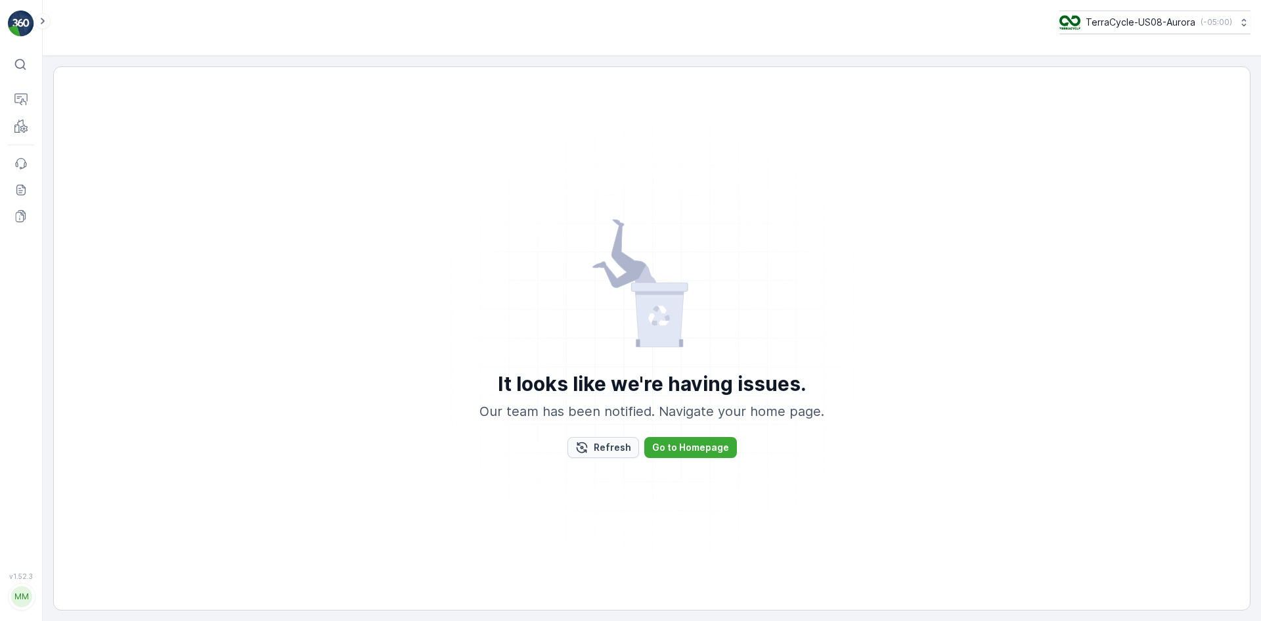
click at [622, 443] on p "Refresh" at bounding box center [612, 447] width 37 height 13
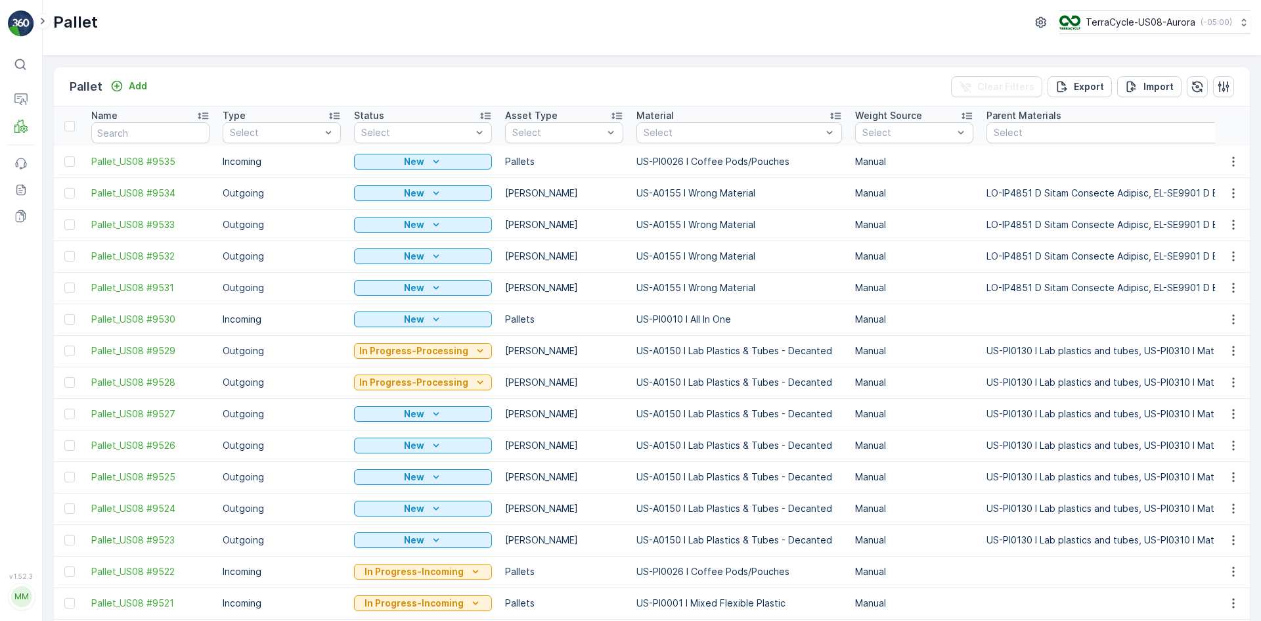
drag, startPoint x: 69, startPoint y: 194, endPoint x: 72, endPoint y: 206, distance: 12.1
click at [68, 193] on div at bounding box center [69, 193] width 11 height 11
click at [64, 188] on input "checkbox" at bounding box center [64, 188] width 0 height 0
drag, startPoint x: 71, startPoint y: 223, endPoint x: 71, endPoint y: 235, distance: 12.5
click at [71, 222] on div at bounding box center [69, 224] width 11 height 11
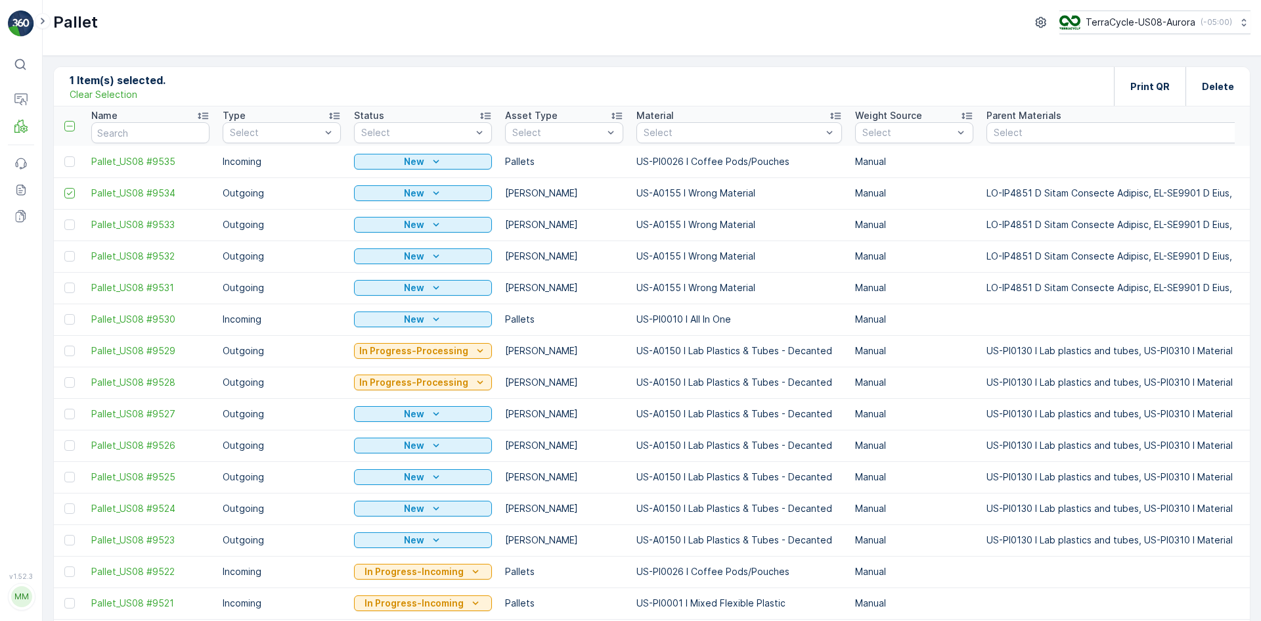
click at [64, 219] on input "checkbox" at bounding box center [64, 219] width 0 height 0
click at [70, 252] on div at bounding box center [69, 256] width 11 height 11
click at [64, 251] on input "checkbox" at bounding box center [64, 251] width 0 height 0
click at [70, 288] on div at bounding box center [69, 287] width 11 height 11
click at [64, 282] on input "checkbox" at bounding box center [64, 282] width 0 height 0
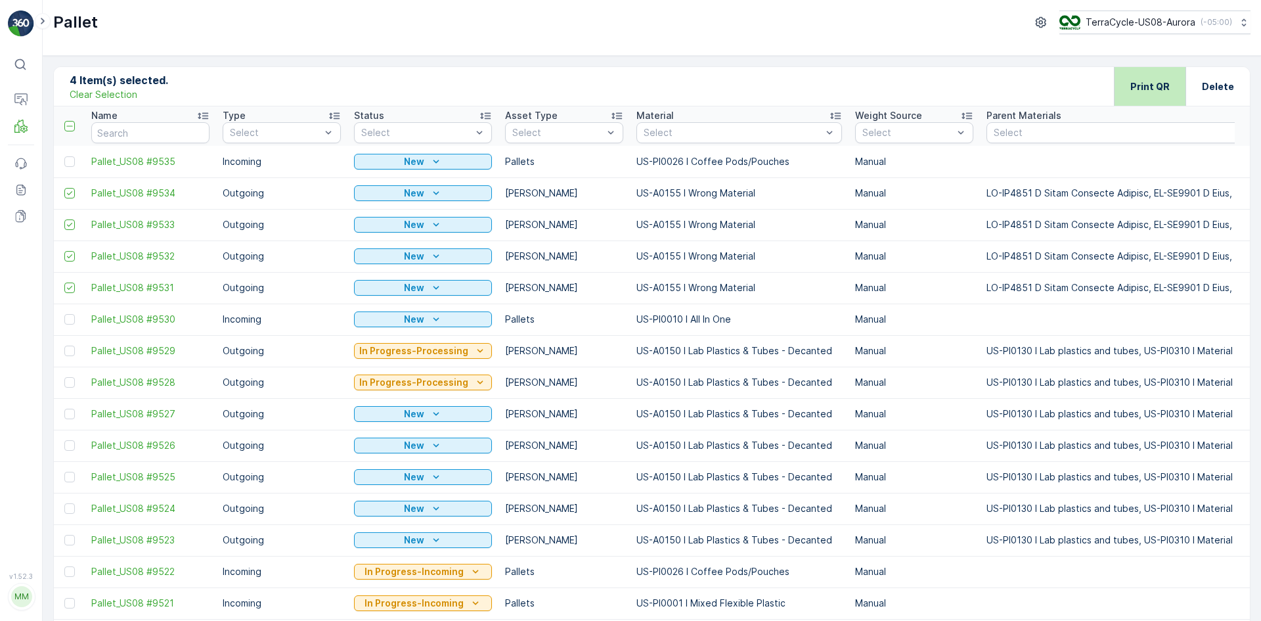
click at [1122, 89] on div "Print QR" at bounding box center [1150, 86] width 72 height 39
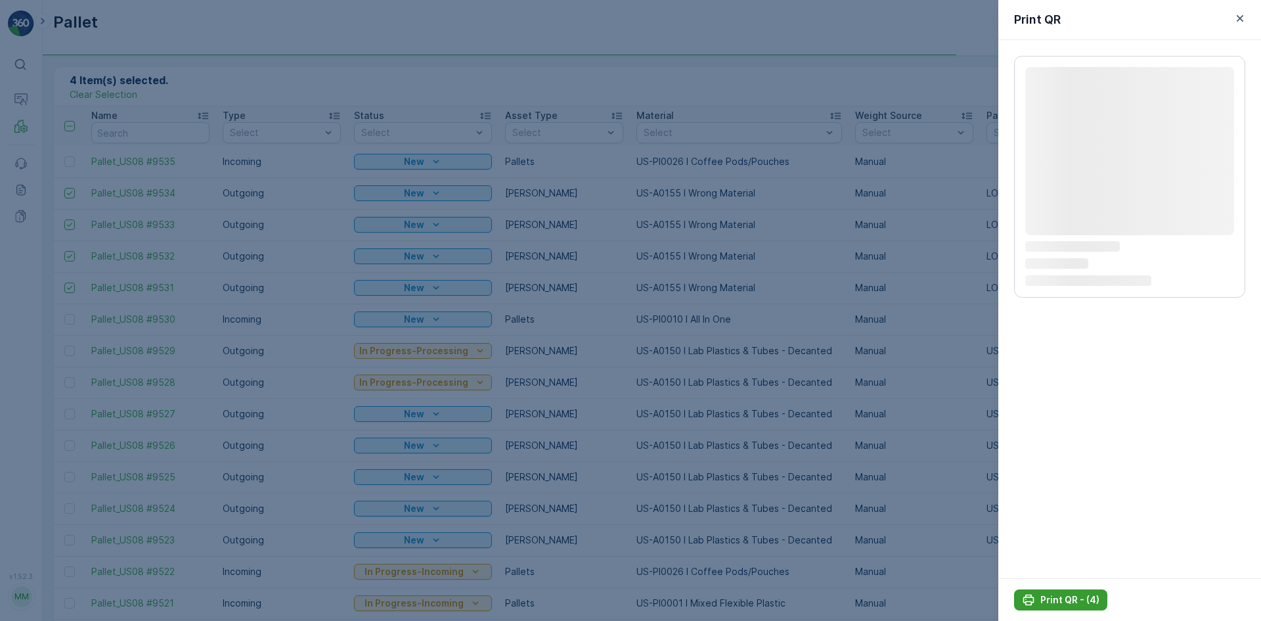
click at [1080, 596] on p "Print QR - (4)" at bounding box center [1070, 599] width 59 height 13
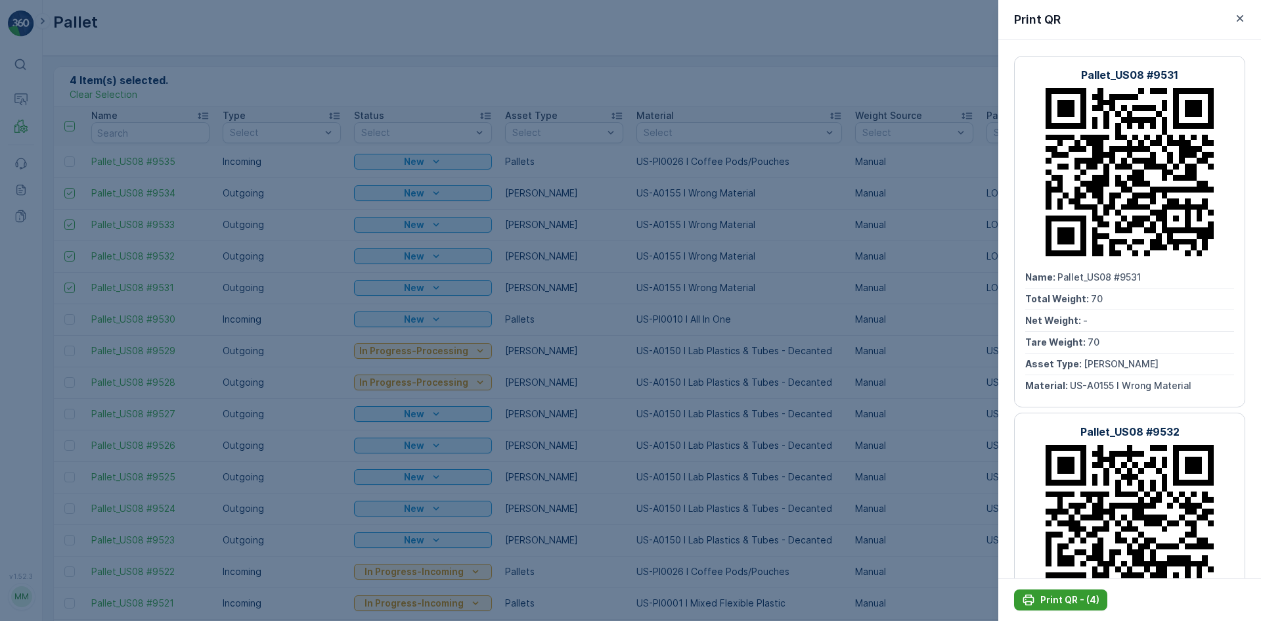
click at [1089, 599] on p "Print QR - (4)" at bounding box center [1070, 599] width 59 height 13
click at [568, 53] on div at bounding box center [630, 310] width 1261 height 621
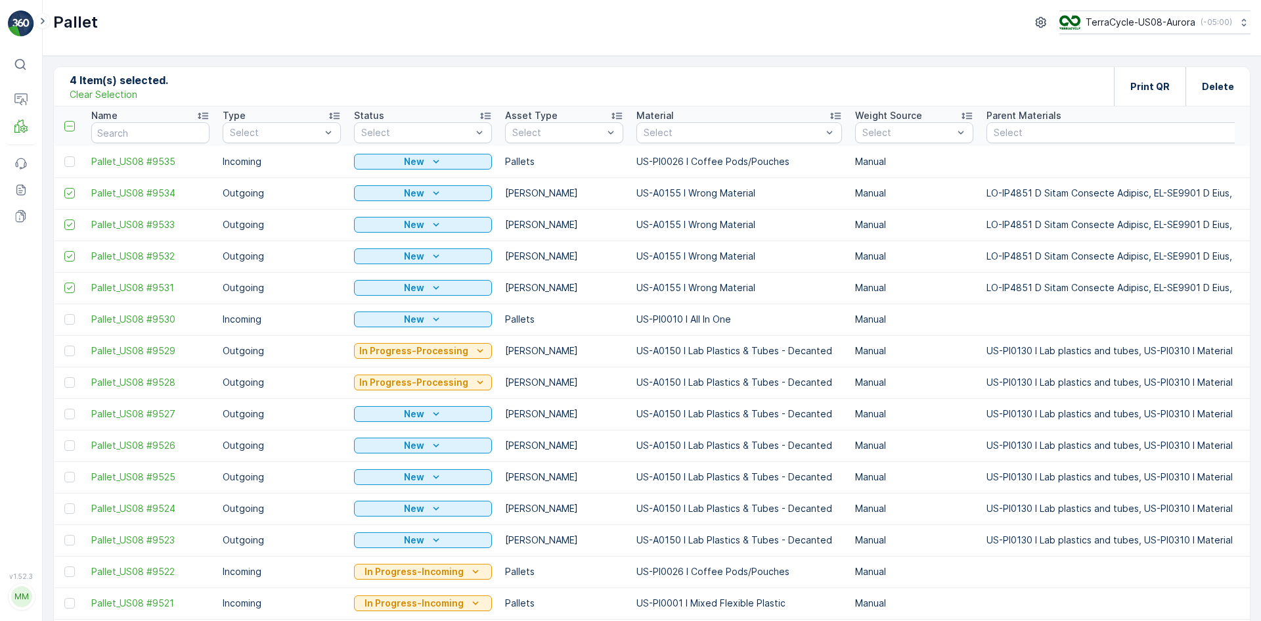
click at [108, 93] on p "Clear Selection" at bounding box center [104, 94] width 68 height 13
click at [141, 87] on p "Add" at bounding box center [138, 85] width 18 height 13
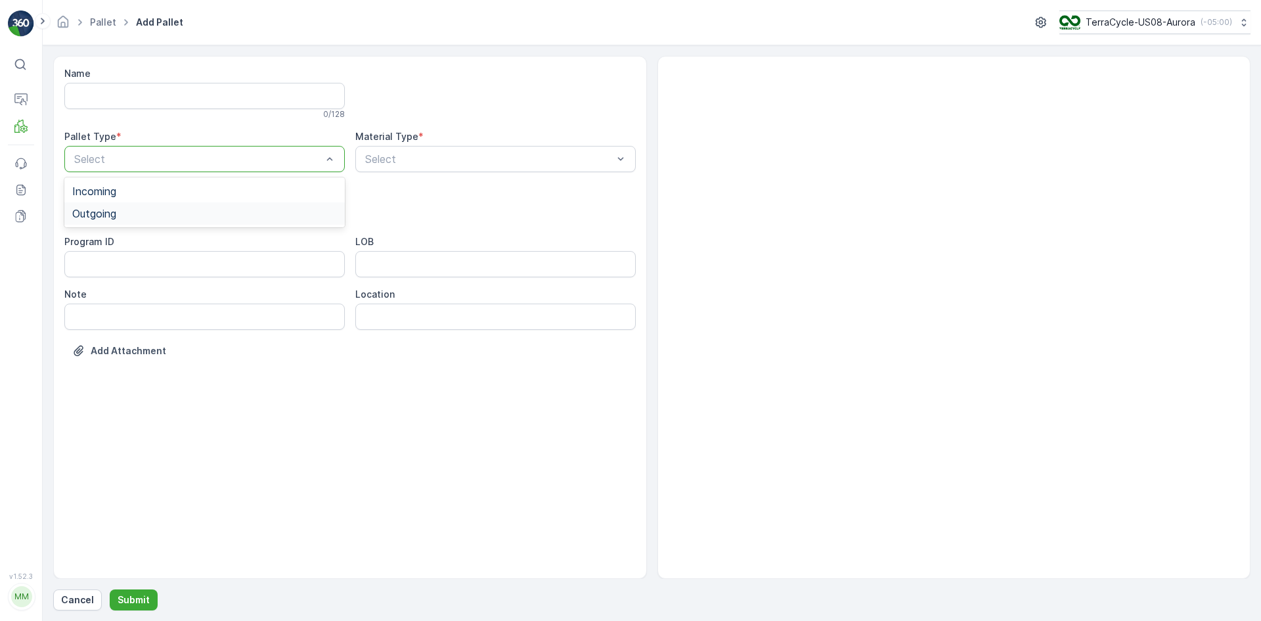
click at [192, 221] on div "Outgoing" at bounding box center [204, 213] width 281 height 22
click at [181, 242] on div "[PERSON_NAME]" at bounding box center [204, 244] width 265 height 12
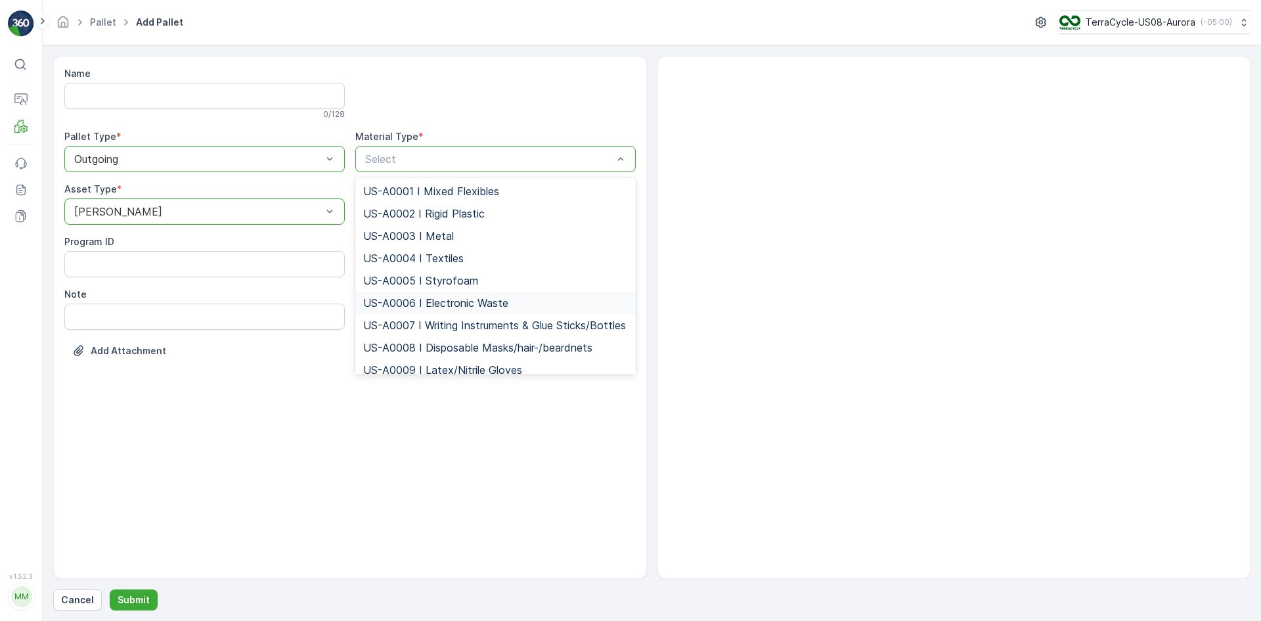
click at [415, 295] on div "US-A0006 I Electronic Waste" at bounding box center [495, 303] width 281 height 22
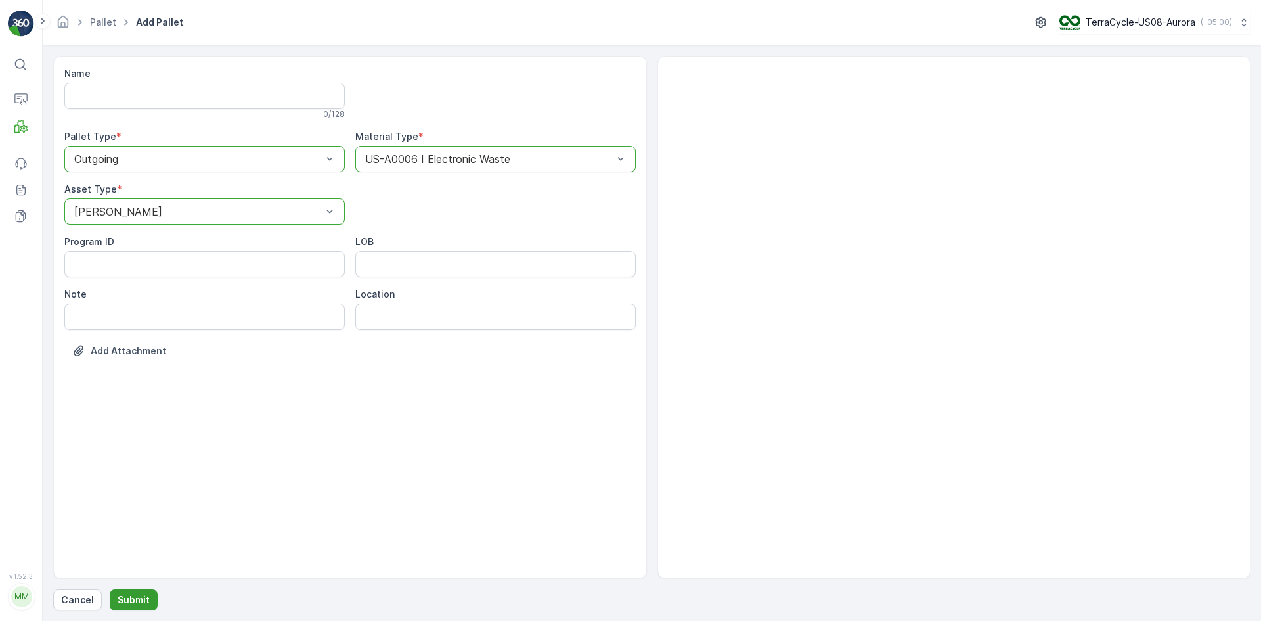
click at [127, 596] on p "Submit" at bounding box center [134, 599] width 32 height 13
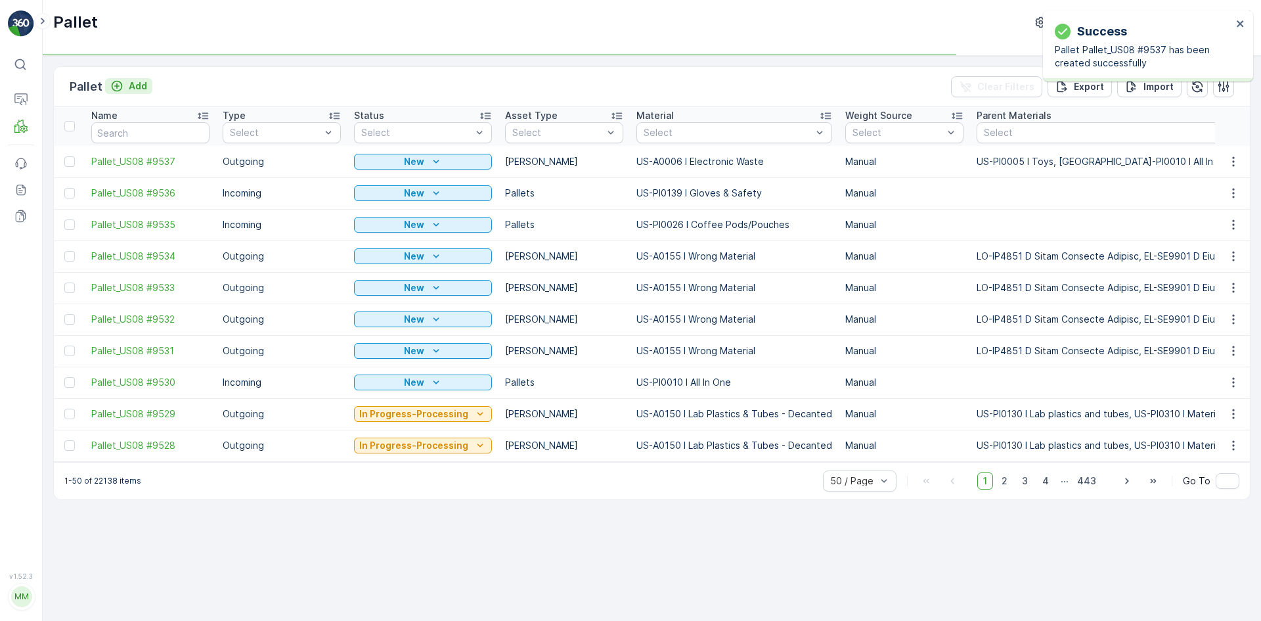
click at [138, 86] on p "Add" at bounding box center [138, 85] width 18 height 13
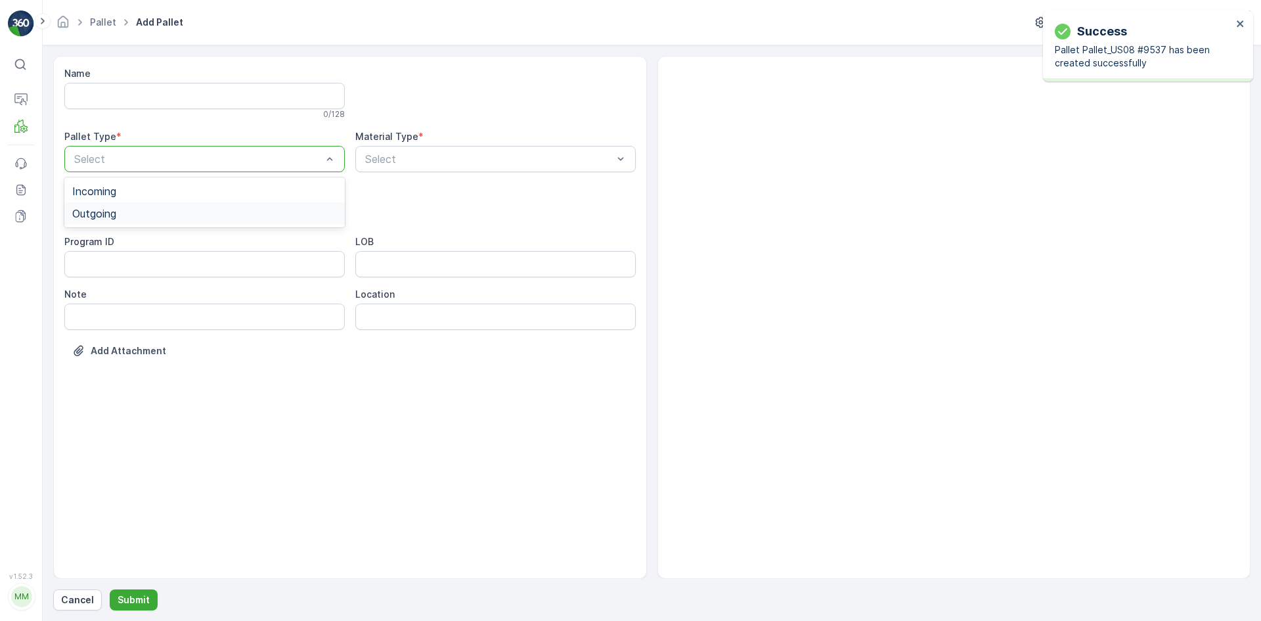
click at [146, 217] on div "Outgoing" at bounding box center [204, 214] width 265 height 12
click at [146, 239] on div "[PERSON_NAME]" at bounding box center [204, 244] width 265 height 12
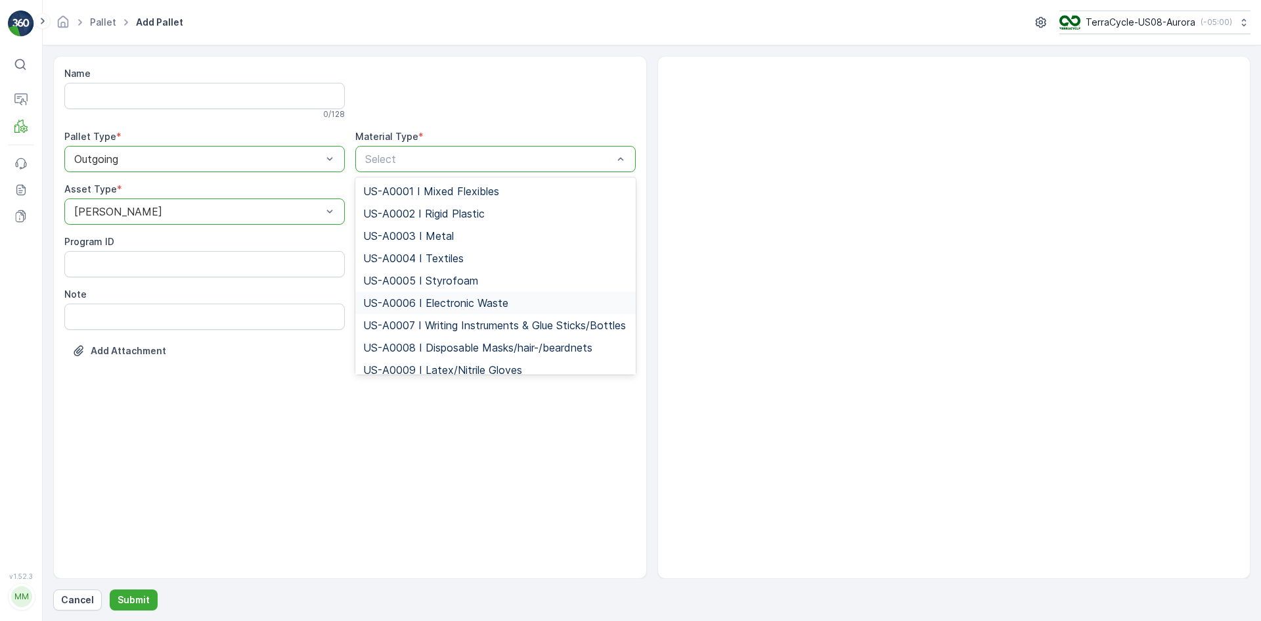
click at [395, 304] on span "US-A0006 I Electronic Waste" at bounding box center [435, 303] width 145 height 12
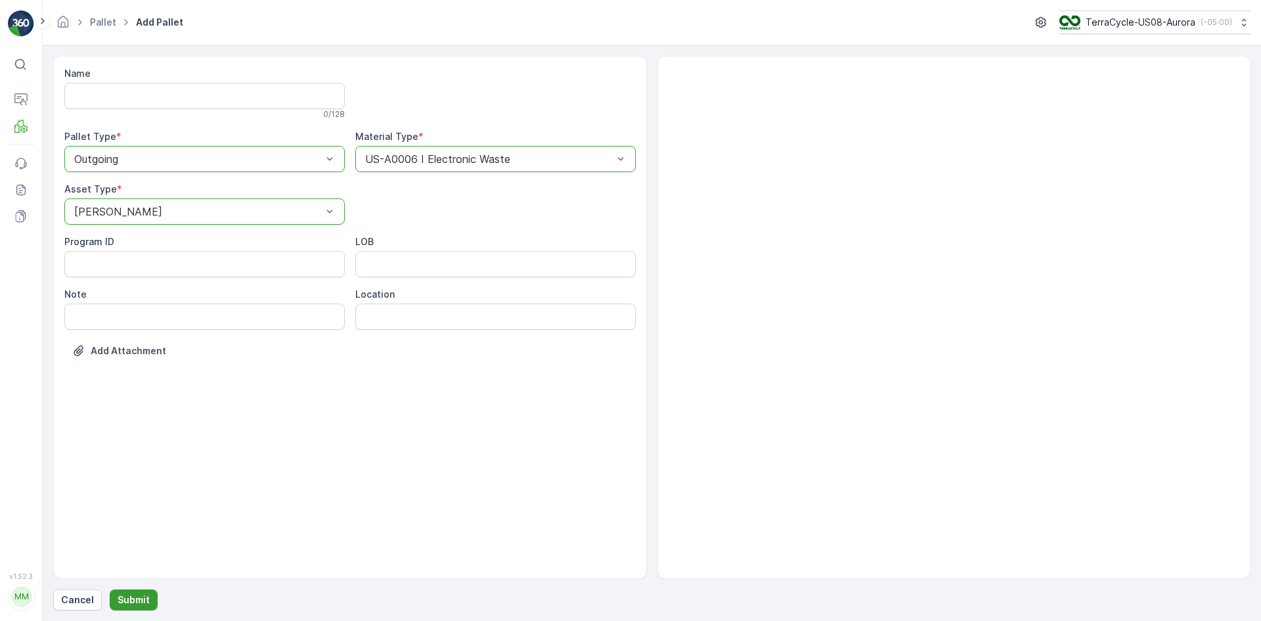
click at [124, 604] on p "Submit" at bounding box center [134, 599] width 32 height 13
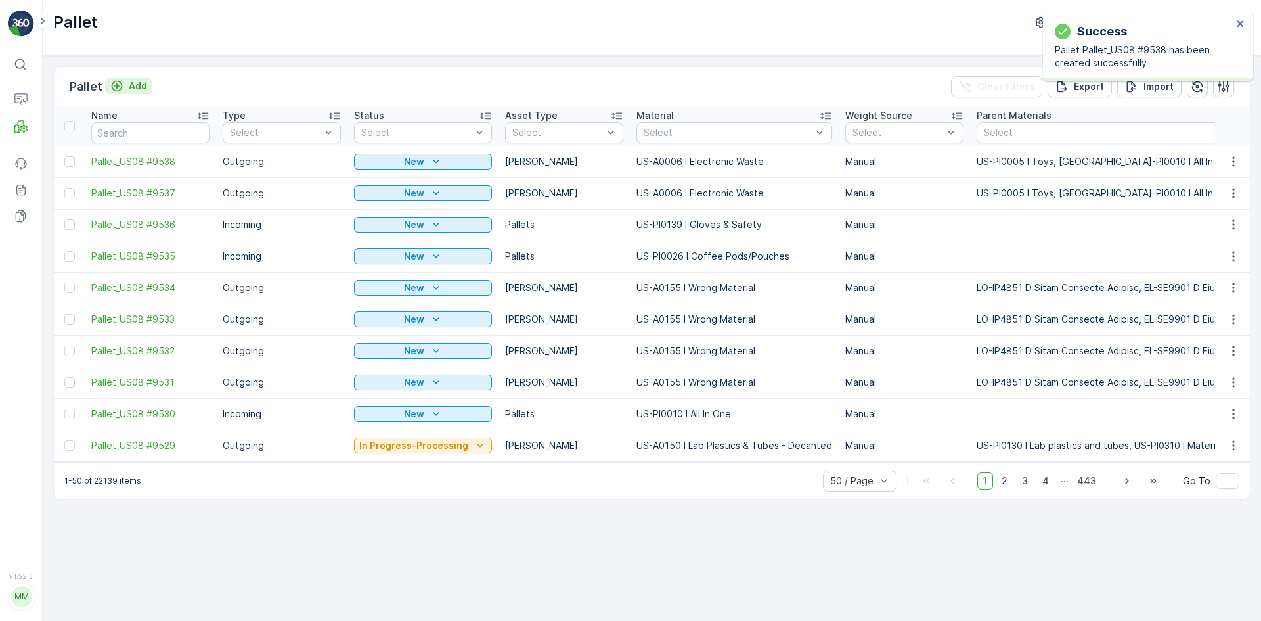
click at [138, 85] on p "Add" at bounding box center [138, 85] width 18 height 13
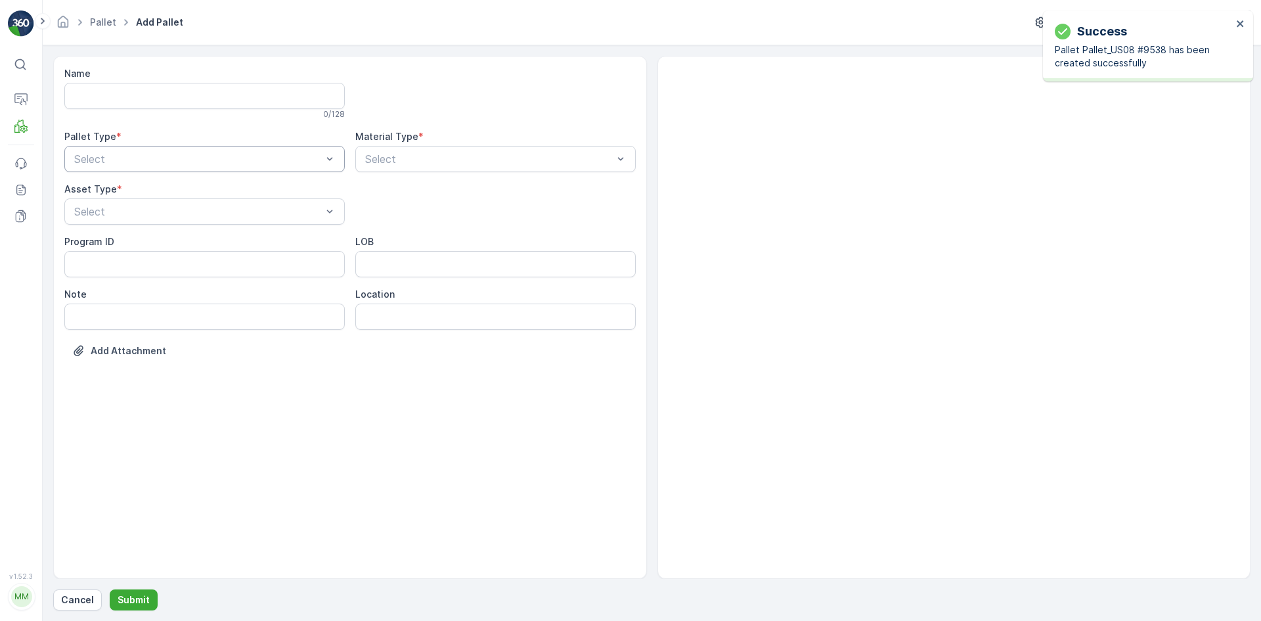
click at [146, 151] on div "Select" at bounding box center [204, 159] width 281 height 26
click at [148, 219] on div "Outgoing" at bounding box center [204, 214] width 265 height 12
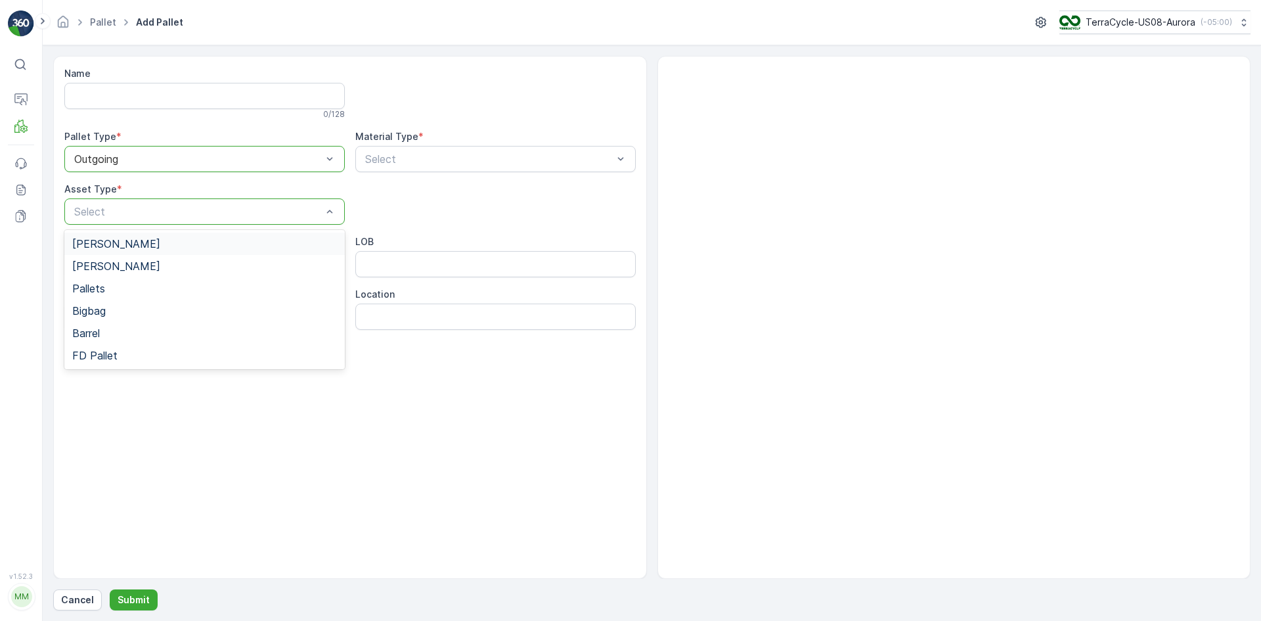
click at [150, 244] on div "[PERSON_NAME]" at bounding box center [204, 244] width 265 height 12
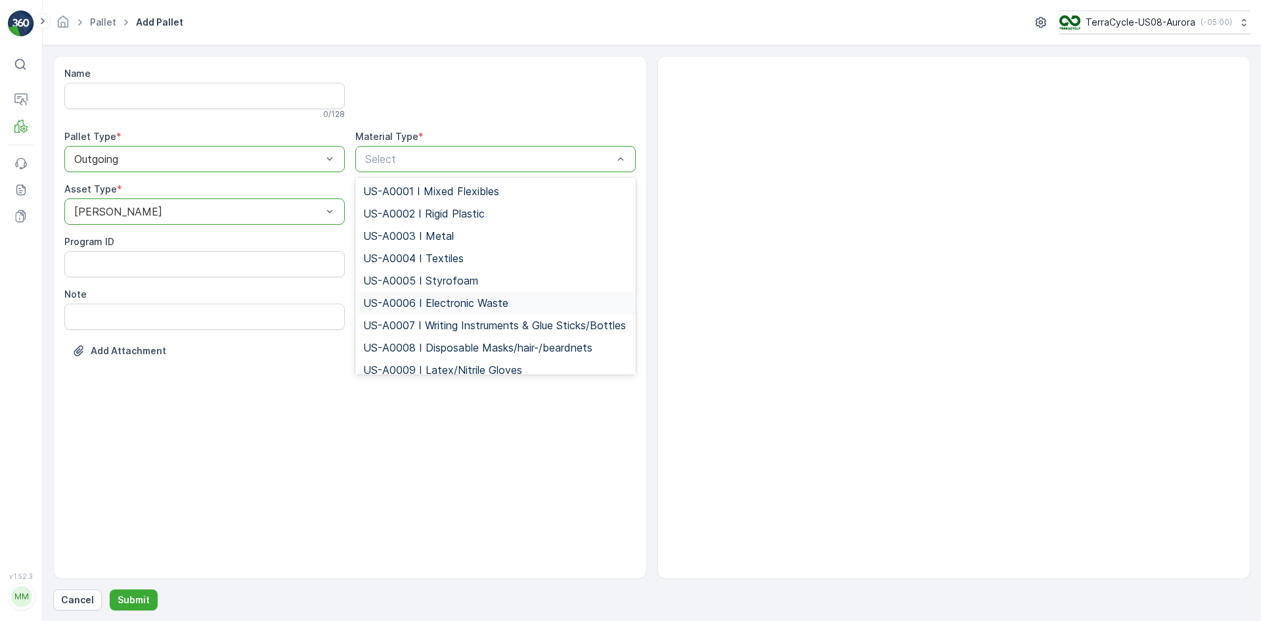
click at [388, 295] on div "US-A0006 I Electronic Waste" at bounding box center [495, 303] width 281 height 22
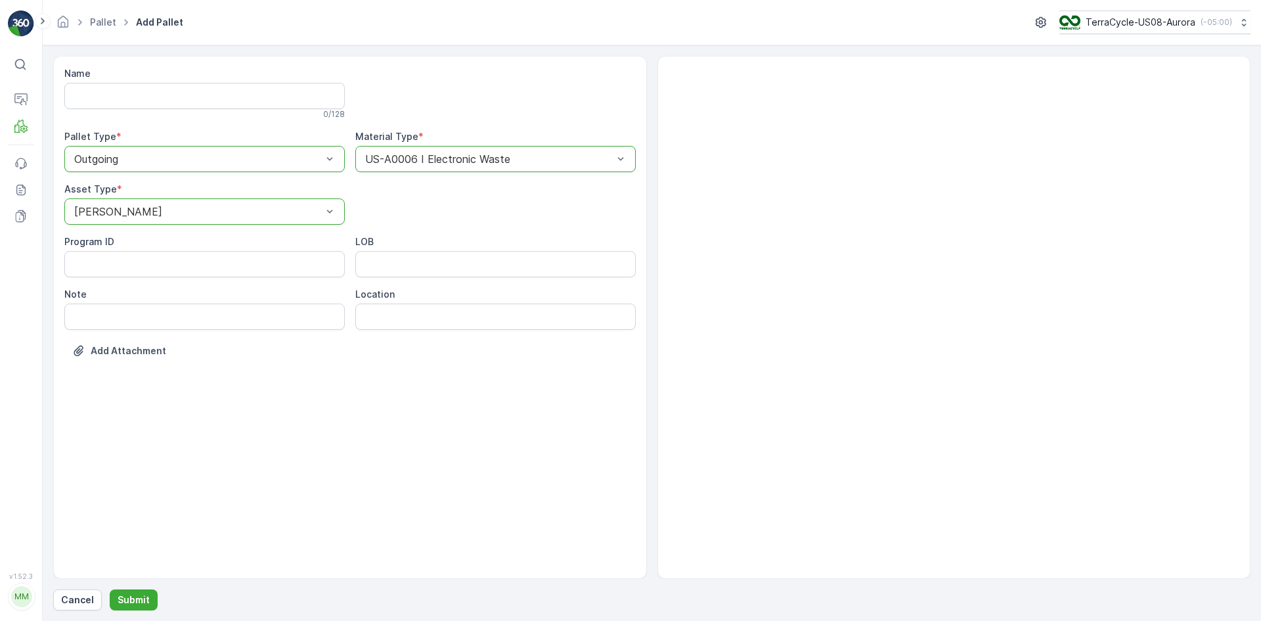
click at [160, 593] on div "Cancel Submit" at bounding box center [652, 599] width 1198 height 21
click at [134, 600] on p "Submit" at bounding box center [134, 599] width 32 height 13
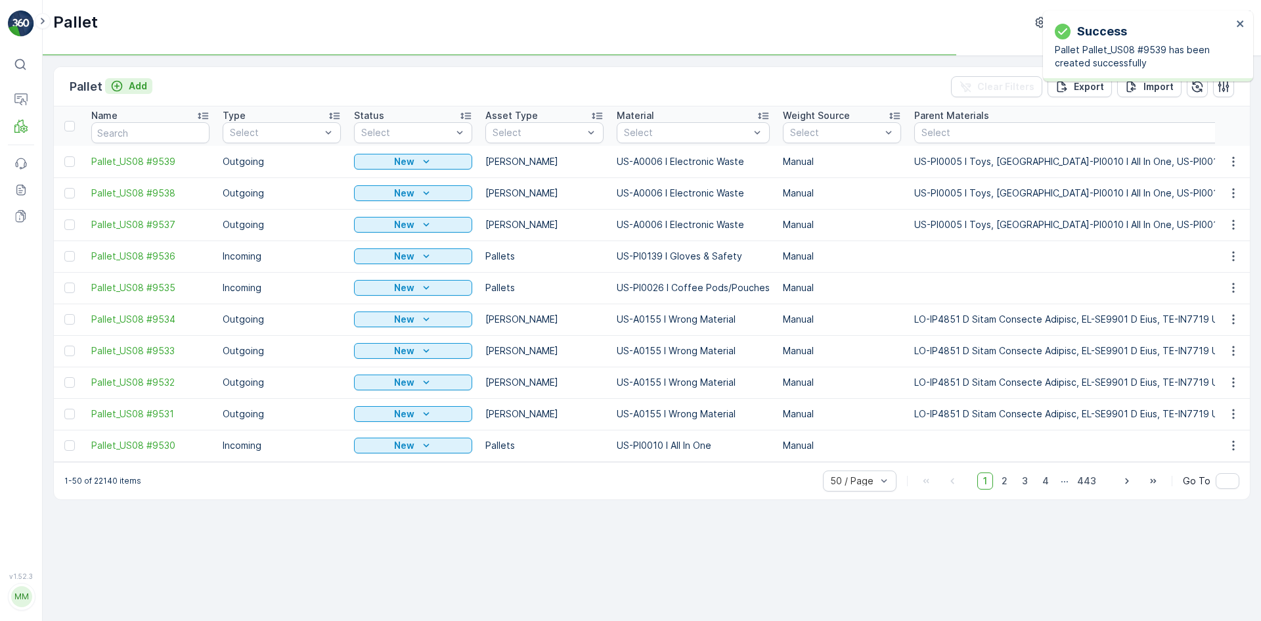
click at [142, 90] on p "Add" at bounding box center [138, 85] width 18 height 13
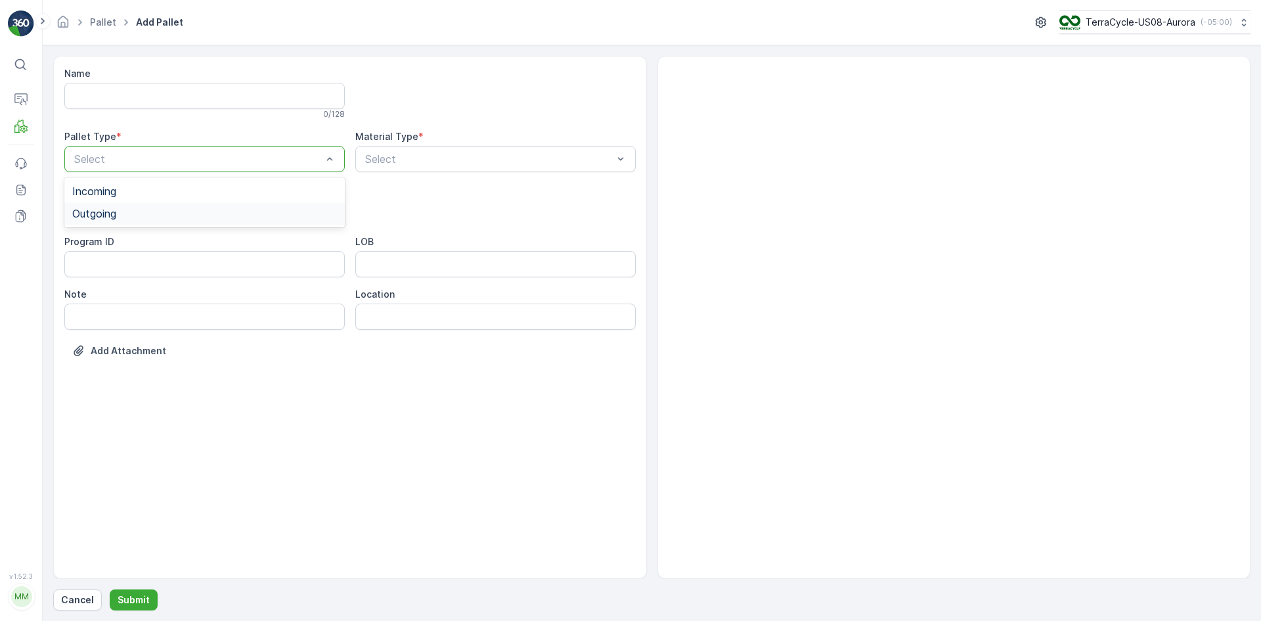
click at [156, 216] on div "Outgoing" at bounding box center [204, 214] width 265 height 12
click at [156, 244] on div "[PERSON_NAME]" at bounding box center [204, 244] width 265 height 12
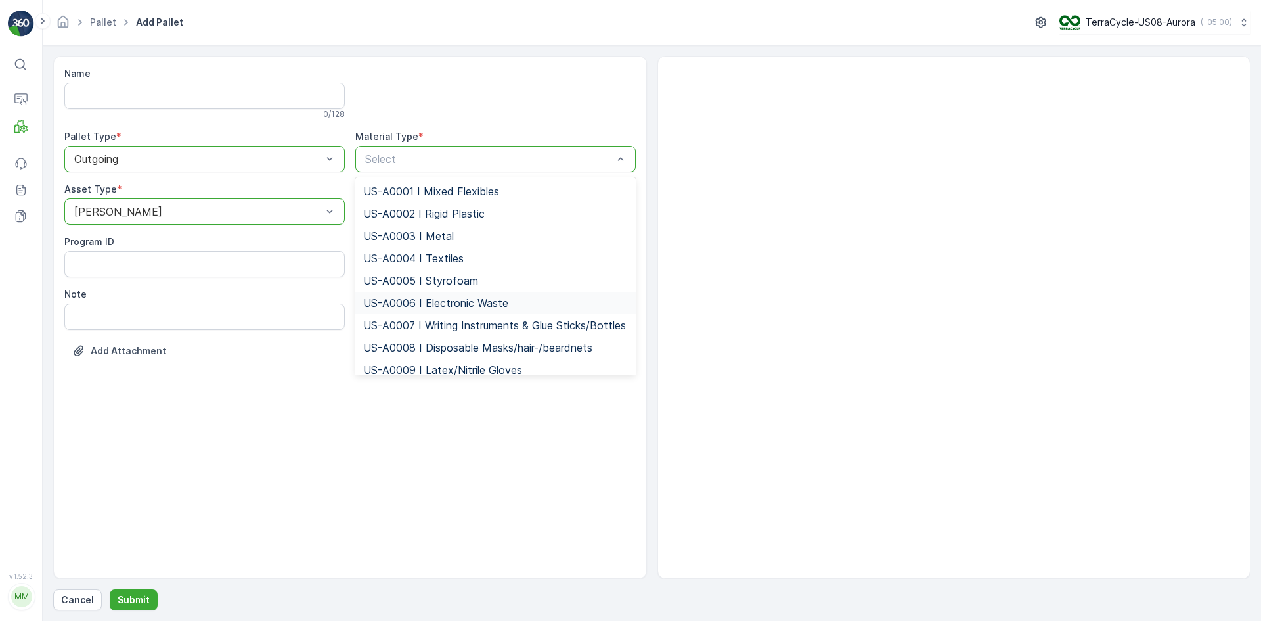
click at [410, 296] on div "US-A0006 I Electronic Waste" at bounding box center [495, 303] width 281 height 22
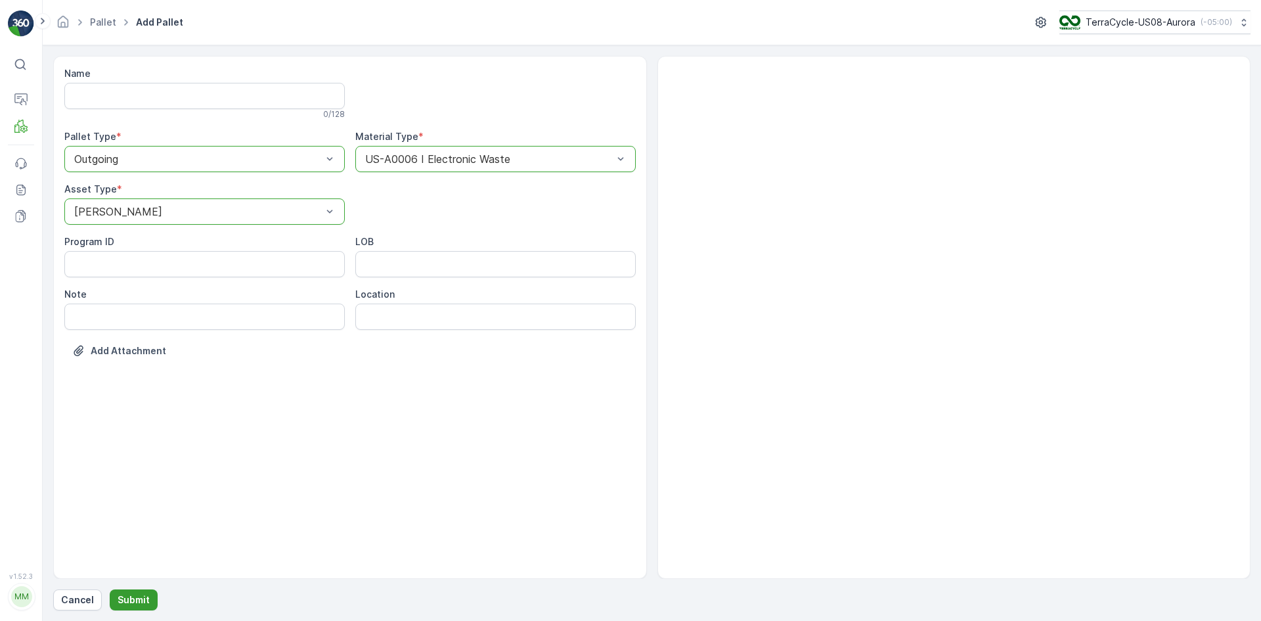
click at [121, 599] on p "Submit" at bounding box center [134, 599] width 32 height 13
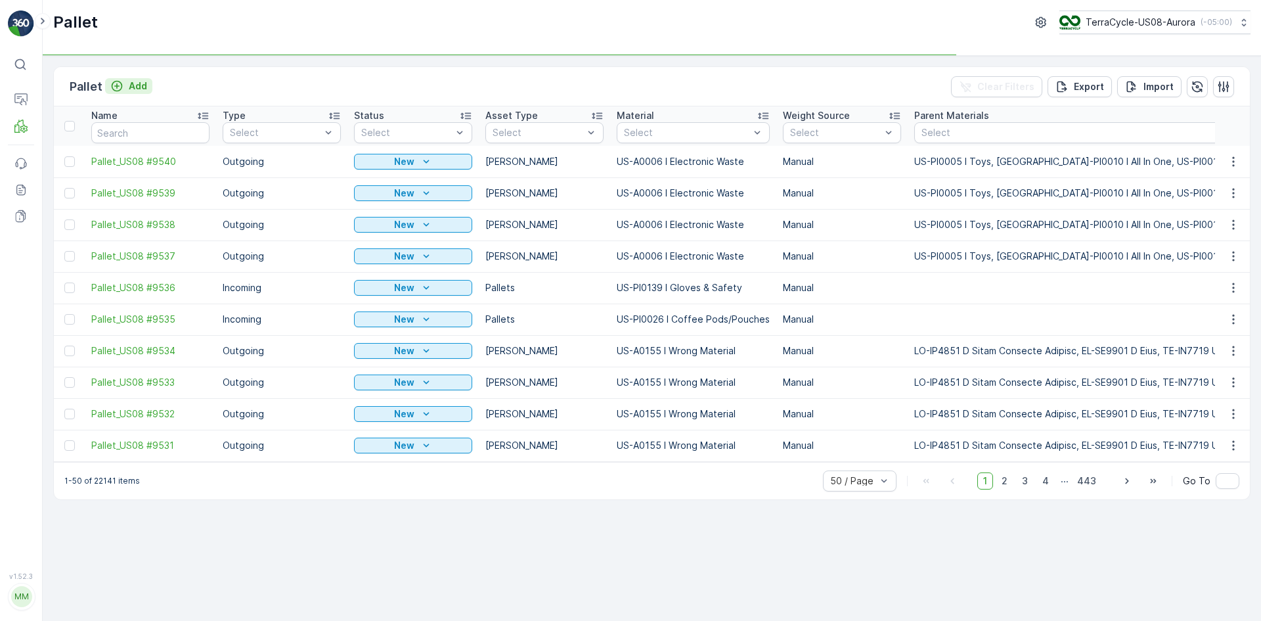
click at [130, 82] on p "Add" at bounding box center [138, 85] width 18 height 13
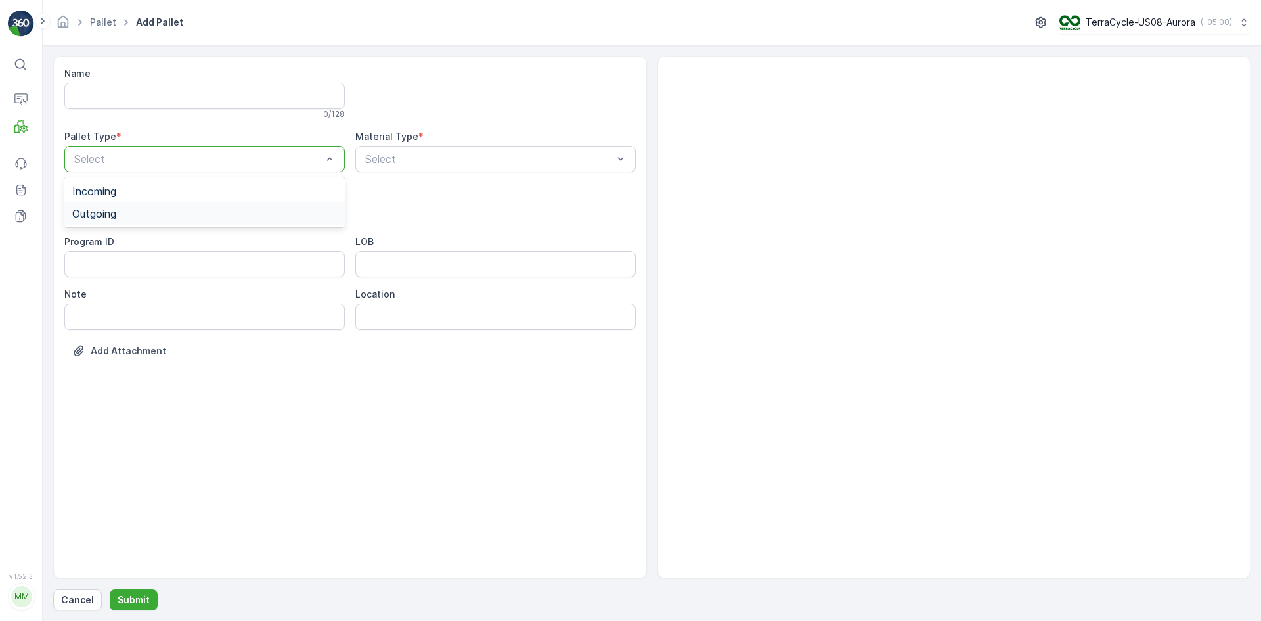
click at [161, 219] on div "Outgoing" at bounding box center [204, 213] width 281 height 22
click at [166, 237] on div "[PERSON_NAME]" at bounding box center [204, 244] width 281 height 22
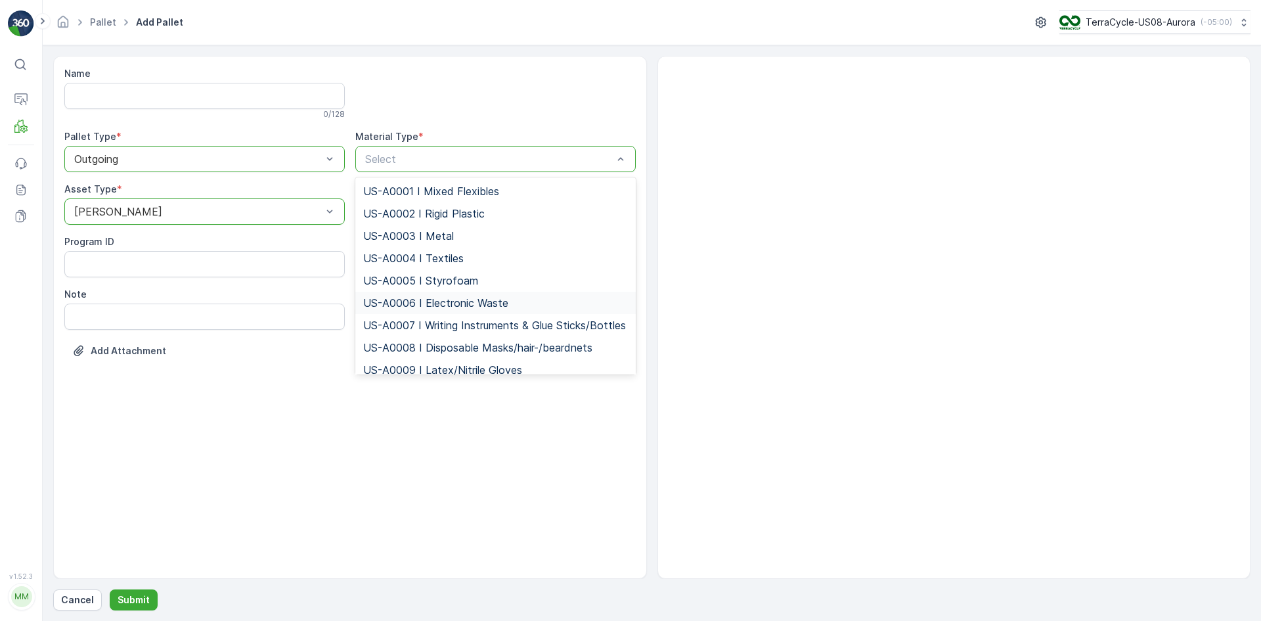
click at [439, 300] on span "US-A0006 I Electronic Waste" at bounding box center [435, 303] width 145 height 12
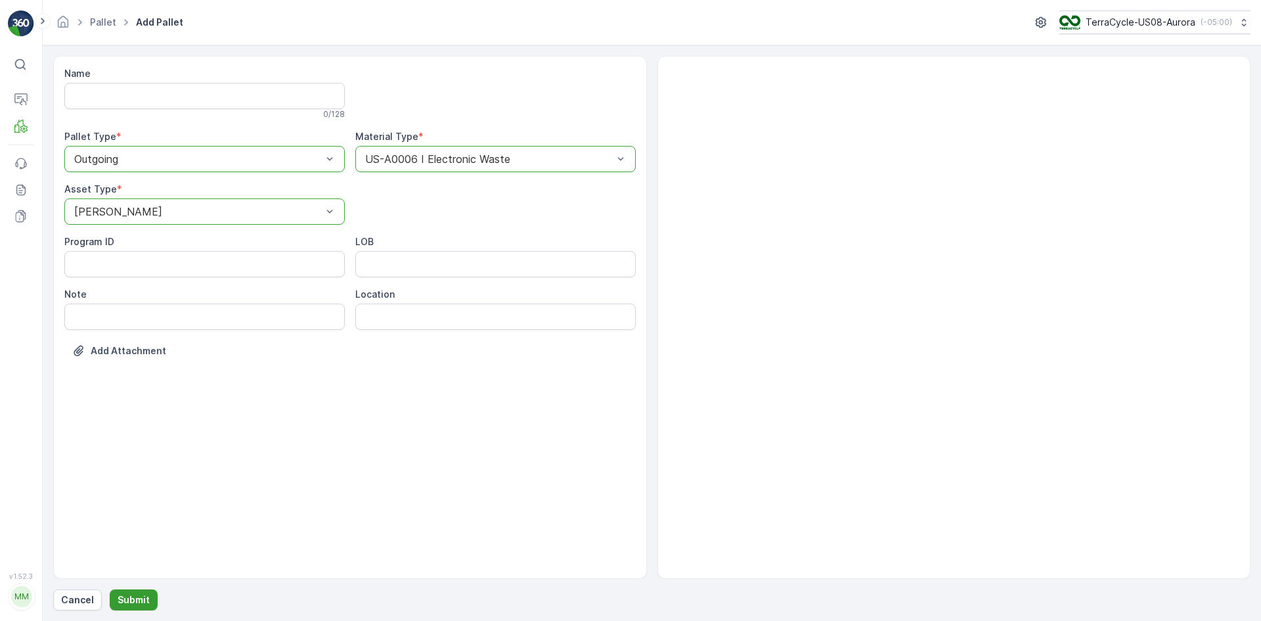
click at [143, 598] on p "Submit" at bounding box center [134, 599] width 32 height 13
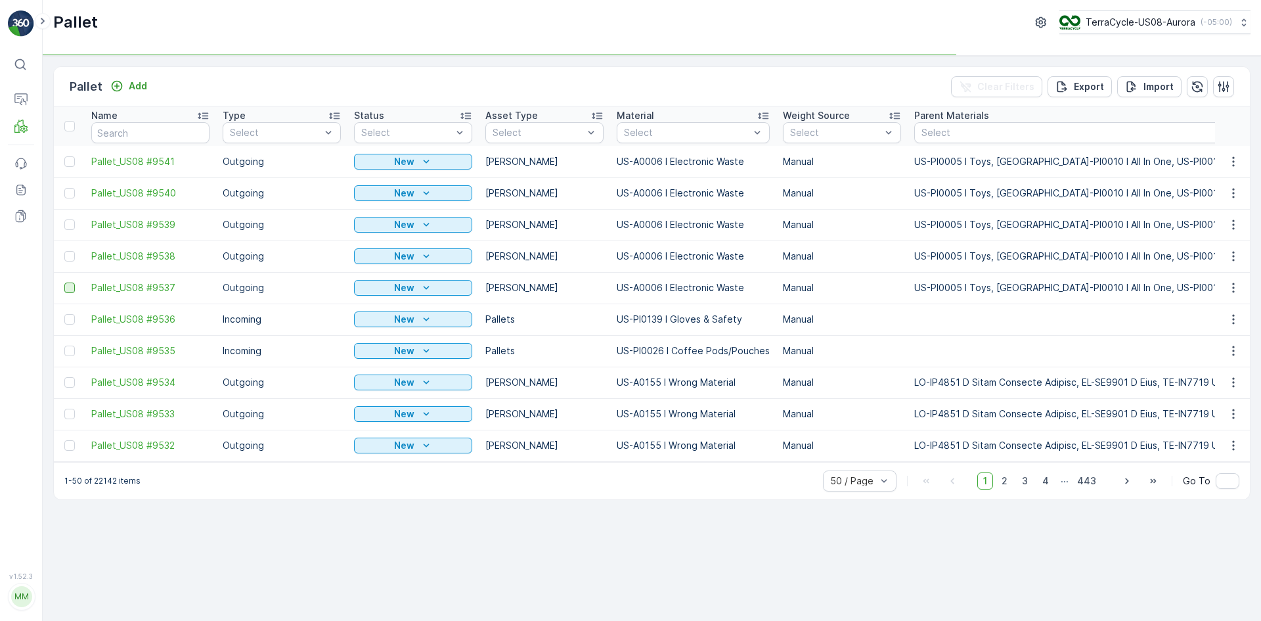
click at [70, 284] on div at bounding box center [69, 287] width 11 height 11
click at [64, 282] on input "checkbox" at bounding box center [64, 282] width 0 height 0
click at [66, 258] on div at bounding box center [69, 256] width 11 height 11
click at [64, 251] on input "checkbox" at bounding box center [64, 251] width 0 height 0
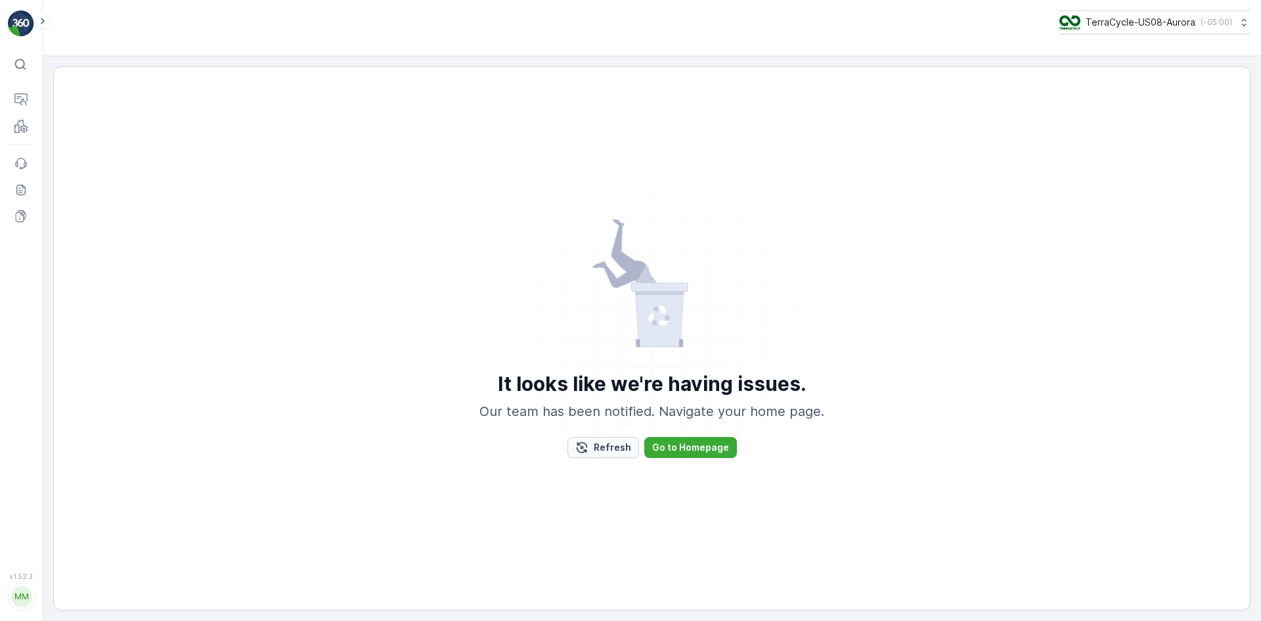
click at [598, 443] on p "Refresh" at bounding box center [612, 447] width 37 height 13
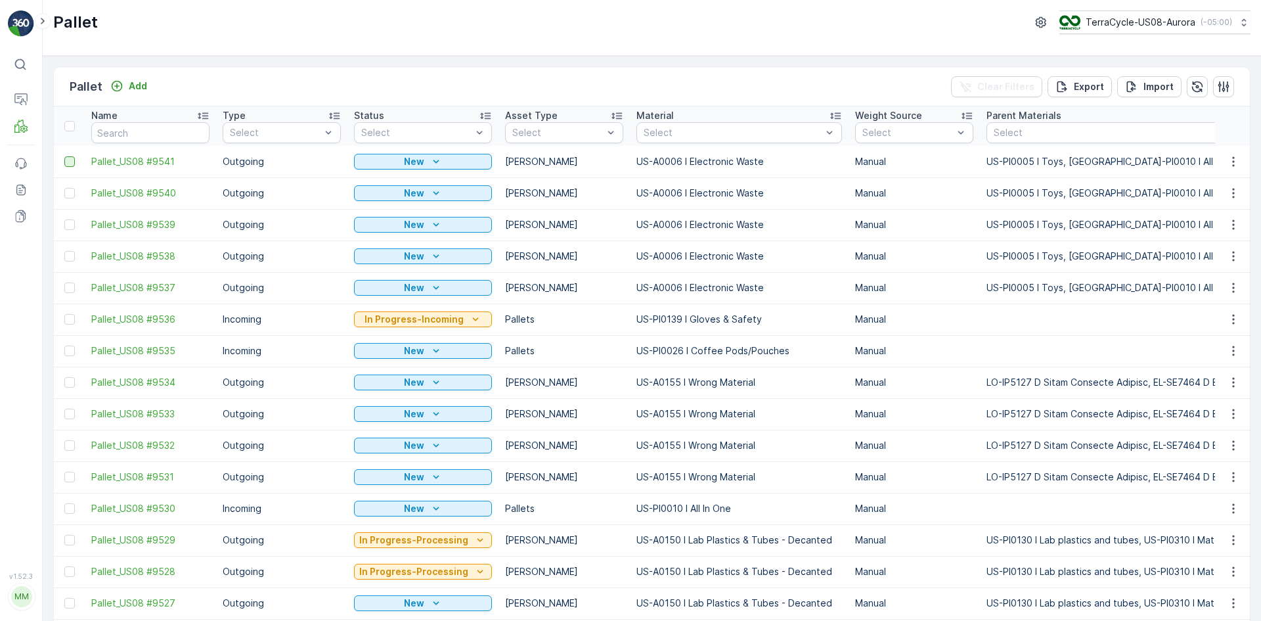
click at [74, 162] on div at bounding box center [69, 161] width 11 height 11
click at [64, 156] on input "checkbox" at bounding box center [64, 156] width 0 height 0
click at [68, 192] on div at bounding box center [69, 193] width 11 height 11
click at [64, 188] on input "checkbox" at bounding box center [64, 188] width 0 height 0
drag, startPoint x: 72, startPoint y: 221, endPoint x: 72, endPoint y: 268, distance: 46.6
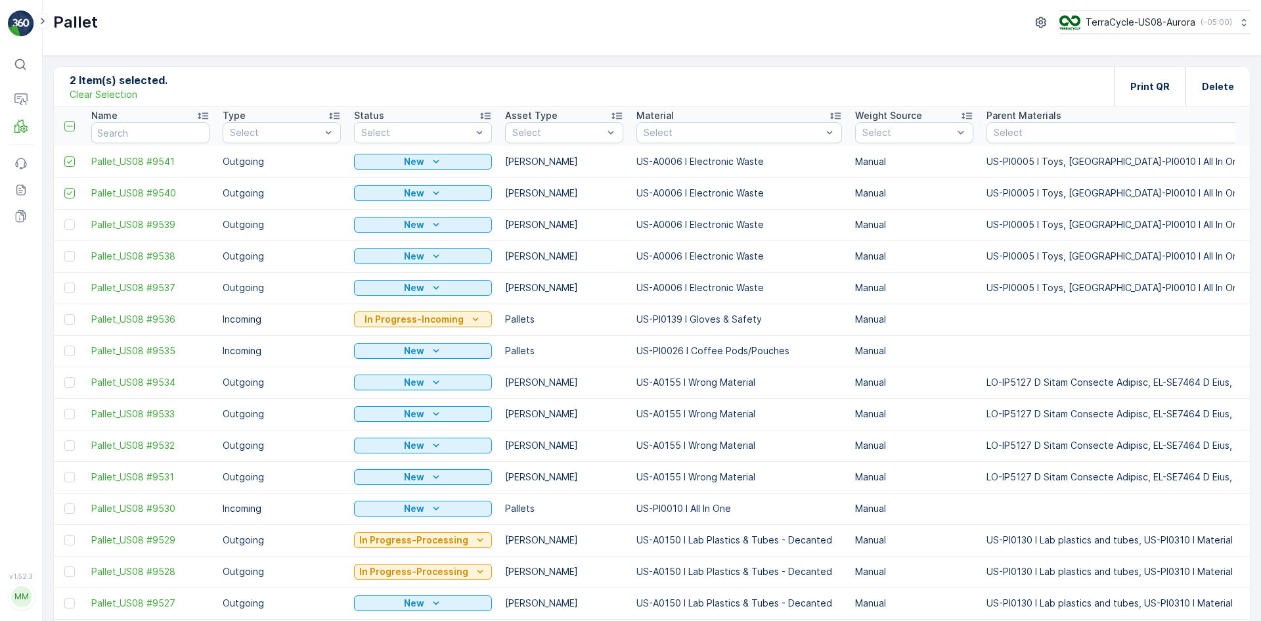
click at [72, 221] on div at bounding box center [69, 224] width 11 height 11
click at [64, 219] on input "checkbox" at bounding box center [64, 219] width 0 height 0
click at [69, 256] on div at bounding box center [69, 256] width 11 height 11
click at [64, 251] on input "checkbox" at bounding box center [64, 251] width 0 height 0
click at [72, 289] on div at bounding box center [69, 287] width 11 height 11
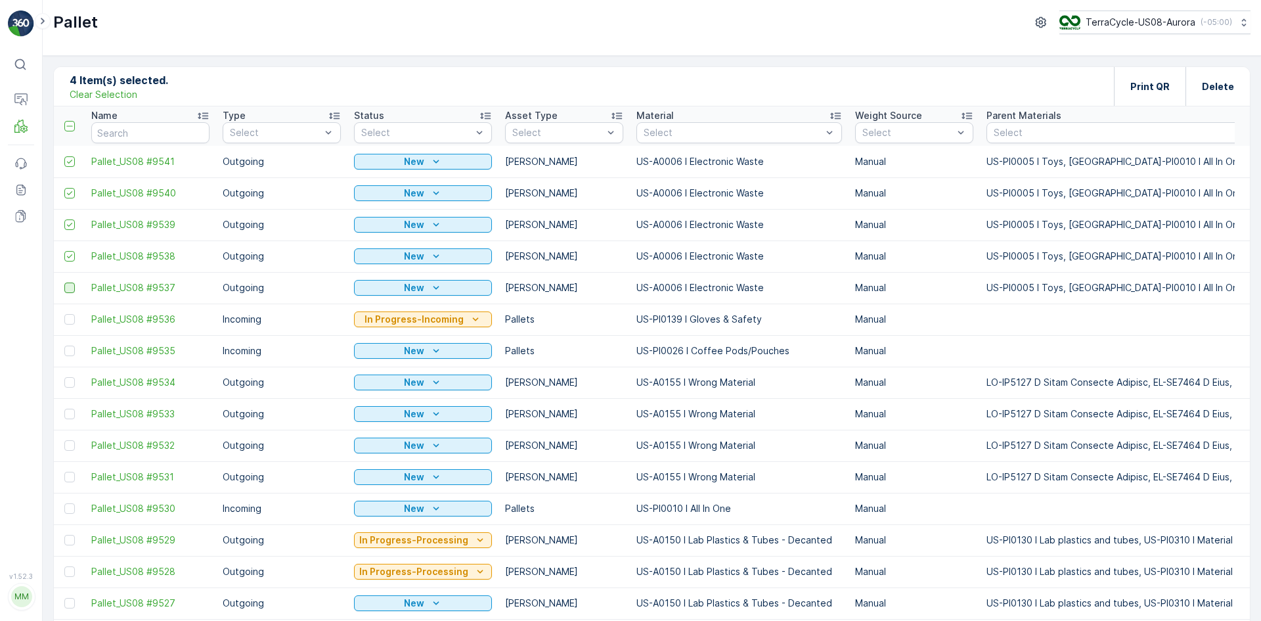
click at [64, 282] on input "checkbox" at bounding box center [64, 282] width 0 height 0
click at [1161, 87] on p "Print QR" at bounding box center [1150, 86] width 39 height 13
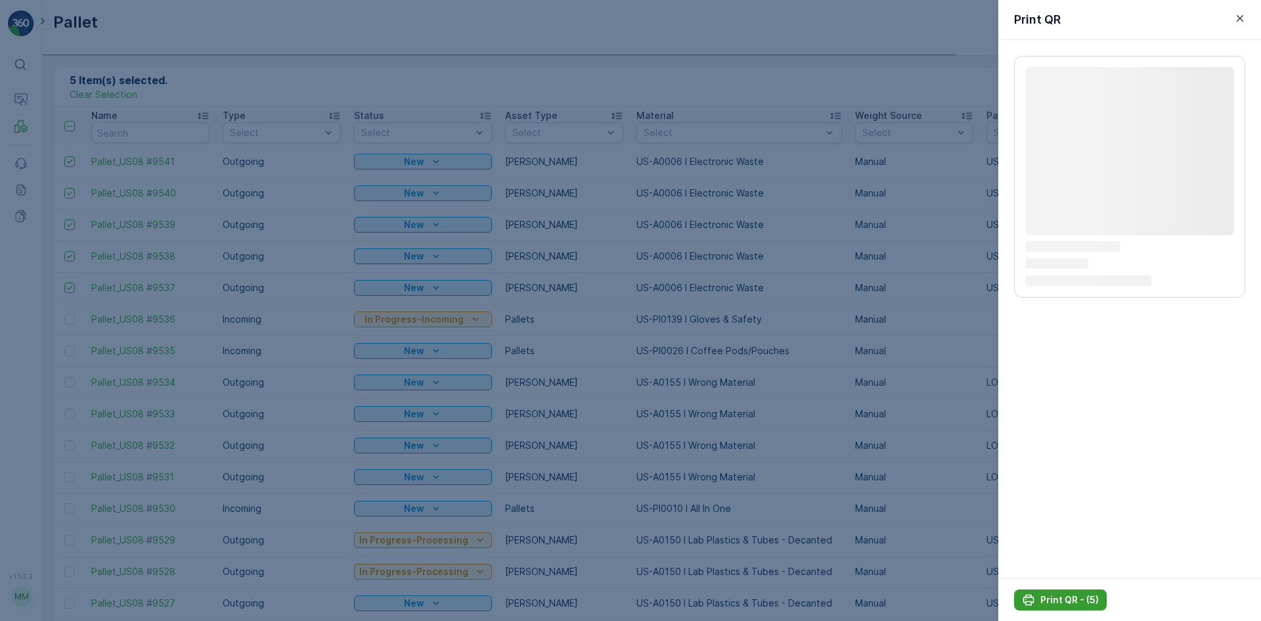
click at [1096, 599] on p "Print QR - (5)" at bounding box center [1070, 599] width 58 height 13
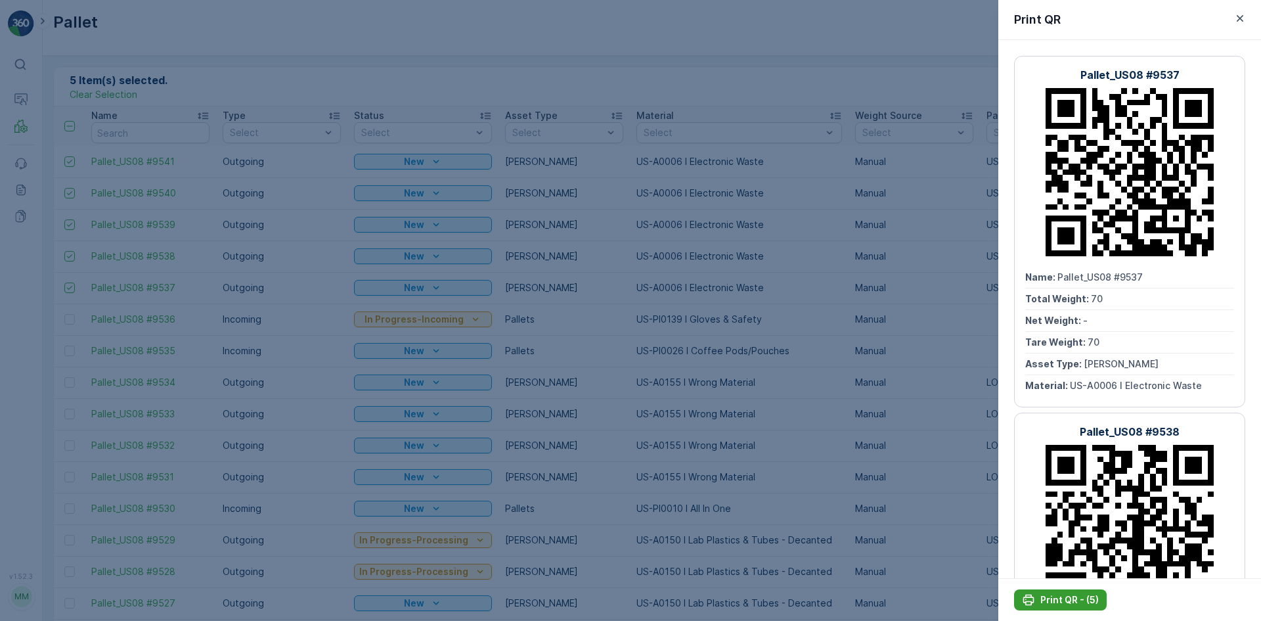
click at [1057, 600] on p "Print QR - (5)" at bounding box center [1070, 599] width 58 height 13
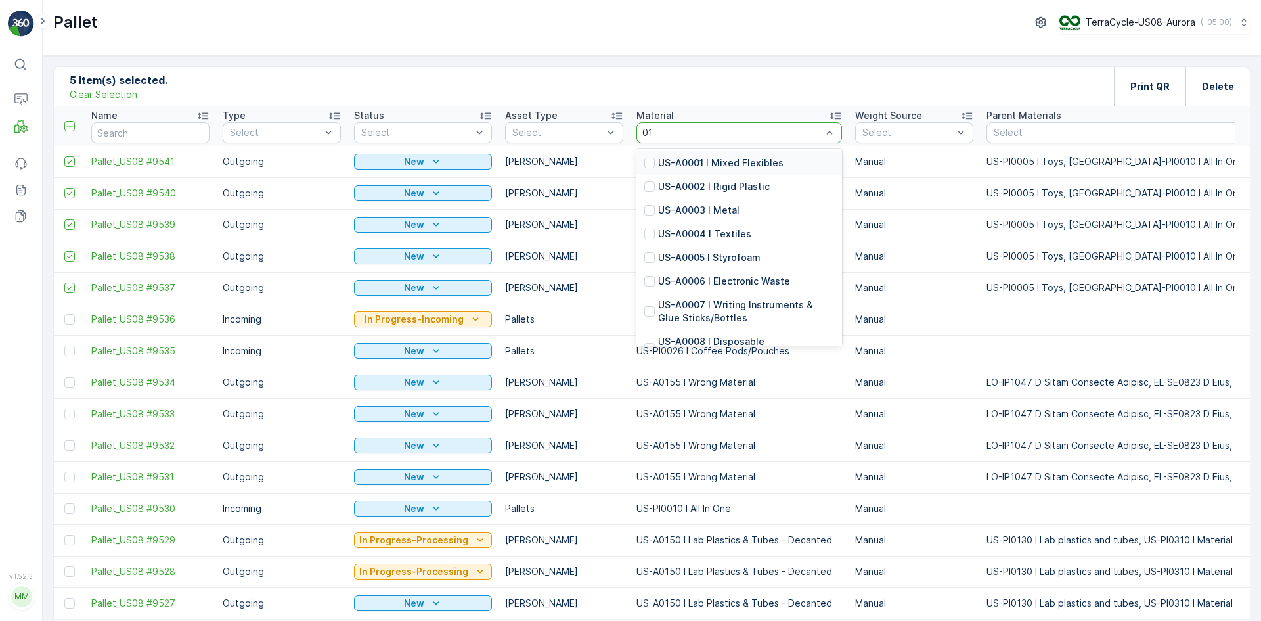
type input "0130"
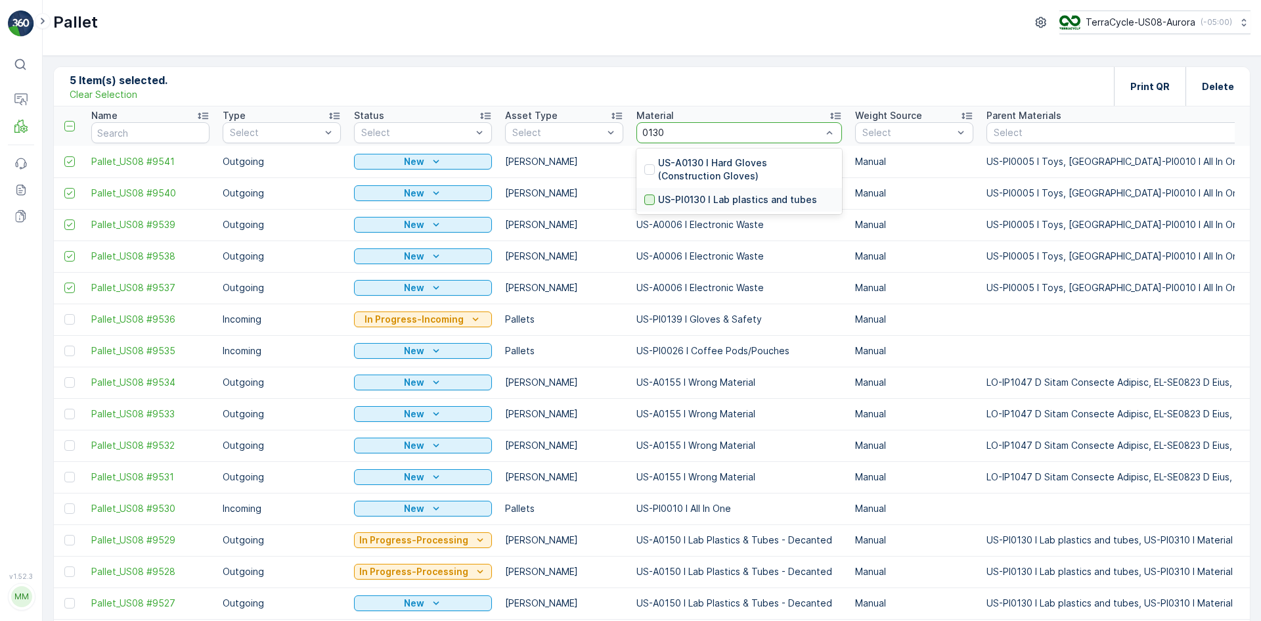
click at [644, 198] on div at bounding box center [649, 199] width 11 height 11
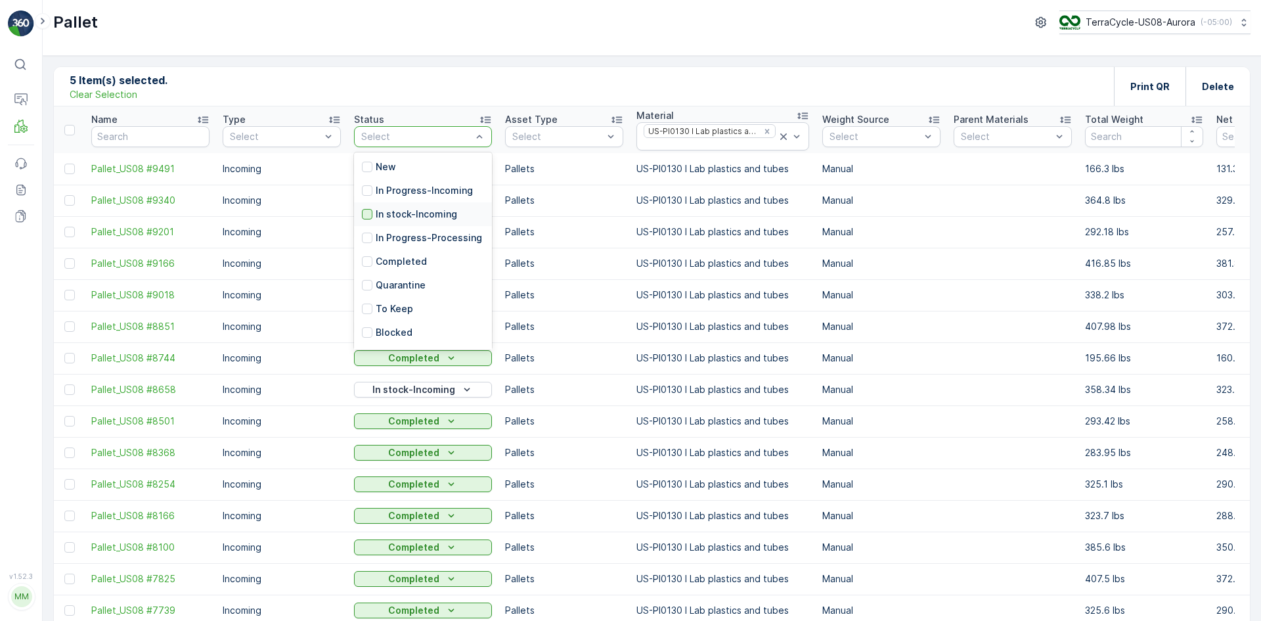
click at [369, 213] on div at bounding box center [367, 214] width 11 height 11
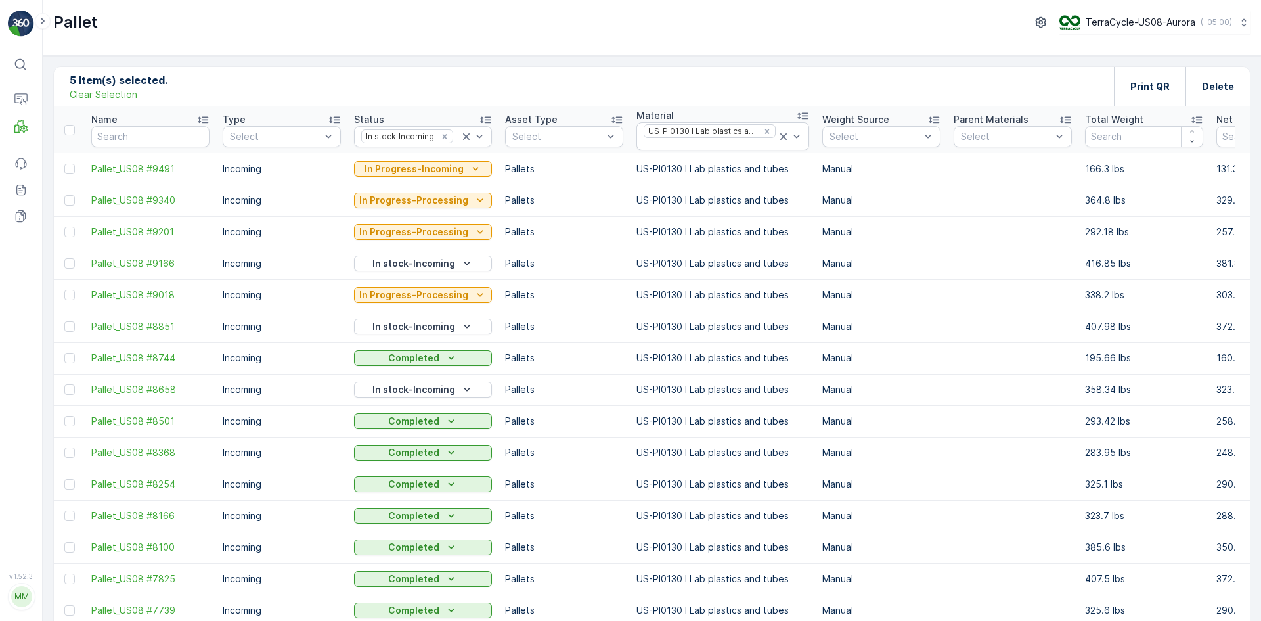
click at [124, 99] on p "Clear Selection" at bounding box center [104, 94] width 68 height 13
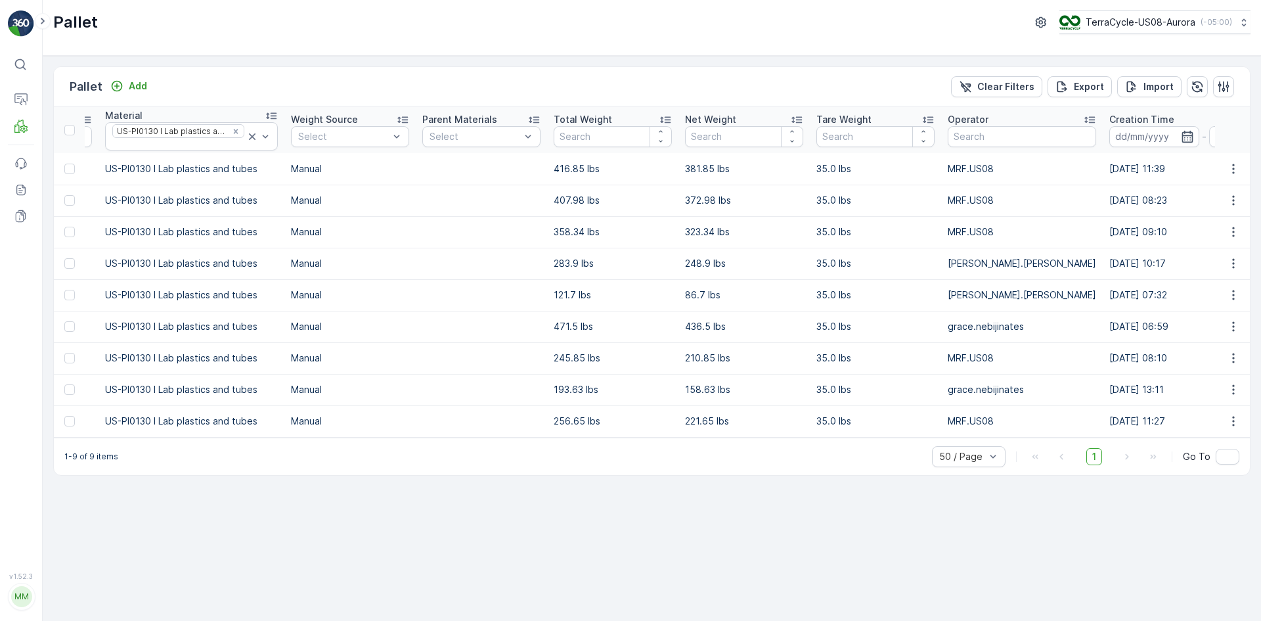
scroll to position [0, 514]
